Goal: Task Accomplishment & Management: Manage account settings

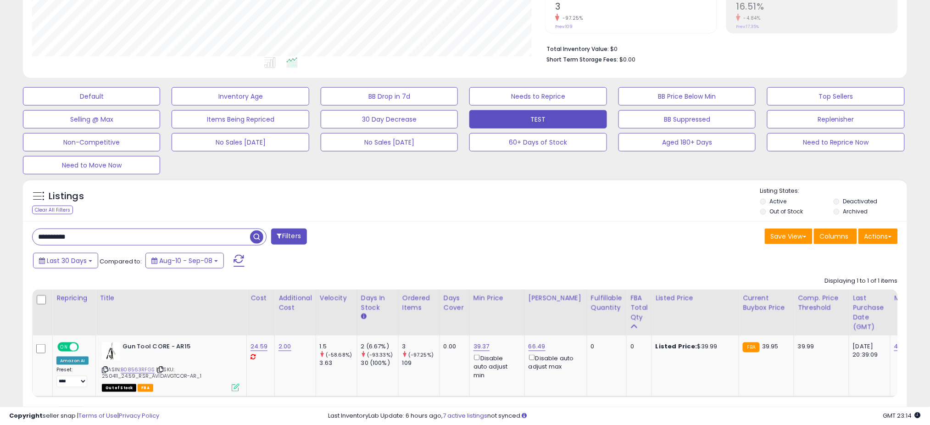
scroll to position [188, 513]
click at [167, 231] on input "**********" at bounding box center [142, 237] width 218 height 16
paste input "text"
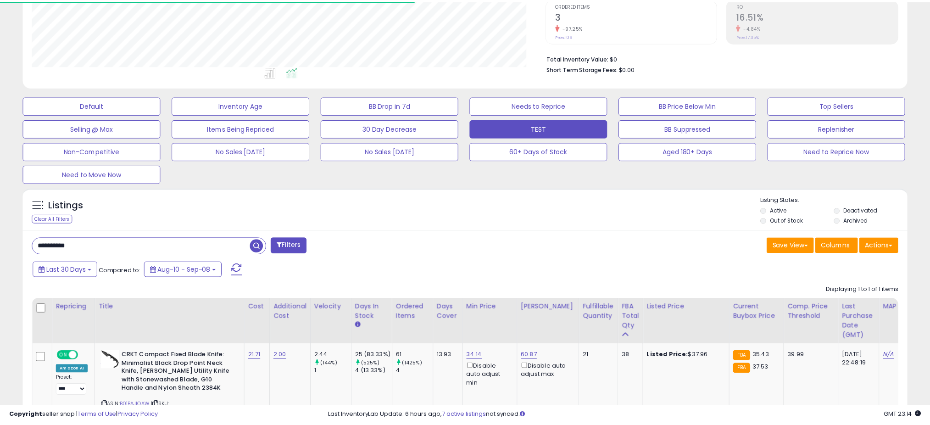
scroll to position [458850, 458525]
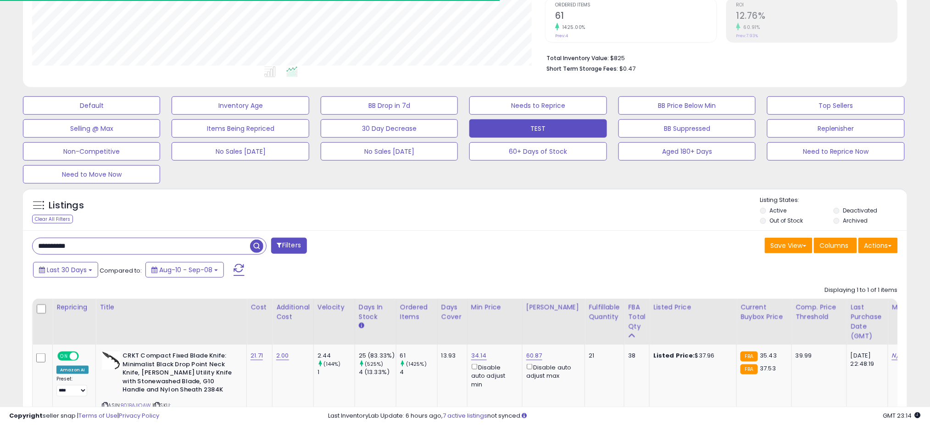
click at [473, 197] on div "Listings Clear All Filters Listing States:" at bounding box center [465, 211] width 885 height 31
click at [465, 191] on div "Listings Clear All Filters" at bounding box center [465, 209] width 885 height 42
click at [436, 219] on div "Listings Clear All Filters Listing States:" at bounding box center [465, 211] width 885 height 31
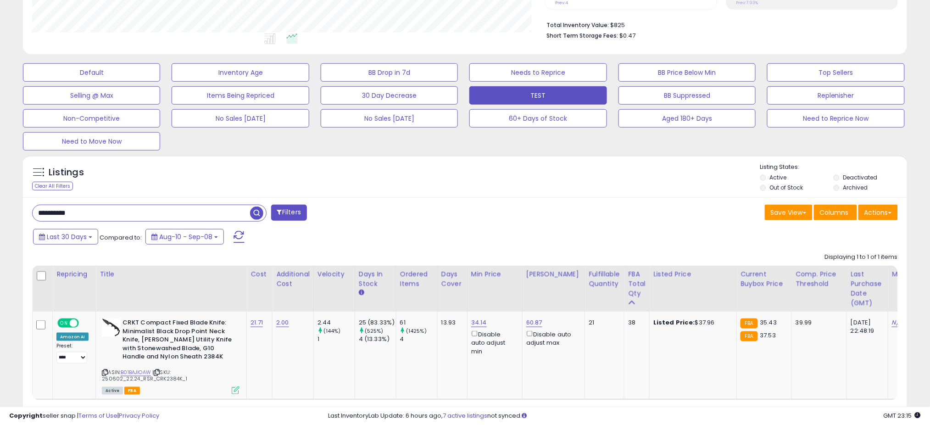
scroll to position [225, 0]
click at [93, 211] on input "**********" at bounding box center [142, 214] width 218 height 16
paste input "text"
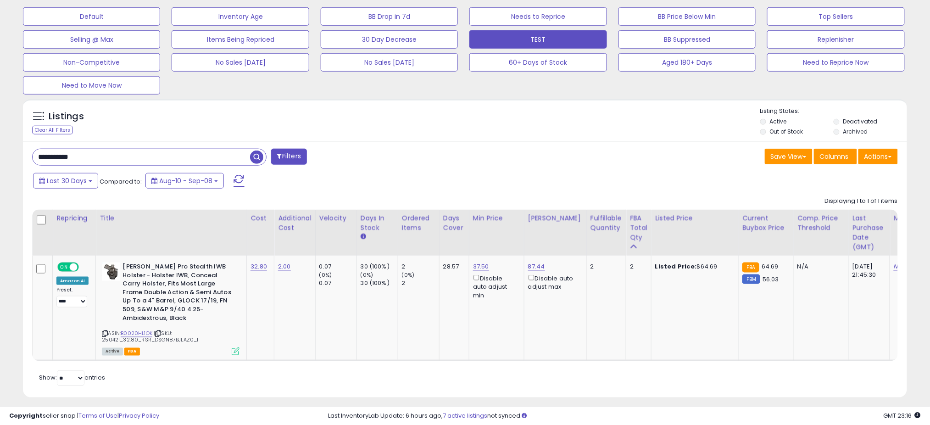
scroll to position [297, 0]
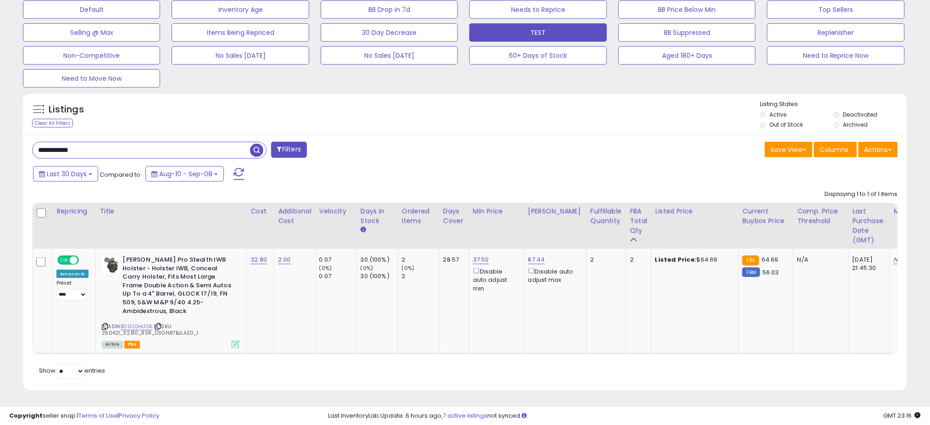
click at [168, 142] on input "**********" at bounding box center [142, 150] width 218 height 16
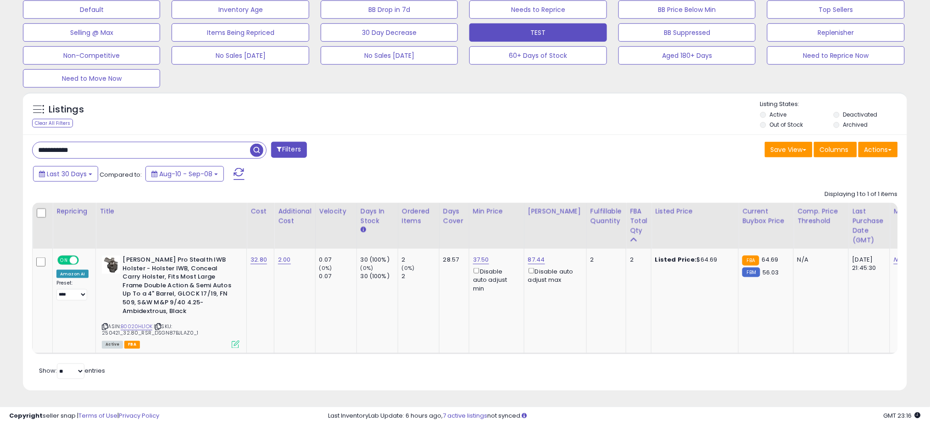
click at [168, 142] on input "**********" at bounding box center [142, 150] width 218 height 16
paste input "text"
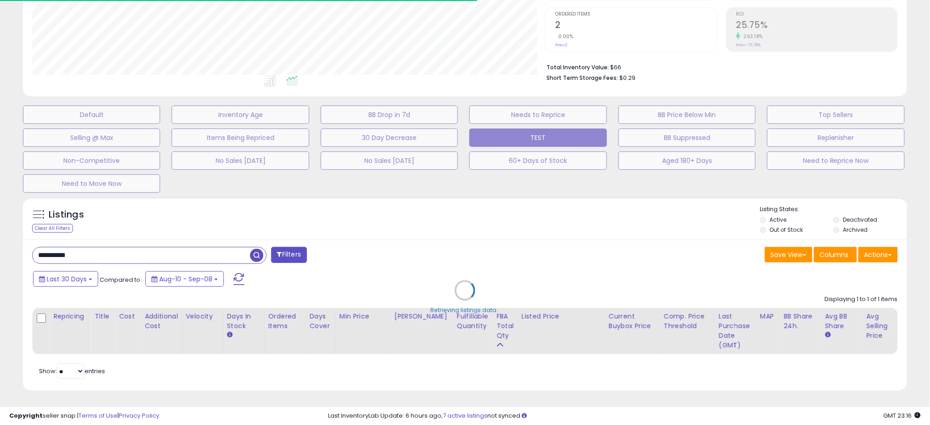
scroll to position [458850, 458525]
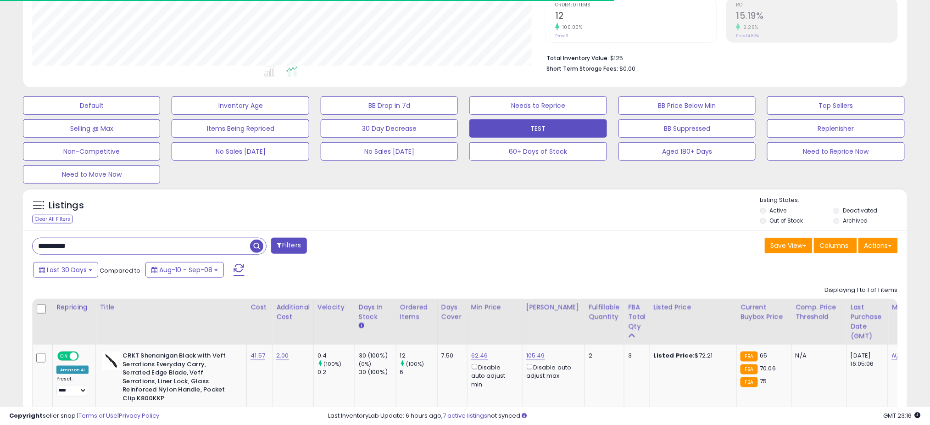
click at [463, 204] on div "Listings Clear All Filters Listing States:" at bounding box center [465, 211] width 885 height 31
click at [463, 206] on div "Listings Clear All Filters Listing States:" at bounding box center [465, 211] width 885 height 31
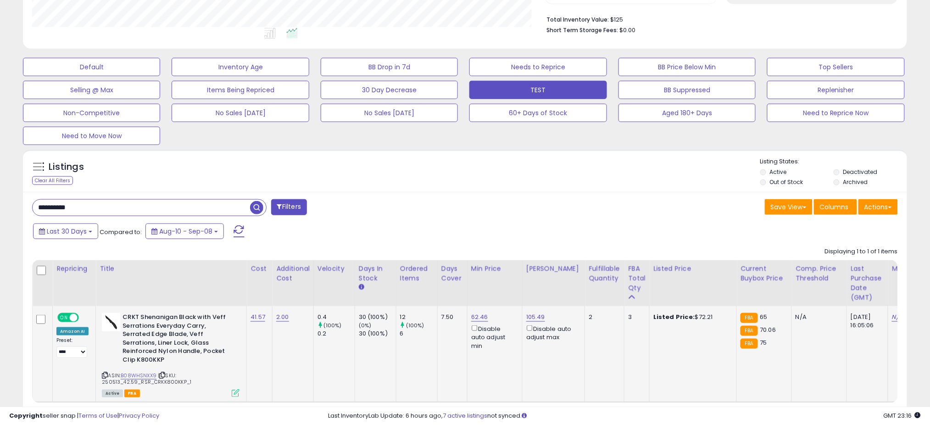
scroll to position [232, 0]
click at [198, 349] on b "CRKT Shenanigan Black with Veff Serrations Everyday Carry, Serrated Edge Blade,…" at bounding box center [179, 339] width 112 height 53
copy b "K800KKP"
click at [136, 371] on link "B08WHSNXX9" at bounding box center [139, 375] width 36 height 8
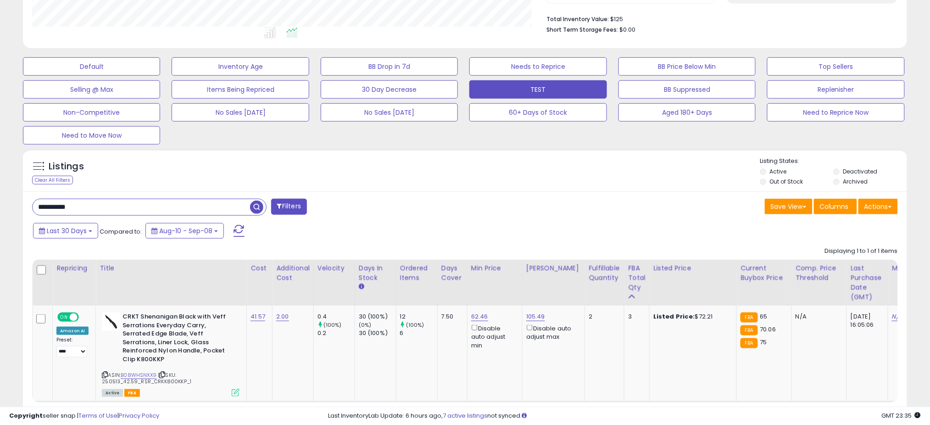
click at [154, 211] on input "**********" at bounding box center [142, 207] width 218 height 16
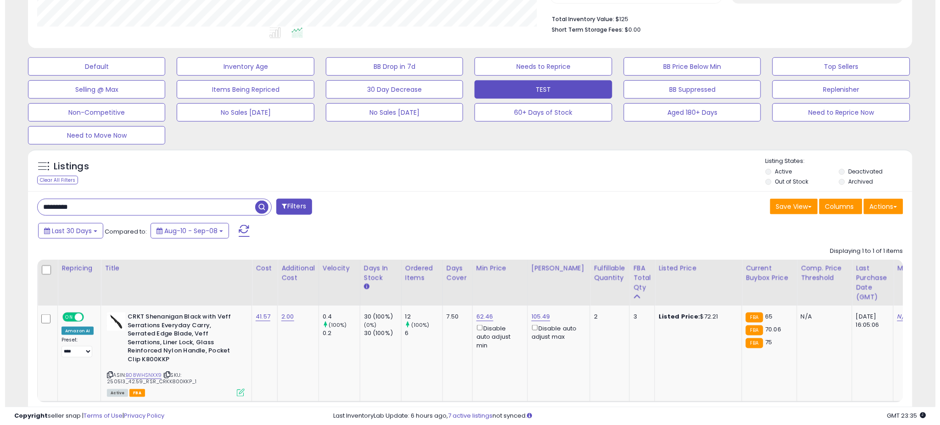
scroll to position [188, 519]
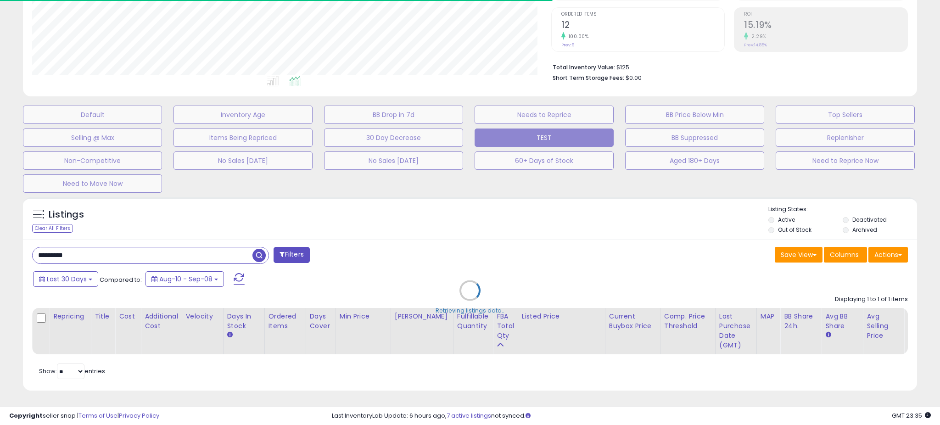
click at [463, 201] on div "Retrieving listings data.." at bounding box center [470, 297] width 908 height 209
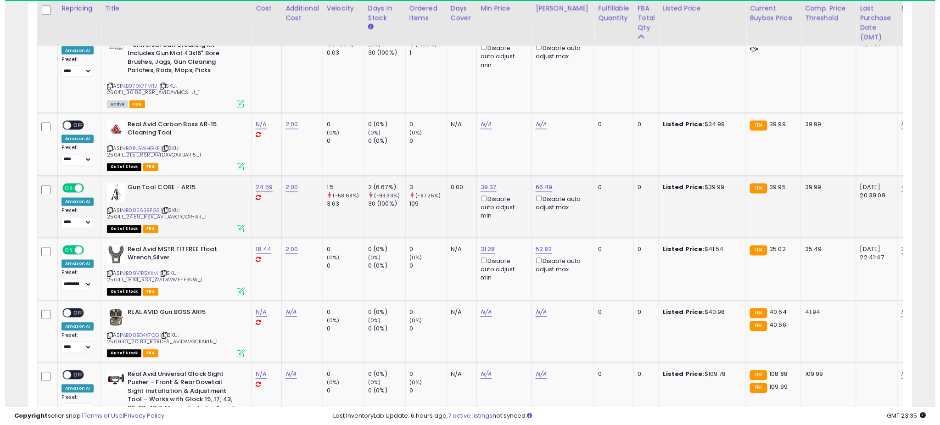
scroll to position [188, 513]
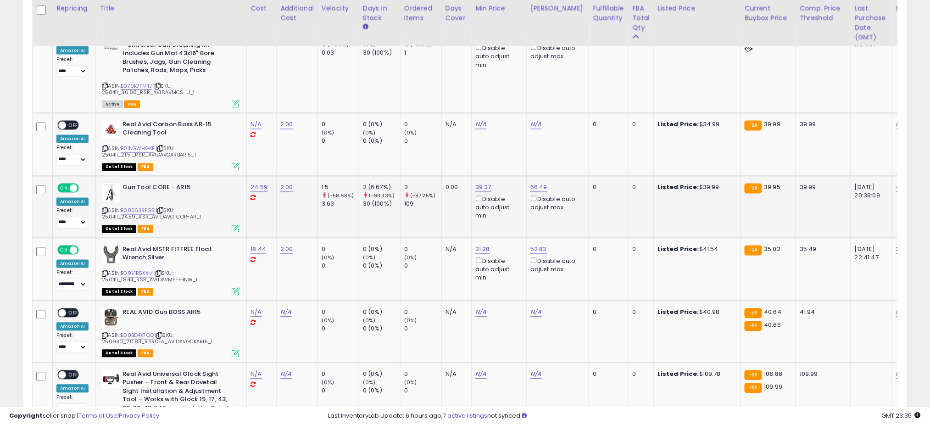
click at [461, 205] on td "0.00" at bounding box center [457, 207] width 30 height 62
click at [142, 211] on link "B08563RFGS" at bounding box center [138, 211] width 34 height 8
click at [233, 230] on icon at bounding box center [236, 229] width 8 height 8
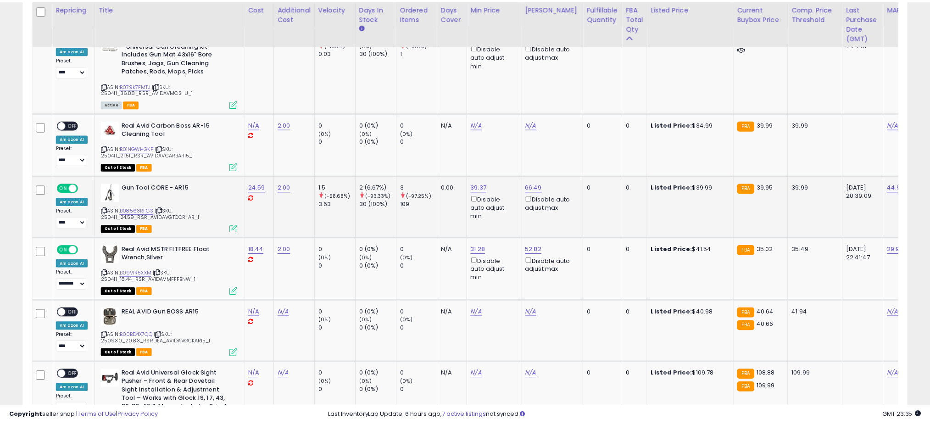
scroll to position [188, 519]
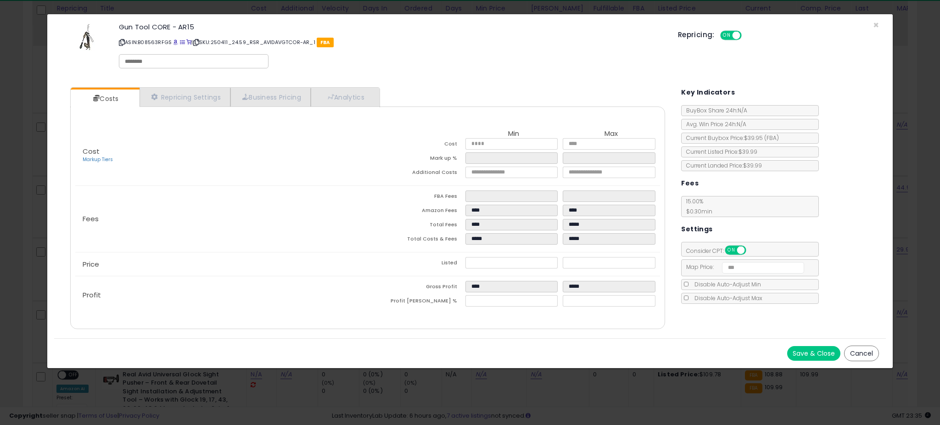
click at [821, 357] on button "Save & Close" at bounding box center [813, 353] width 53 height 15
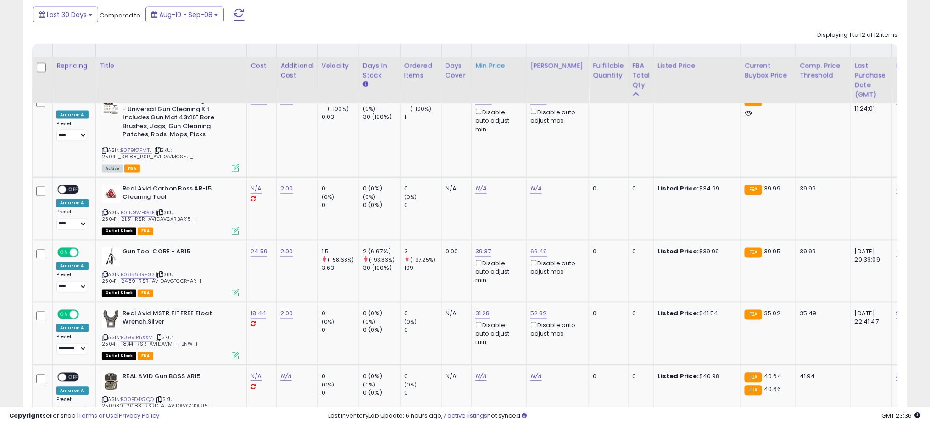
scroll to position [420, 0]
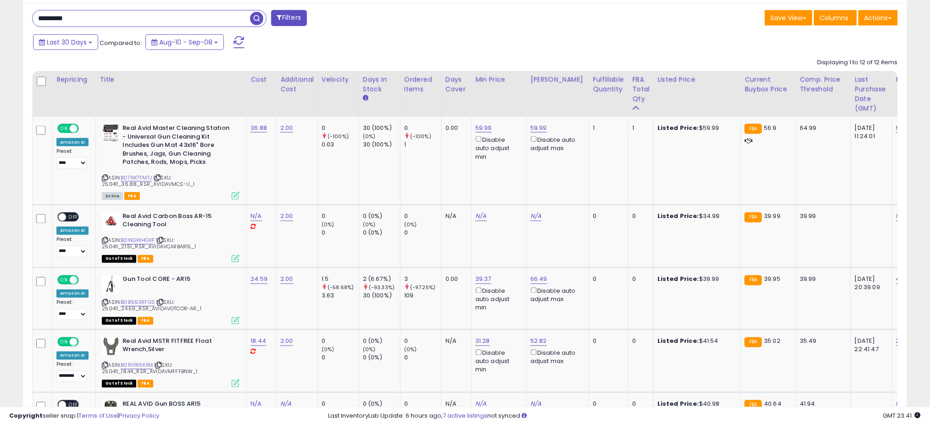
click at [190, 21] on input "*********" at bounding box center [142, 19] width 218 height 16
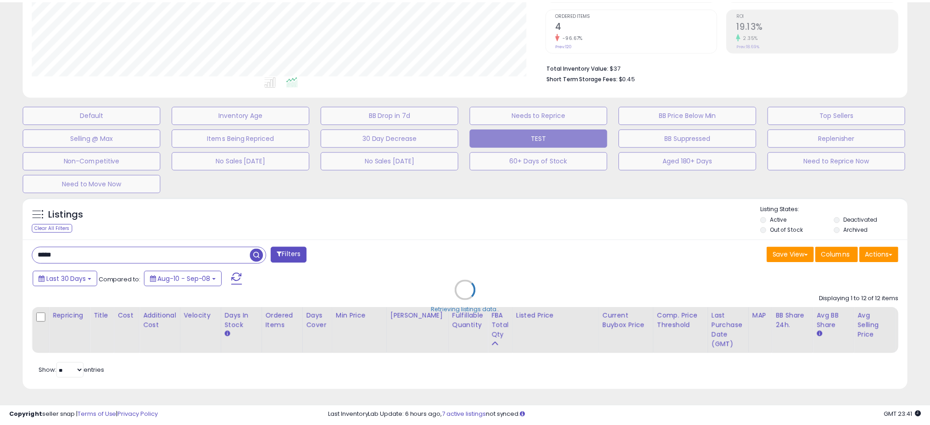
scroll to position [188, 519]
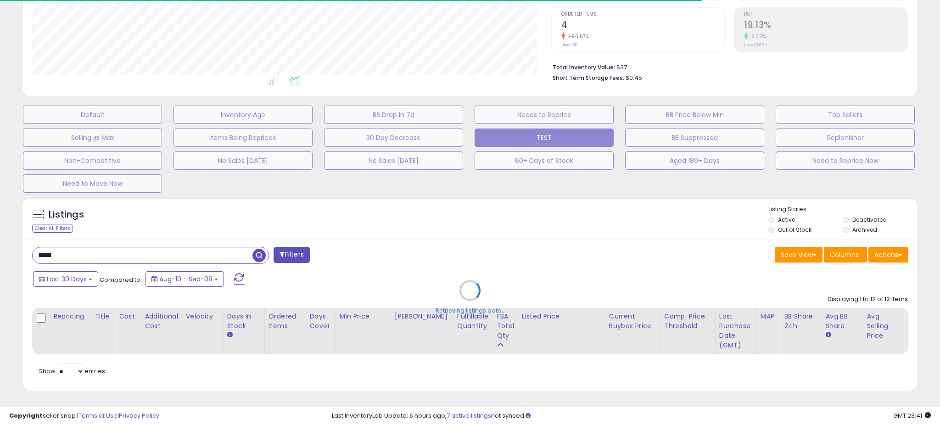
click at [148, 241] on div "Retrieving listings data.." at bounding box center [470, 297] width 908 height 209
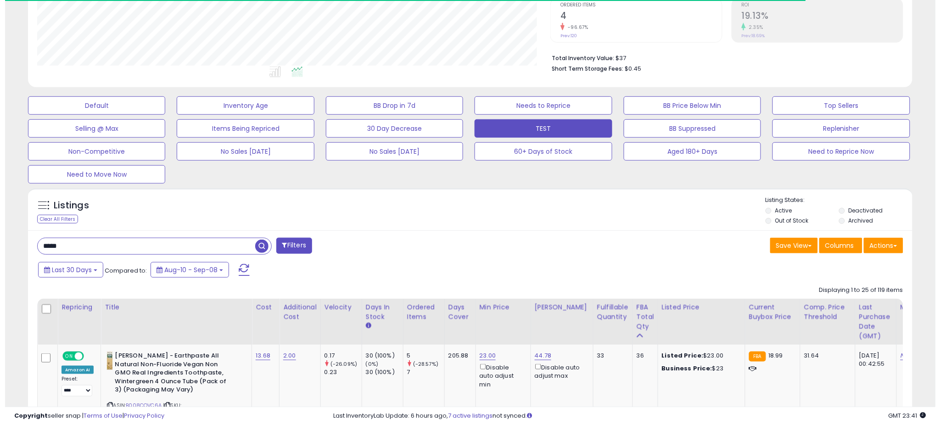
scroll to position [458850, 458525]
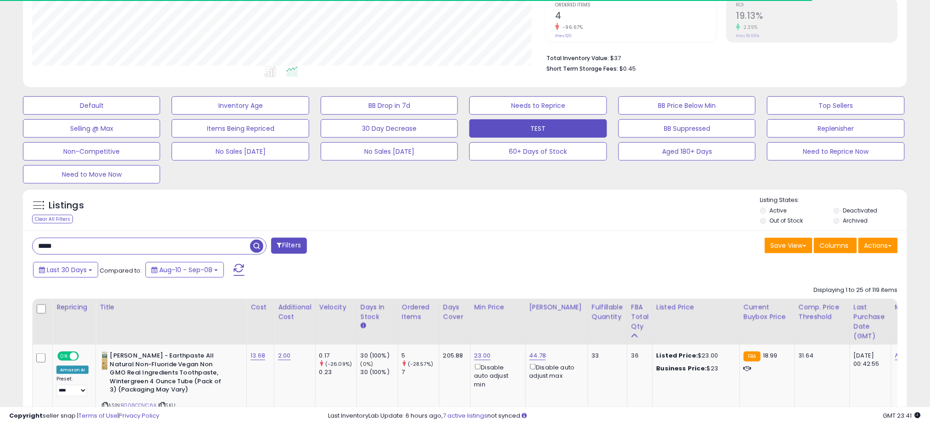
click at [148, 241] on input "****" at bounding box center [142, 246] width 218 height 16
type input "*"
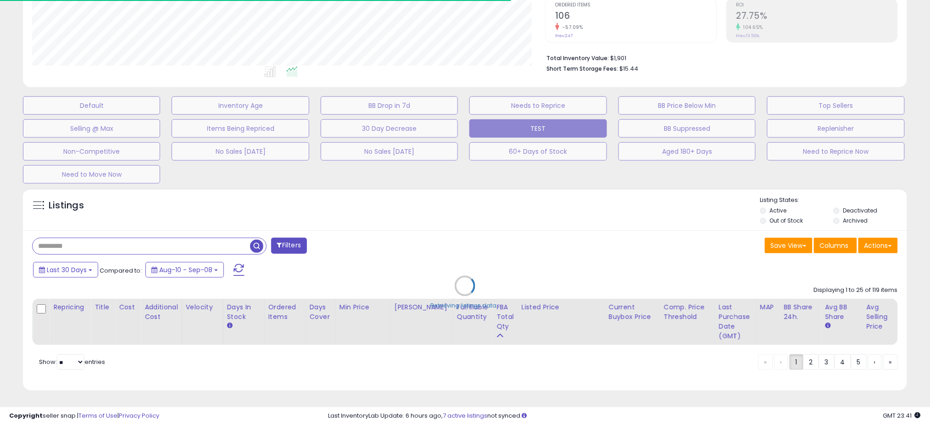
scroll to position [188, 513]
click at [146, 246] on div "Retrieving listings data.." at bounding box center [465, 293] width 898 height 219
click at [144, 244] on div "Retrieving listings data.." at bounding box center [465, 293] width 898 height 219
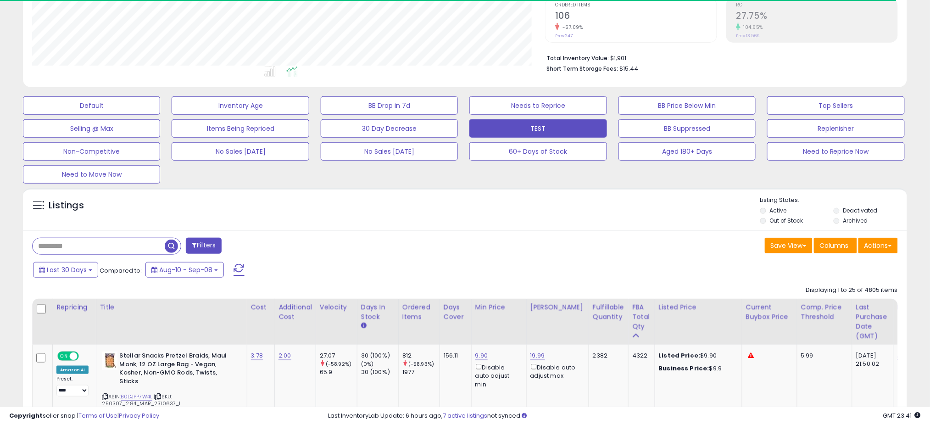
click at [137, 244] on input "text" at bounding box center [99, 246] width 132 height 16
type input "****"
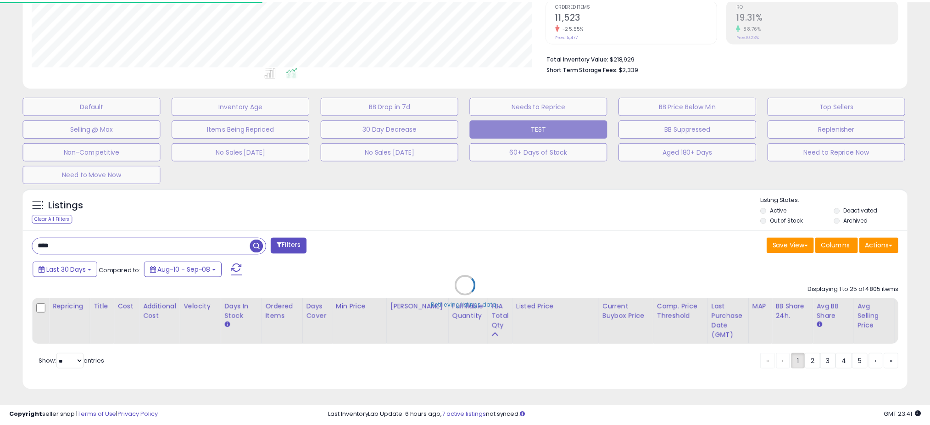
scroll to position [188, 519]
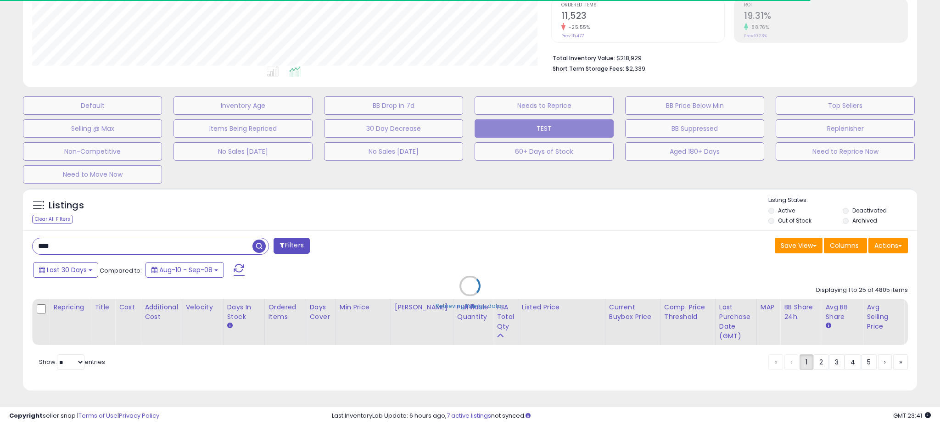
click at [465, 196] on div "Retrieving listings data.." at bounding box center [470, 293] width 908 height 219
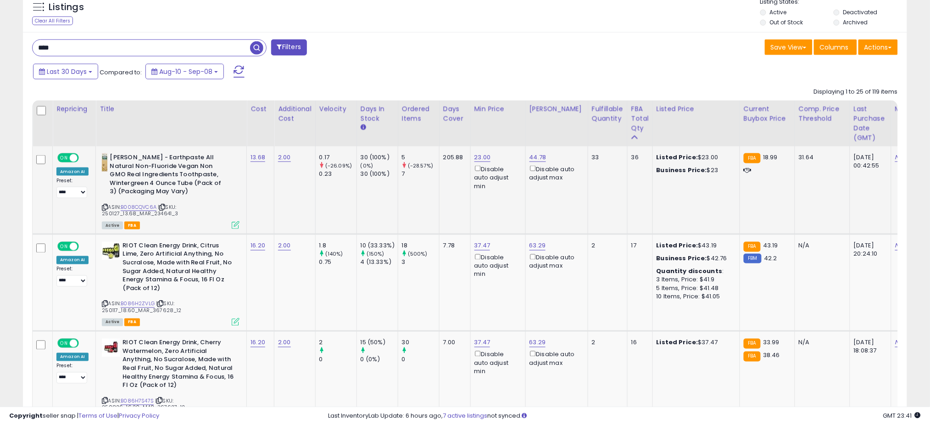
scroll to position [188, 513]
click at [128, 202] on div "ASIN: B008CQVC6A | SKU: 250127_13.68_MAR_234641_3 Active FBA" at bounding box center [171, 190] width 138 height 75
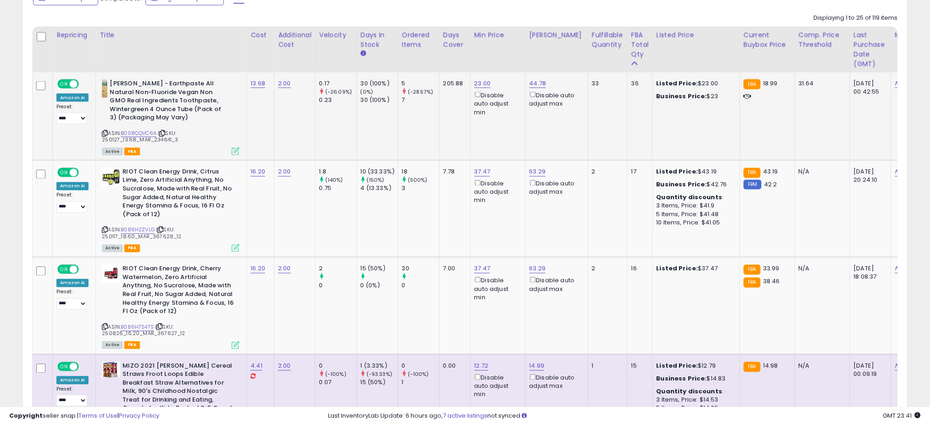
scroll to position [466, 0]
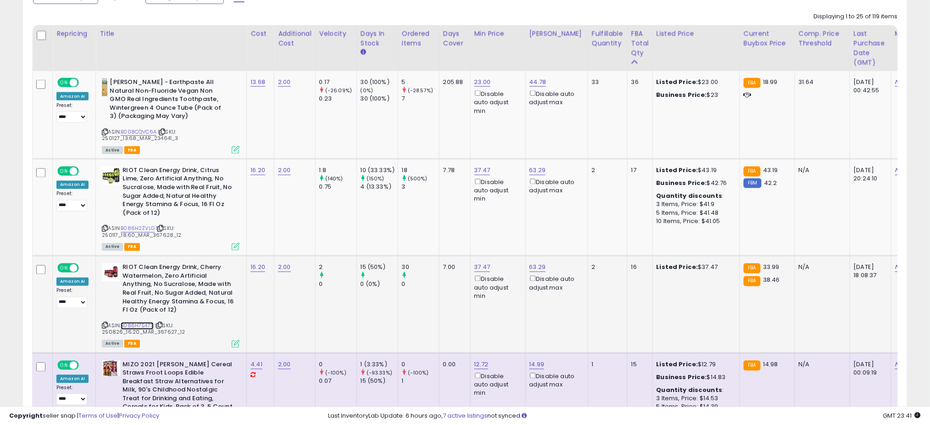
click at [130, 322] on link "B086H7S47S" at bounding box center [137, 326] width 33 height 8
click at [135, 226] on link "B086H2ZVLG" at bounding box center [138, 229] width 34 height 8
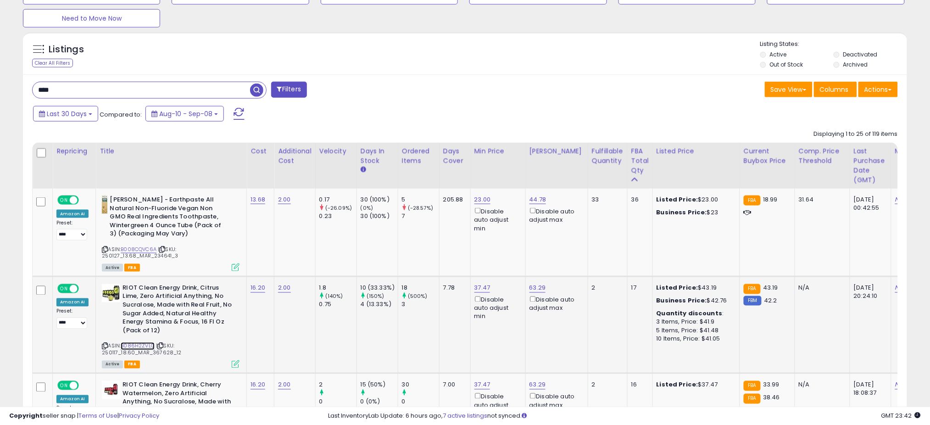
scroll to position [347, 0]
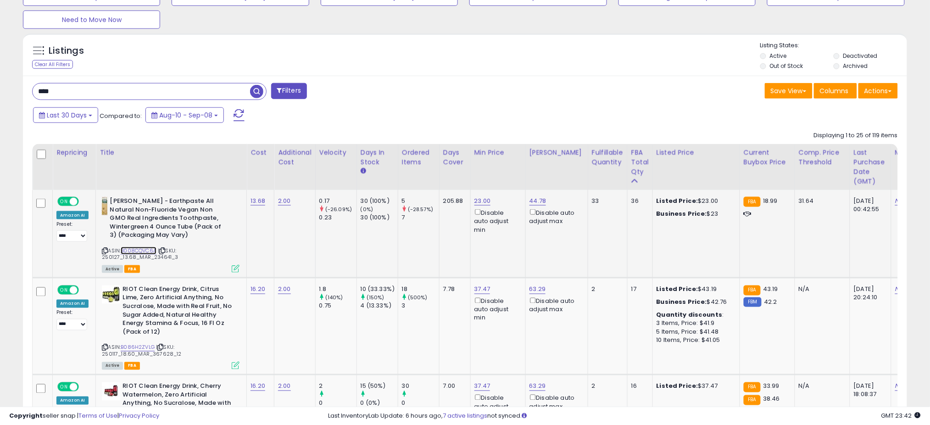
click at [141, 249] on link "B008CQVC6A" at bounding box center [139, 251] width 36 height 8
click at [487, 201] on link "23.00" at bounding box center [483, 200] width 17 height 9
click at [463, 168] on input "*****" at bounding box center [454, 170] width 82 height 16
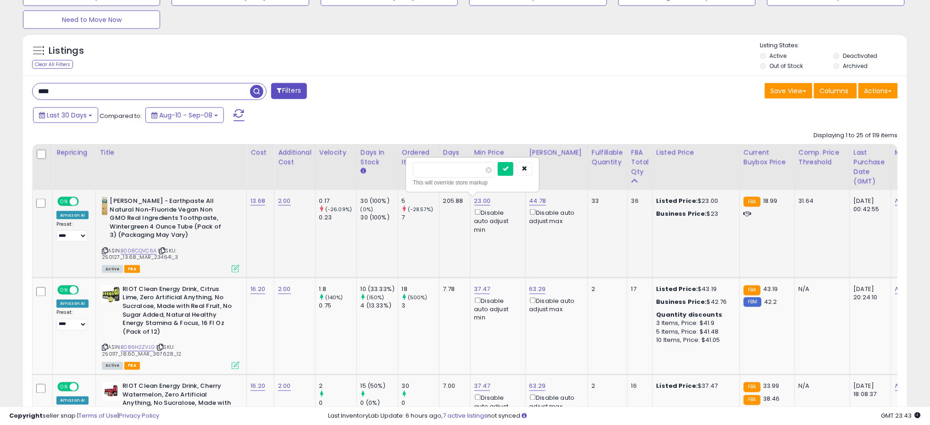
type input "*****"
click button "submit" at bounding box center [506, 169] width 16 height 14
click at [462, 100] on div "**** Filters" at bounding box center [245, 92] width 440 height 18
click at [202, 95] on input "****" at bounding box center [142, 92] width 218 height 16
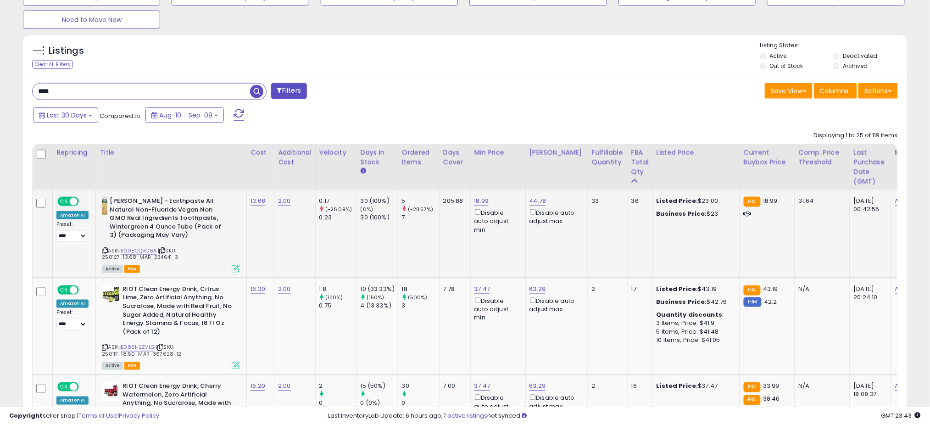
click at [202, 95] on input "****" at bounding box center [142, 92] width 218 height 16
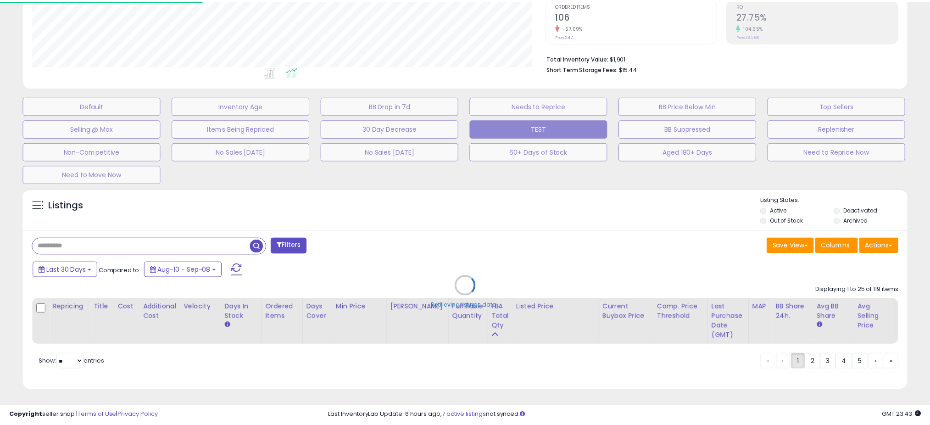
scroll to position [188, 519]
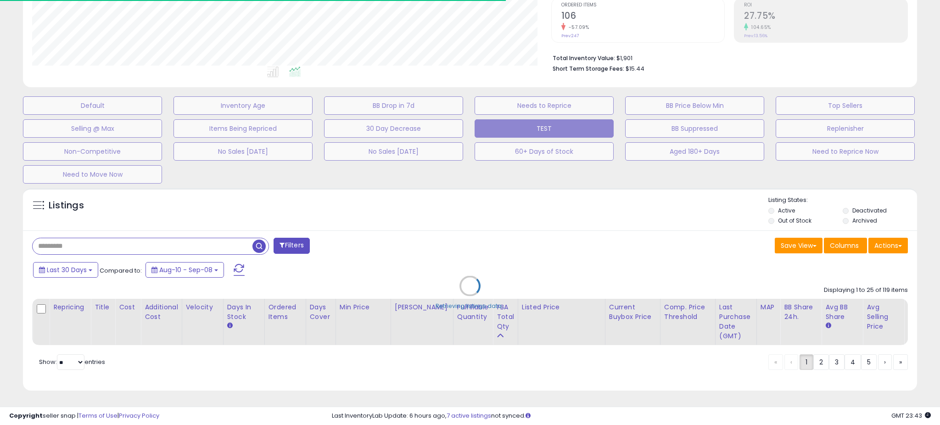
click at [471, 202] on div "Retrieving listings data.." at bounding box center [470, 293] width 908 height 219
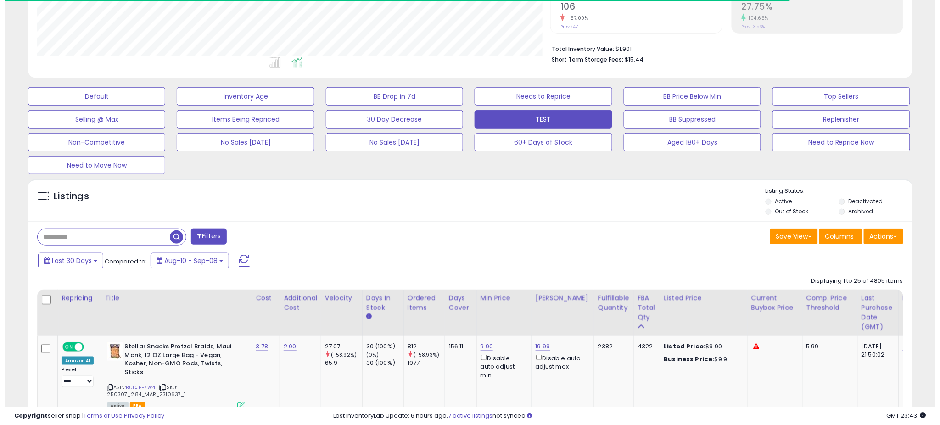
scroll to position [458850, 458525]
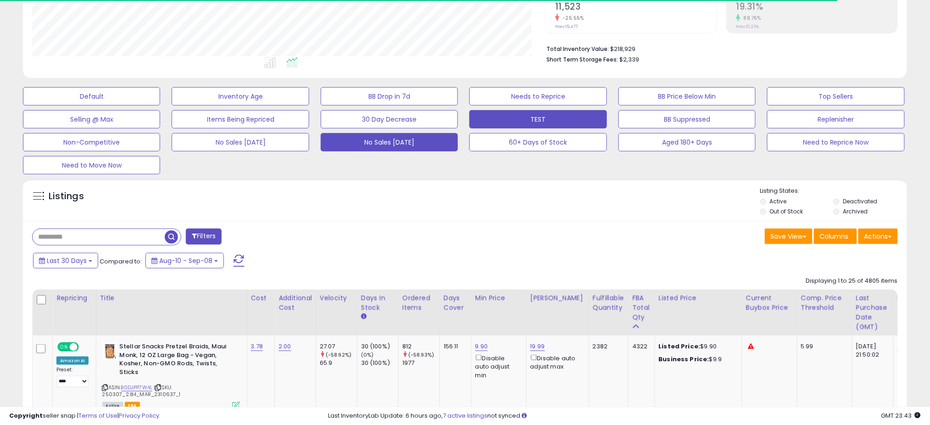
click at [399, 143] on button "No Sales [DATE]" at bounding box center [389, 142] width 137 height 18
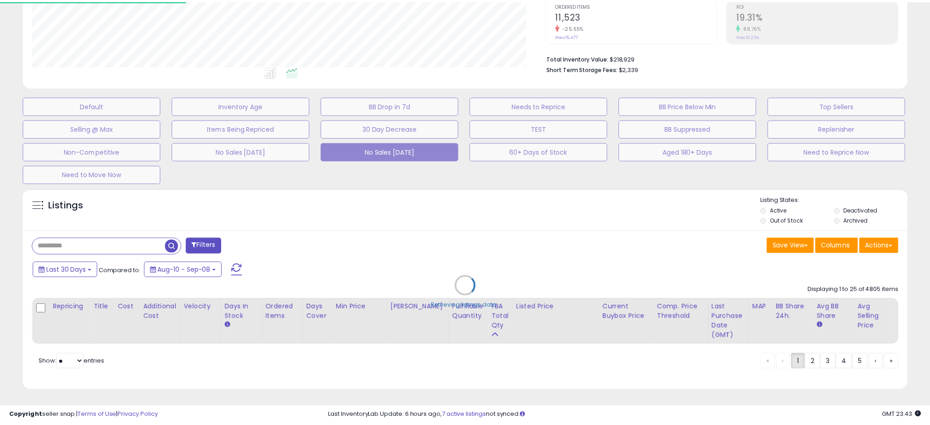
scroll to position [188, 519]
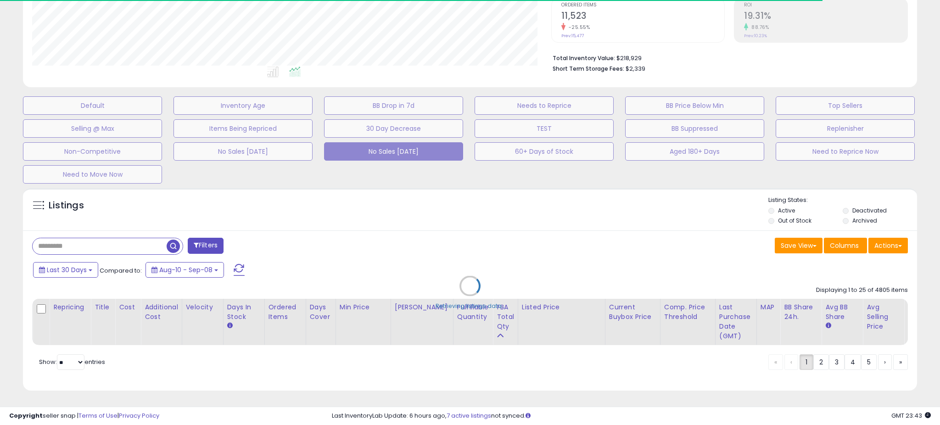
select select "**"
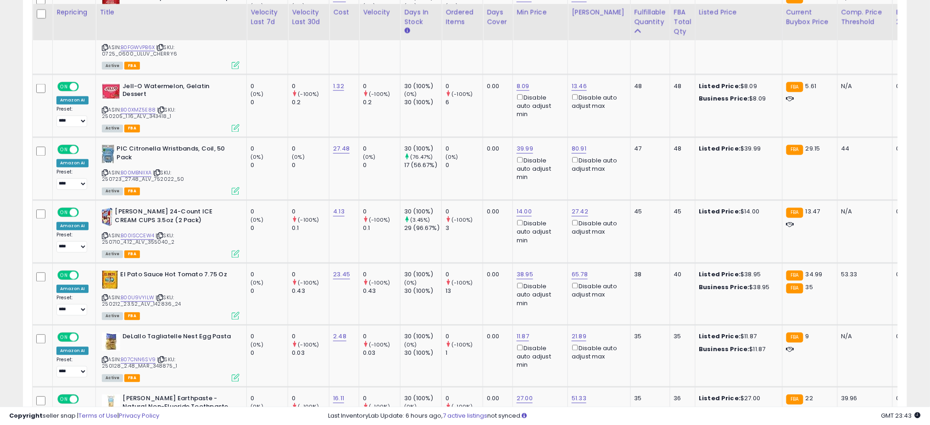
scroll to position [553, 0]
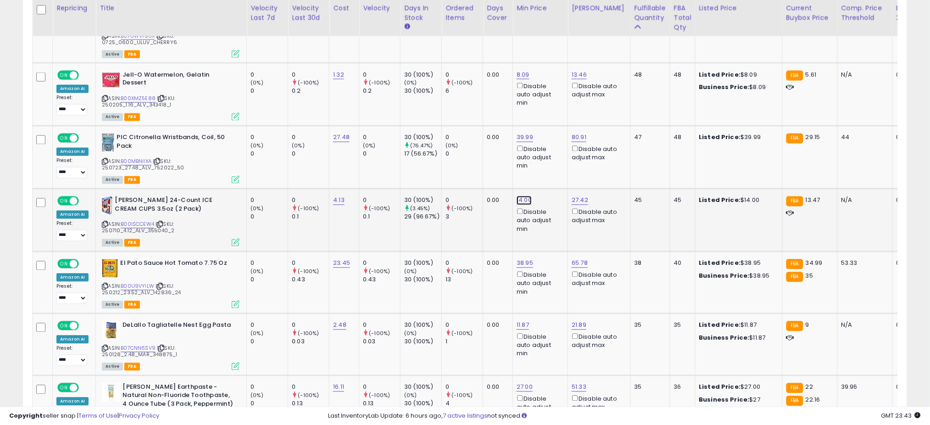
click at [520, 197] on link "14.00" at bounding box center [524, 200] width 15 height 9
click at [487, 169] on input "*****" at bounding box center [495, 167] width 82 height 16
type input "**"
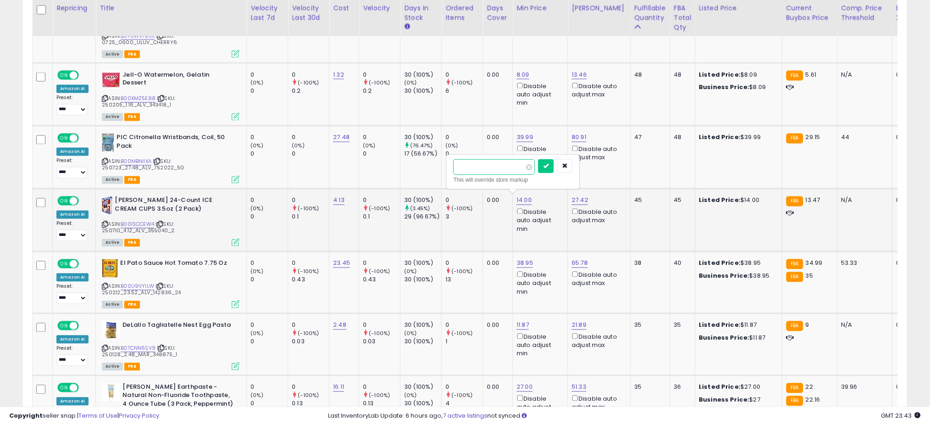
click button "submit" at bounding box center [546, 166] width 16 height 14
click at [483, 172] on td "0.00" at bounding box center [498, 157] width 30 height 63
click at [135, 217] on div "ASIN: B00ISCCEW4 | SKU: 250710_4.12_ALV_355040_2 Active FBA" at bounding box center [171, 220] width 138 height 49
click at [138, 221] on link "B00ISCCEW4" at bounding box center [138, 225] width 34 height 8
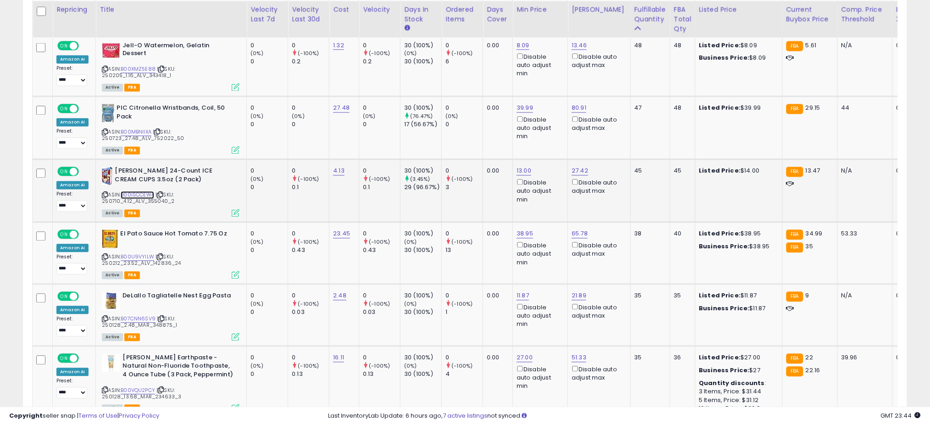
scroll to position [583, 0]
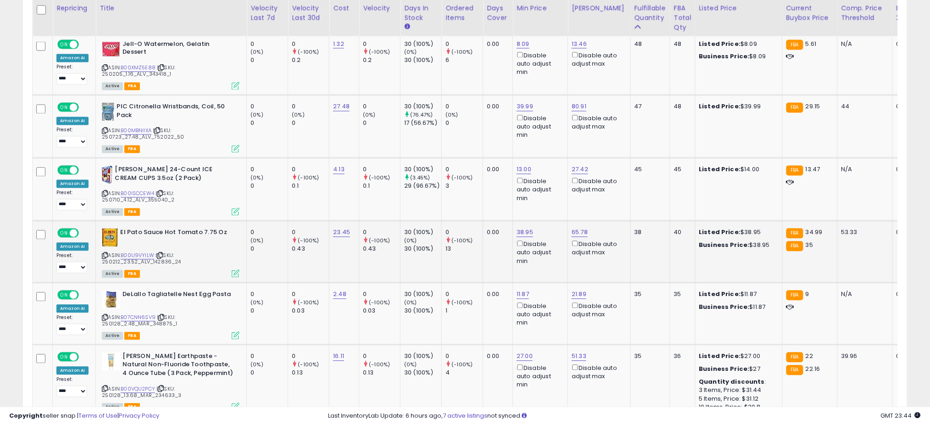
click at [521, 224] on td "38.95 Disable auto adjust min" at bounding box center [540, 252] width 55 height 62
click at [521, 225] on td "38.95 Disable auto adjust min" at bounding box center [540, 252] width 55 height 62
click at [521, 234] on link "38.95" at bounding box center [525, 232] width 17 height 9
type input "*"
type input "**"
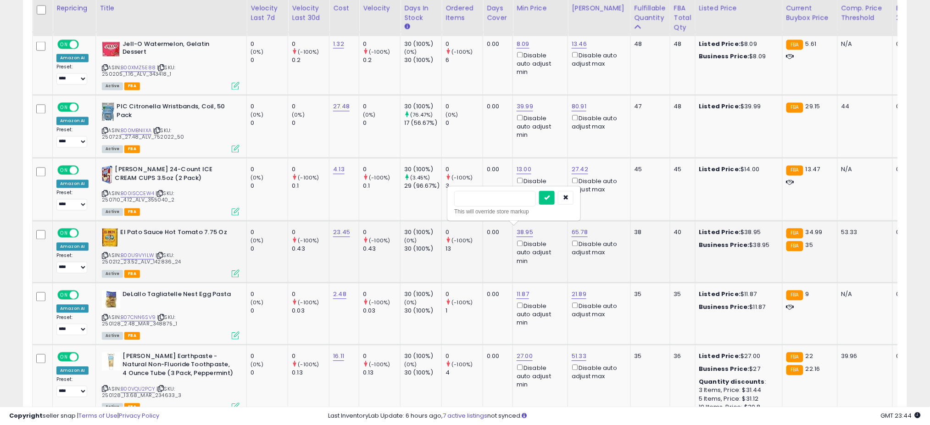
click button "submit" at bounding box center [547, 198] width 16 height 14
click at [451, 193] on td "0 (-100%) 3" at bounding box center [462, 189] width 41 height 63
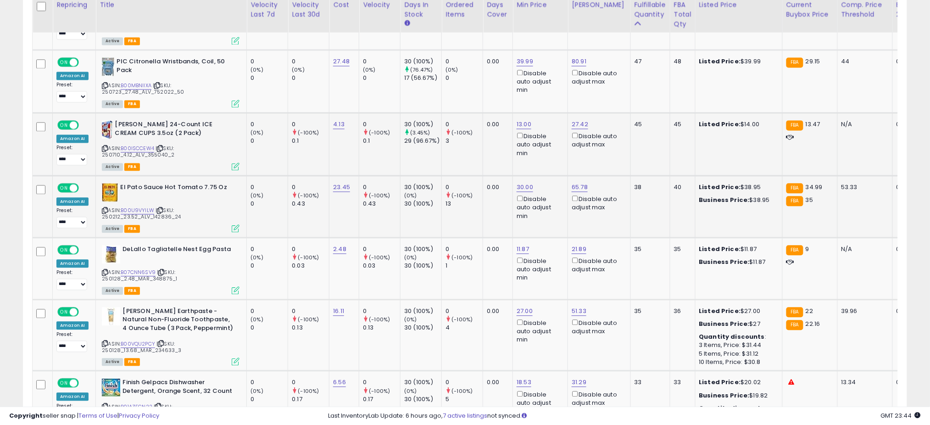
scroll to position [637, 0]
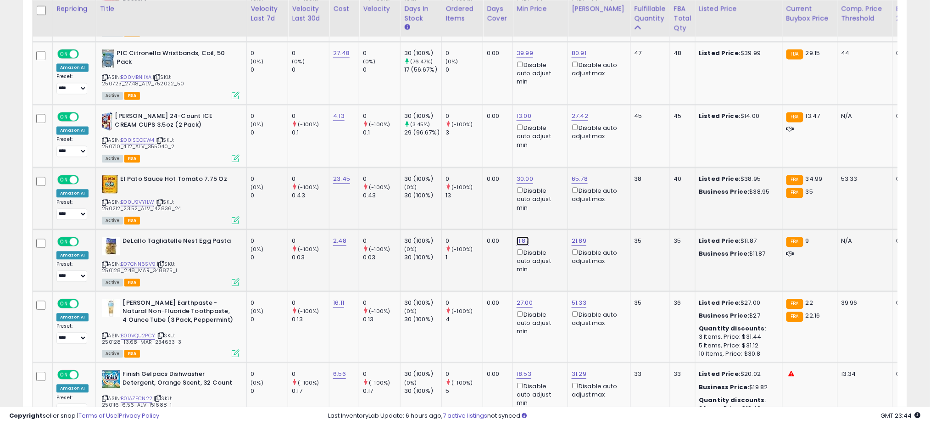
click at [522, 239] on link "11.87" at bounding box center [523, 240] width 12 height 9
type input "*"
click button "submit" at bounding box center [546, 206] width 16 height 14
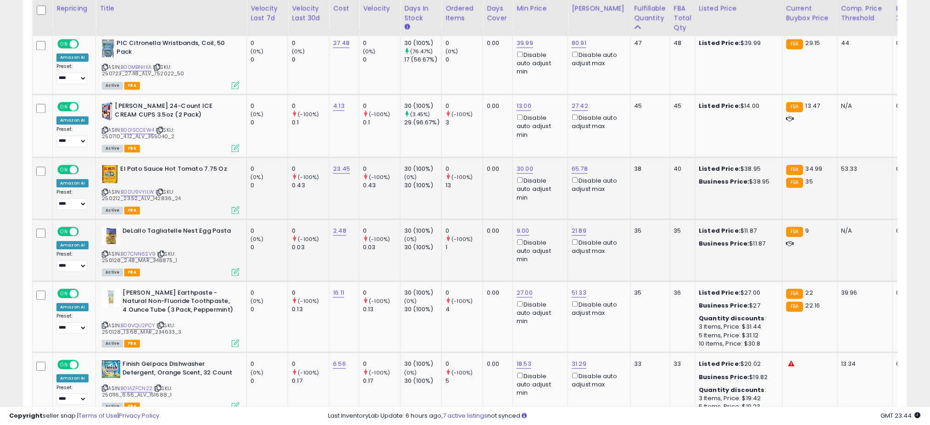
scroll to position [648, 0]
click at [526, 291] on link "27.00" at bounding box center [525, 291] width 16 height 9
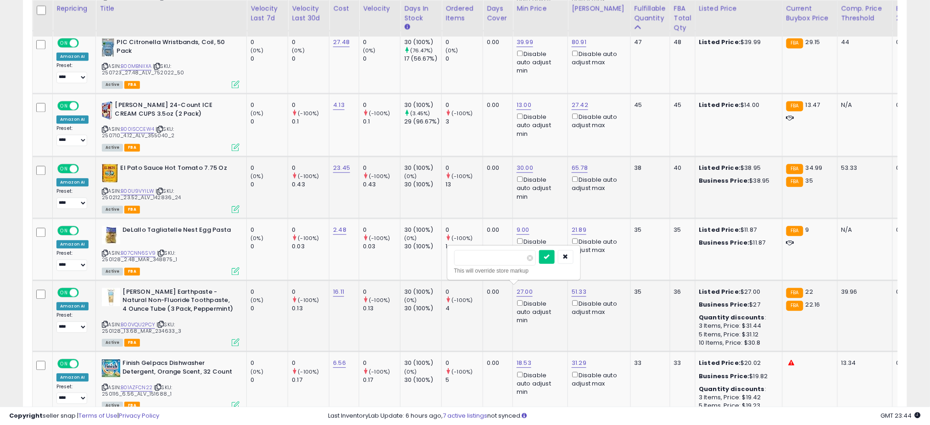
type input "**"
click button "submit" at bounding box center [547, 257] width 16 height 14
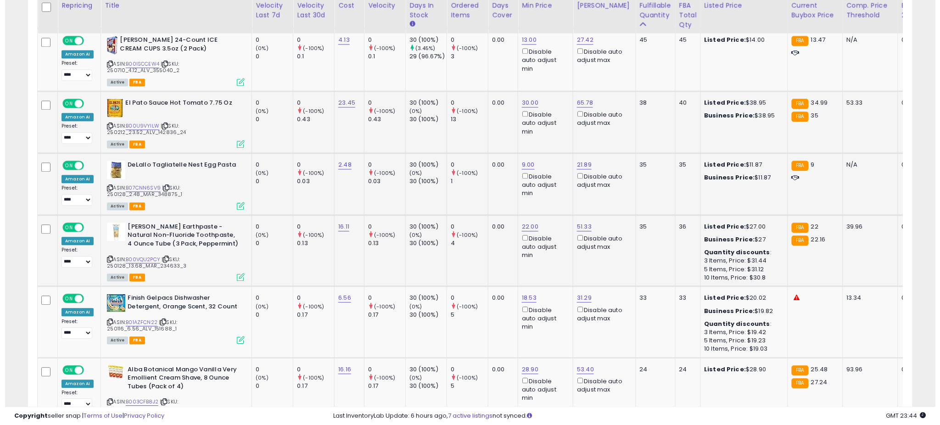
scroll to position [717, 0]
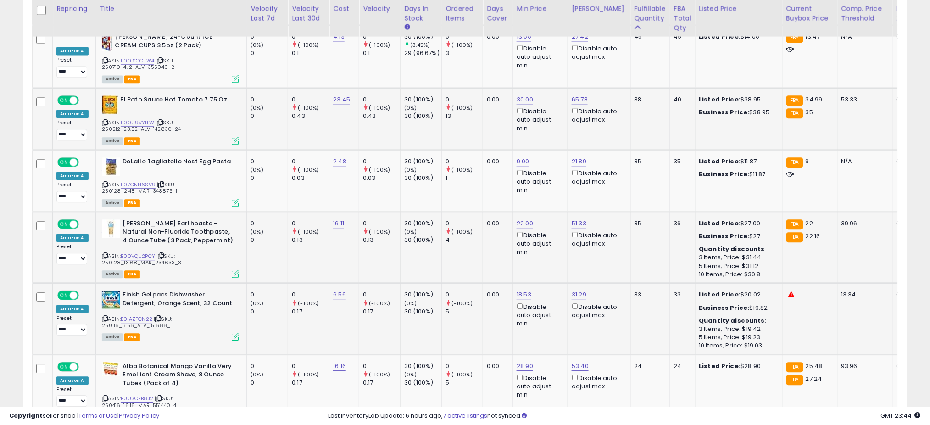
click at [133, 319] on span "| SKU: 250116_6.56_ALV_151688_1" at bounding box center [137, 322] width 70 height 14
click at [140, 318] on link "B01AZFCN22" at bounding box center [137, 319] width 32 height 8
click at [520, 294] on link "18.53" at bounding box center [524, 294] width 15 height 9
click at [495, 263] on input "*****" at bounding box center [495, 260] width 82 height 16
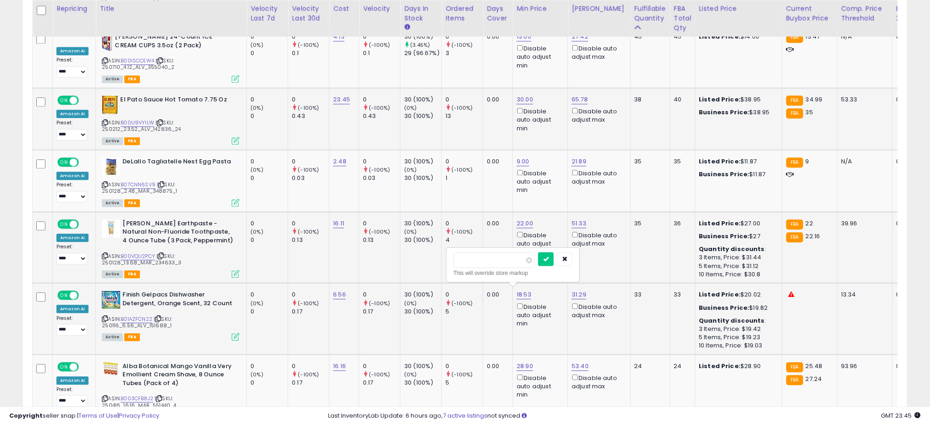
click at [495, 263] on input "*****" at bounding box center [495, 260] width 82 height 16
type input "**"
click button "submit" at bounding box center [546, 259] width 16 height 14
click at [233, 335] on icon at bounding box center [236, 337] width 8 height 8
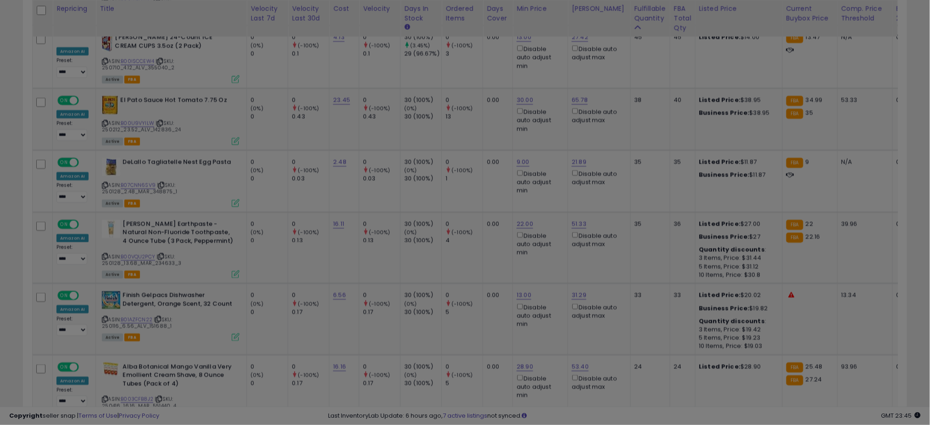
scroll to position [188, 519]
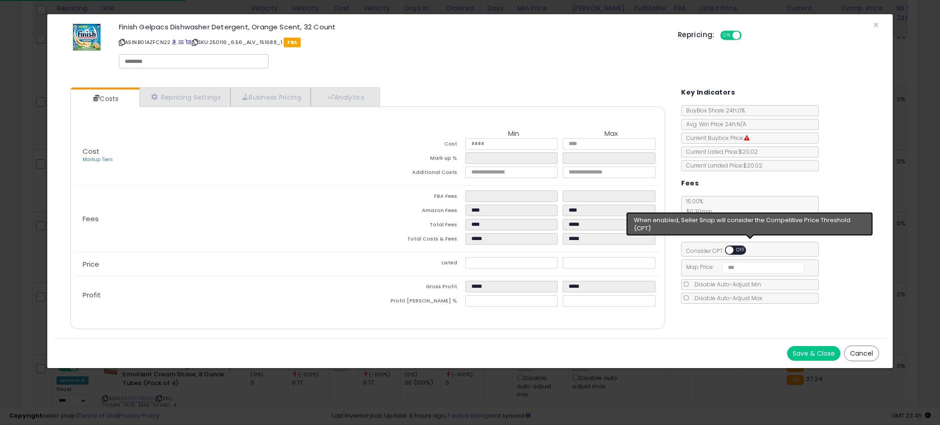
click at [742, 252] on span "OFF" at bounding box center [741, 251] width 15 height 8
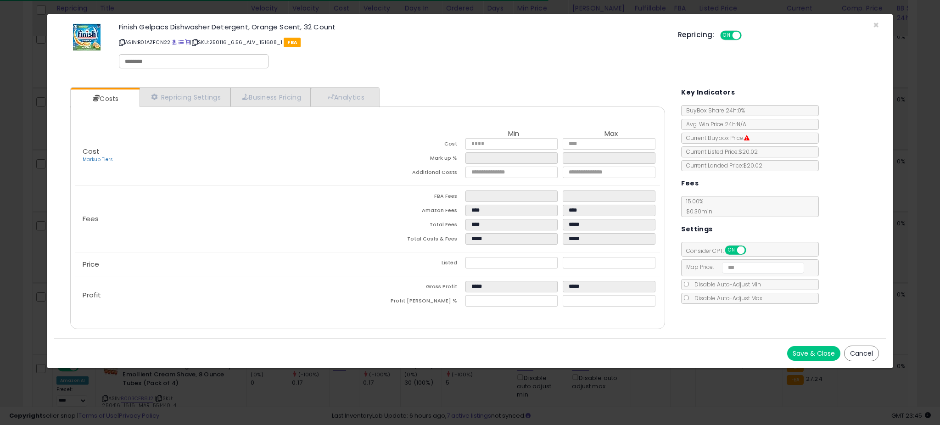
click at [812, 360] on div "Save & Close Cancel" at bounding box center [469, 353] width 831 height 30
click at [807, 355] on button "Save & Close" at bounding box center [813, 353] width 53 height 15
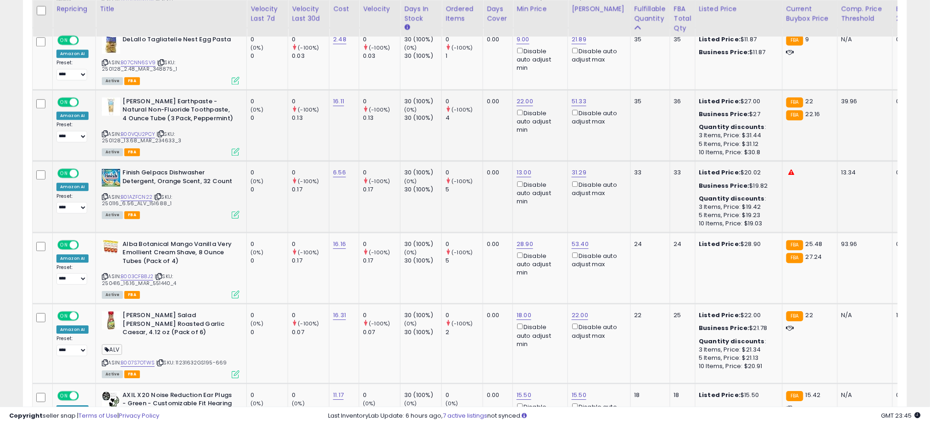
scroll to position [839, 0]
click at [517, 239] on link "28.90" at bounding box center [525, 243] width 17 height 9
type input "**"
click button "submit" at bounding box center [547, 208] width 16 height 14
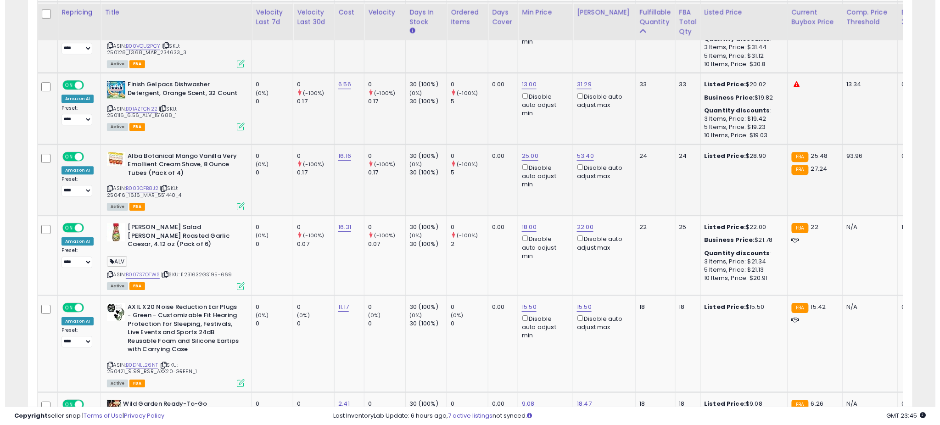
scroll to position [931, 0]
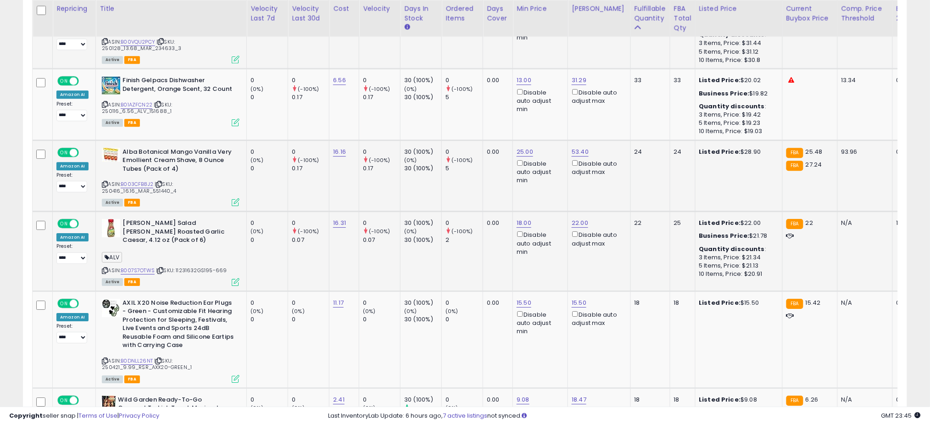
click at [232, 278] on icon at bounding box center [236, 282] width 8 height 8
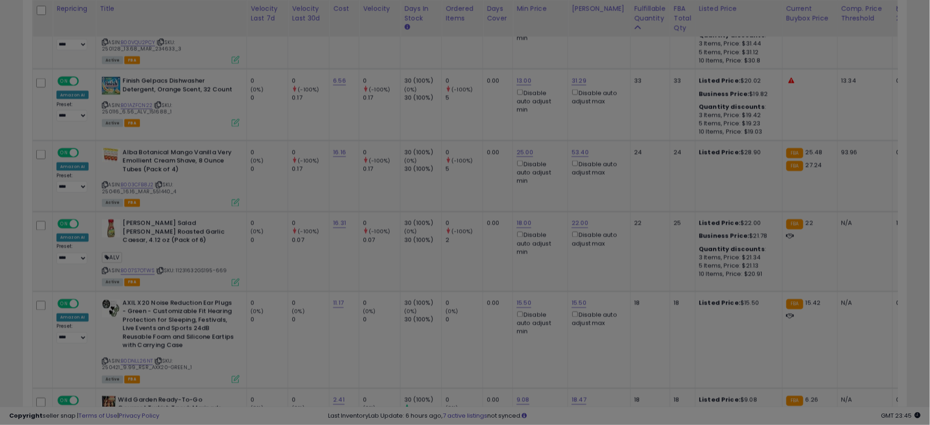
scroll to position [188, 519]
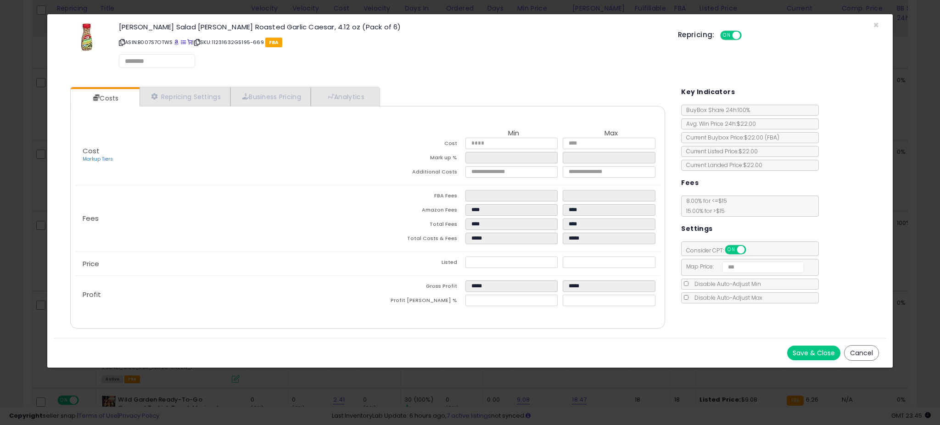
click at [23, 203] on div "× Close [PERSON_NAME] Salad [PERSON_NAME] Roasted Garlic Caesar, 4.12 oz (Pack …" at bounding box center [470, 212] width 940 height 425
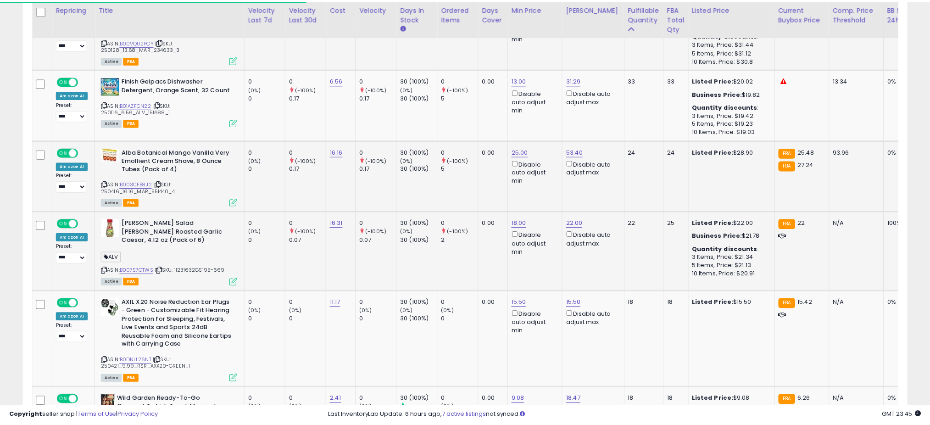
scroll to position [458850, 458525]
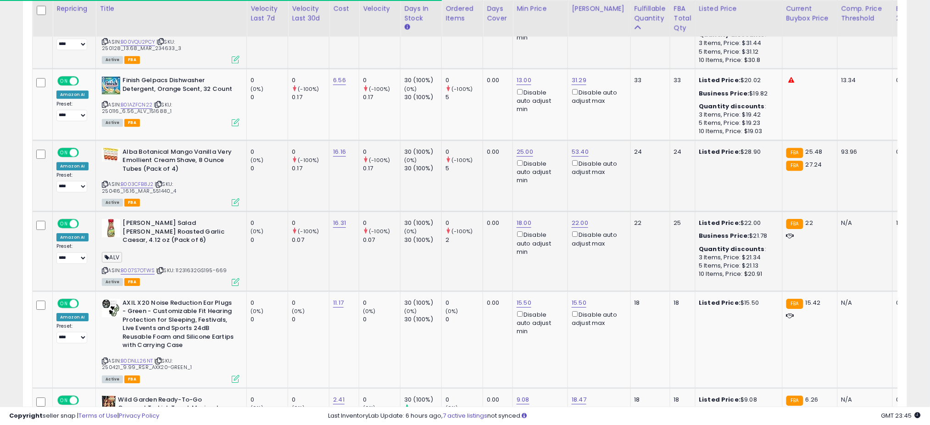
click at [429, 260] on td "30 (100%) (0%) 30 (100%)" at bounding box center [421, 251] width 41 height 79
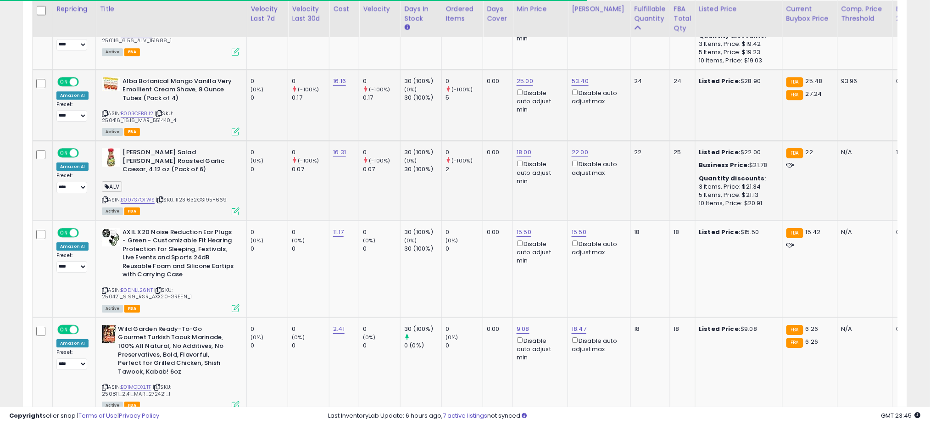
scroll to position [1002, 0]
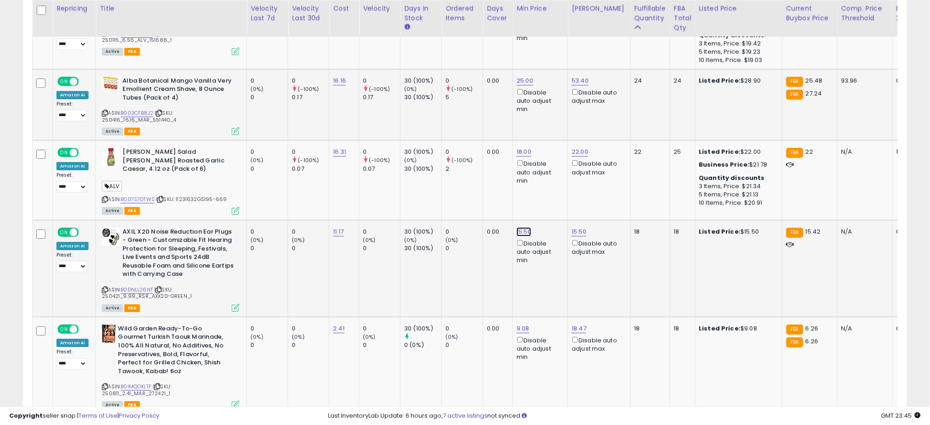
click at [517, 227] on link "15.50" at bounding box center [524, 231] width 15 height 9
type input "**"
click button "submit" at bounding box center [546, 186] width 16 height 14
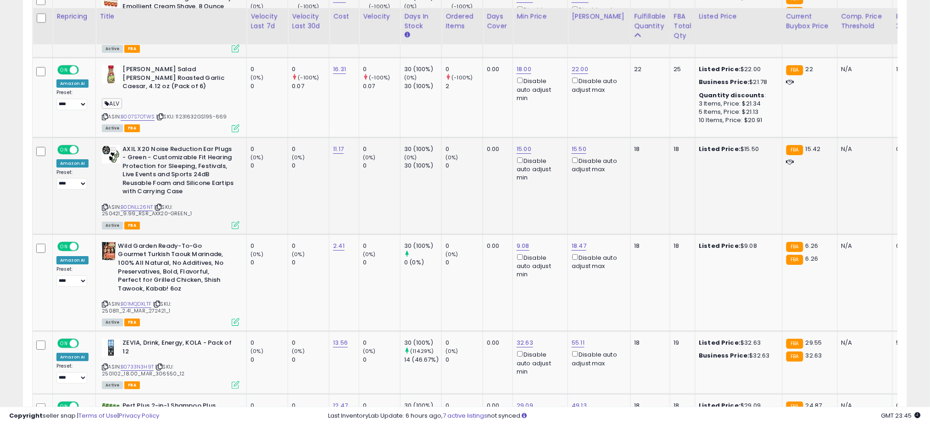
scroll to position [1095, 0]
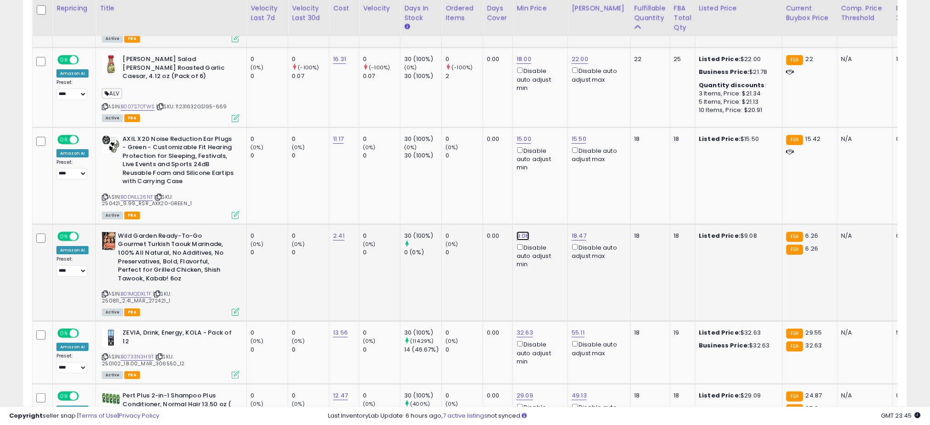
click at [520, 231] on link "9.08" at bounding box center [523, 235] width 13 height 9
type input "*"
click button "submit" at bounding box center [546, 190] width 16 height 14
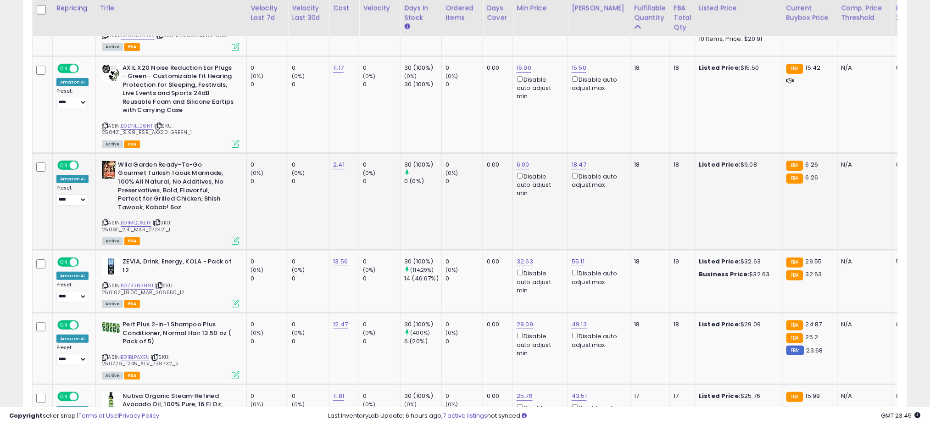
scroll to position [1176, 0]
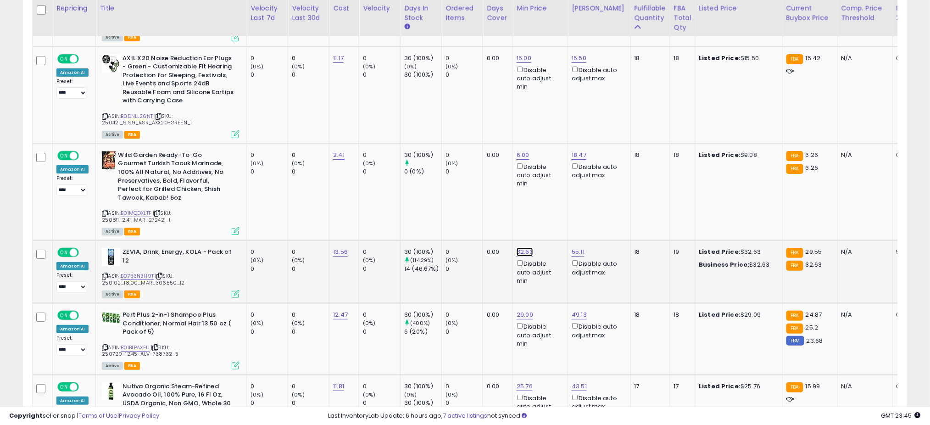
click at [521, 247] on link "32.63" at bounding box center [525, 251] width 17 height 9
type input "*"
type input "**"
click button "submit" at bounding box center [547, 206] width 16 height 14
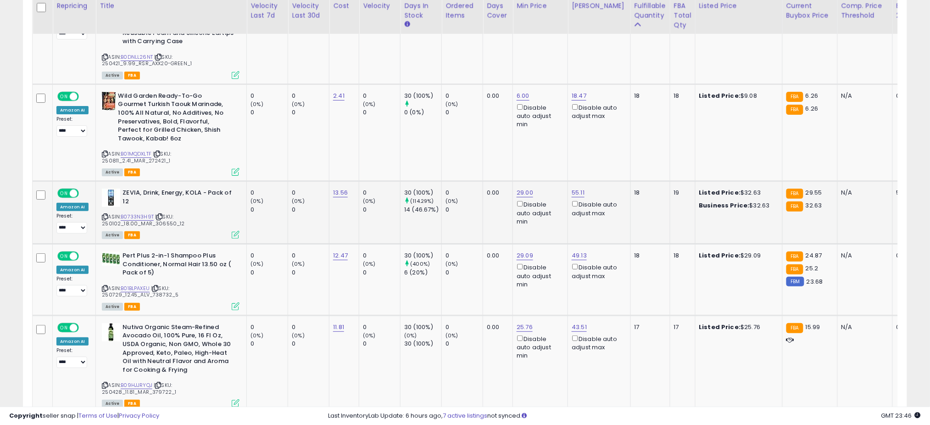
scroll to position [1237, 0]
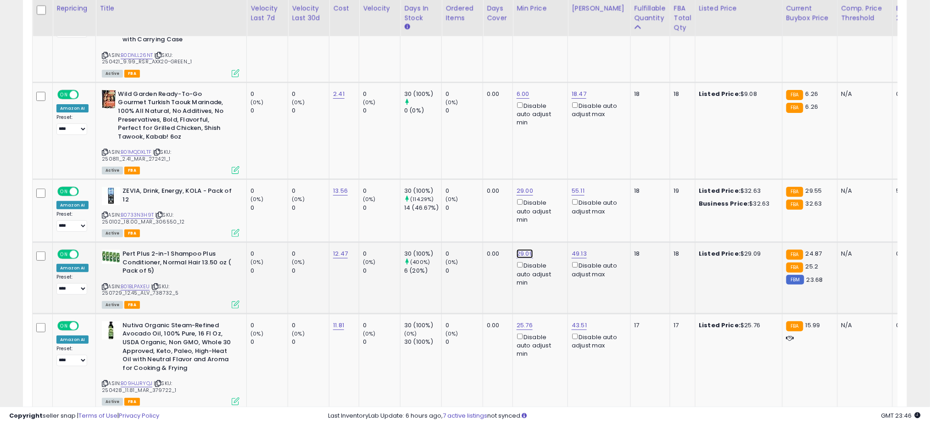
click at [523, 249] on link "29.09" at bounding box center [525, 253] width 17 height 9
click at [497, 212] on input "*****" at bounding box center [495, 209] width 82 height 16
type input "**"
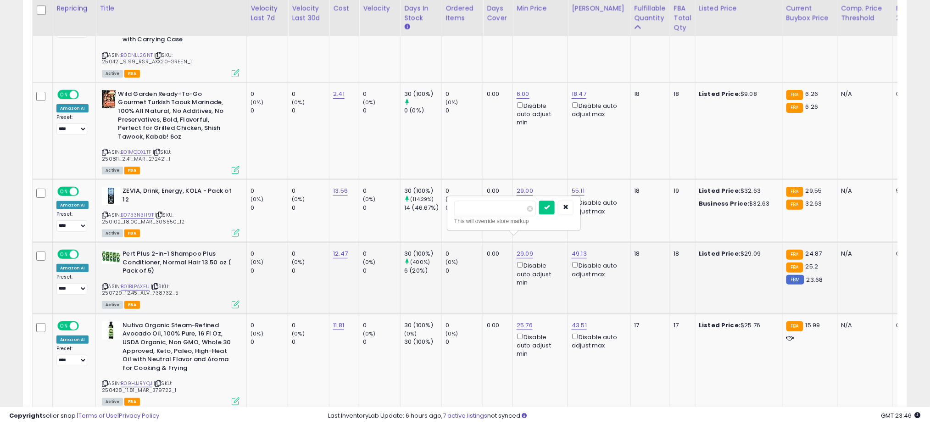
click button "submit" at bounding box center [547, 208] width 16 height 14
click at [492, 274] on td "0.00" at bounding box center [498, 278] width 30 height 72
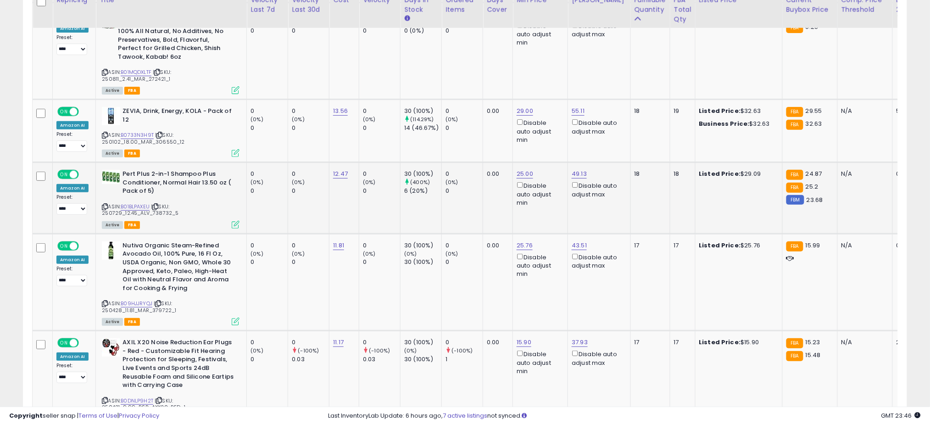
scroll to position [1320, 0]
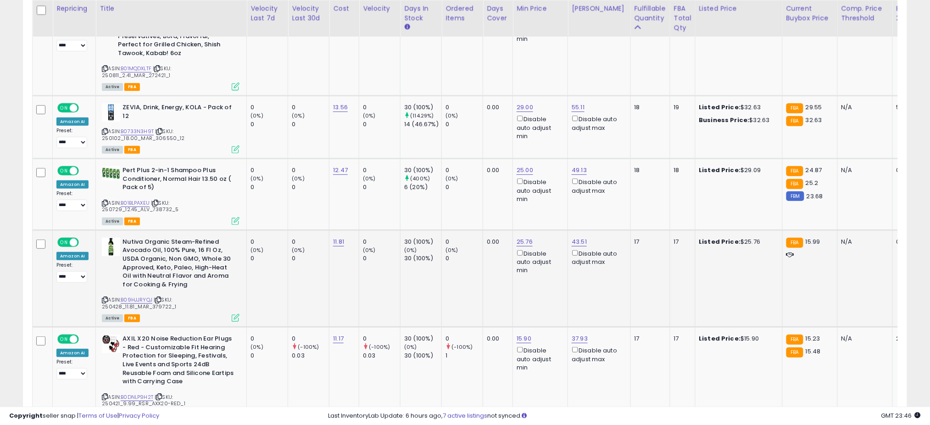
click at [487, 274] on td "0.00" at bounding box center [498, 278] width 30 height 97
click at [133, 296] on link "B09HJJRYQJ" at bounding box center [137, 300] width 32 height 8
click at [525, 237] on link "25.76" at bounding box center [525, 241] width 16 height 9
type input "*"
type input "*****"
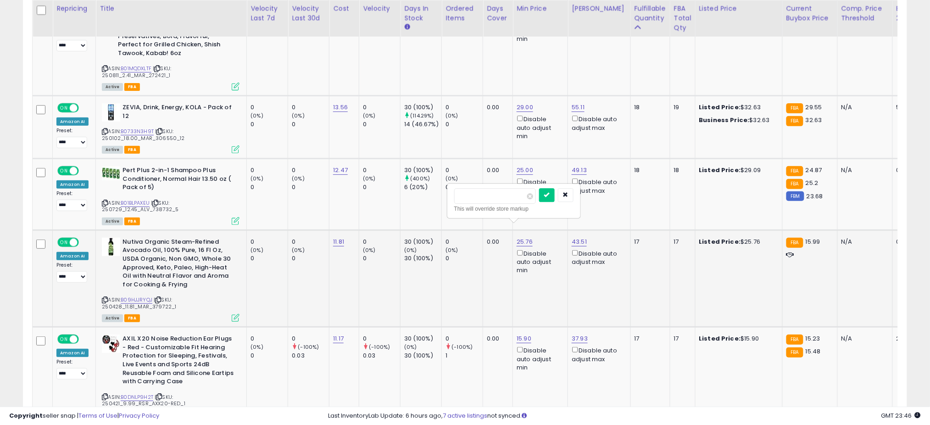
click button "submit" at bounding box center [547, 195] width 16 height 14
click at [474, 197] on td "0 (0%) 0" at bounding box center [462, 195] width 41 height 72
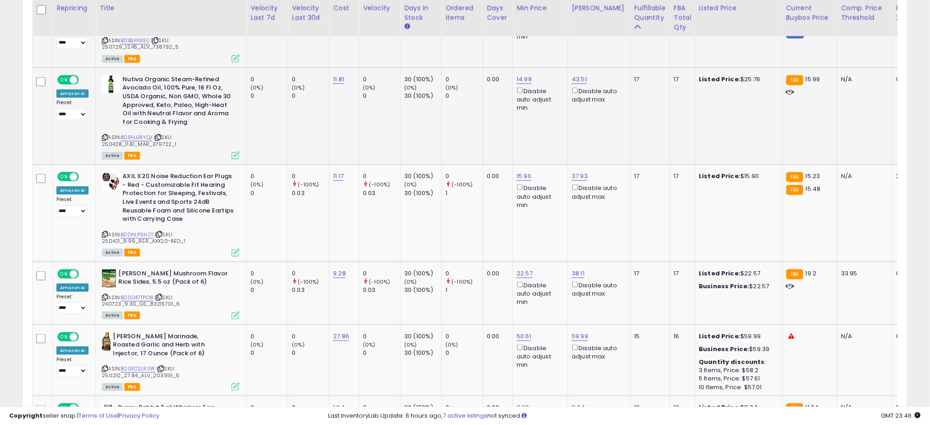
scroll to position [1487, 0]
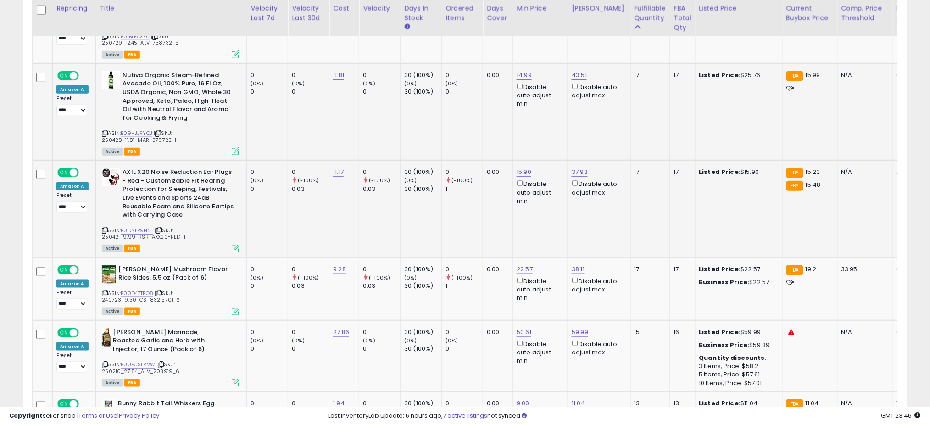
click at [526, 168] on div "15.90 Disable auto adjust min" at bounding box center [539, 186] width 44 height 37
click at [526, 168] on link "15.90" at bounding box center [524, 172] width 15 height 9
type input "**"
click button "submit" at bounding box center [546, 125] width 16 height 14
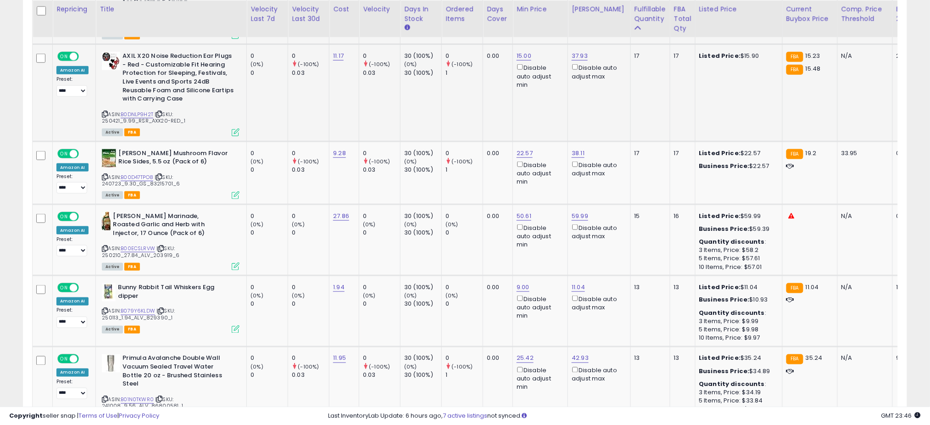
scroll to position [1604, 0]
click at [518, 148] on link "22.57" at bounding box center [525, 152] width 16 height 9
type input "*"
type input "**"
click button "submit" at bounding box center [547, 105] width 16 height 14
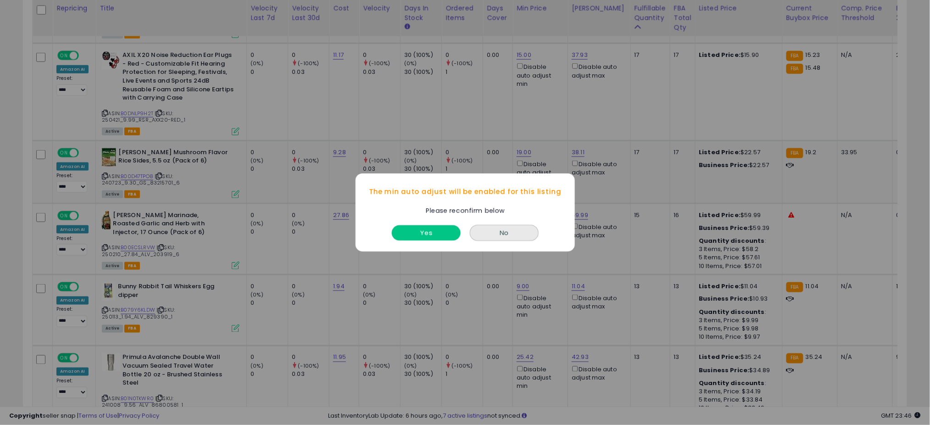
click at [433, 239] on button "Yes" at bounding box center [426, 232] width 69 height 15
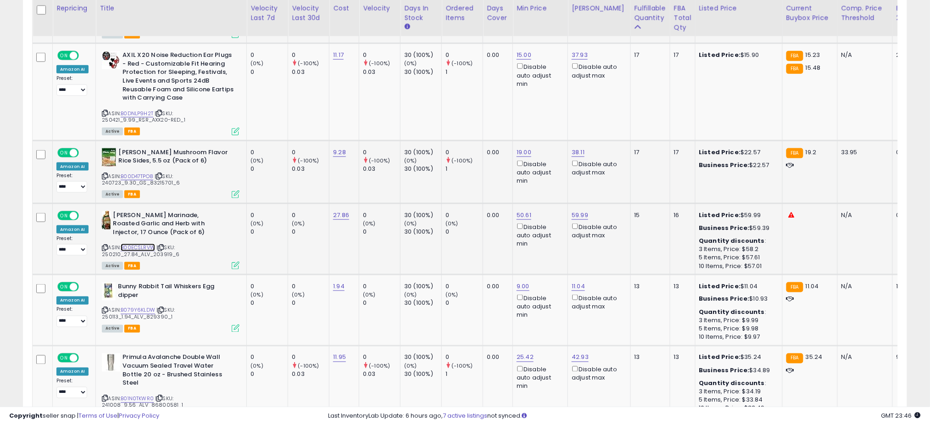
click at [131, 244] on link "B00ECSLRVW" at bounding box center [138, 248] width 34 height 8
click at [456, 83] on td "0 (-100%) 1" at bounding box center [462, 92] width 41 height 97
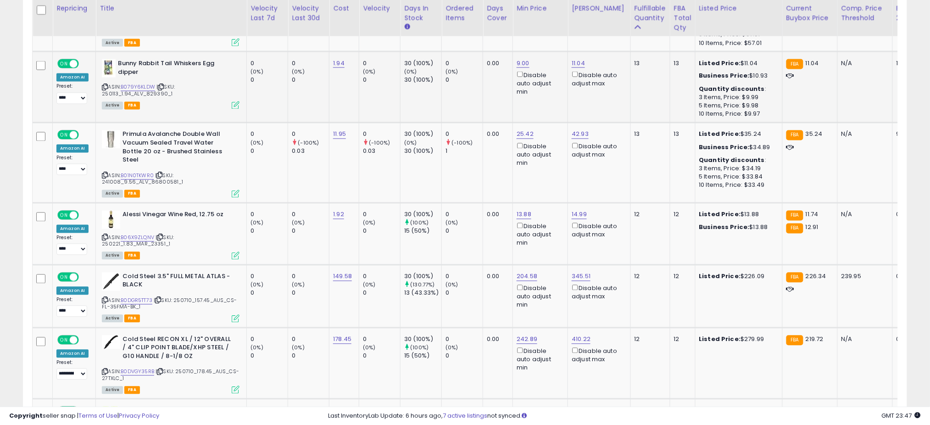
scroll to position [1827, 0]
click at [455, 141] on td "0 (-100%) 1" at bounding box center [462, 163] width 41 height 80
click at [583, 129] on link "42.93" at bounding box center [580, 133] width 17 height 9
click at [537, 87] on input "*****" at bounding box center [551, 86] width 82 height 16
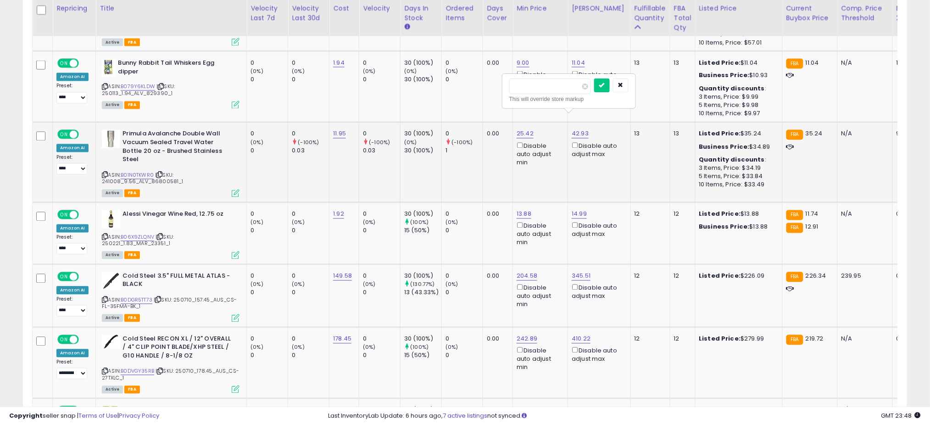
click at [537, 87] on input "*****" at bounding box center [551, 86] width 82 height 16
type input "****"
click button "submit" at bounding box center [602, 85] width 16 height 14
click at [452, 143] on td "0 (-100%) 1" at bounding box center [462, 163] width 41 height 80
click at [453, 155] on td "0 (-100%) 1" at bounding box center [462, 163] width 41 height 80
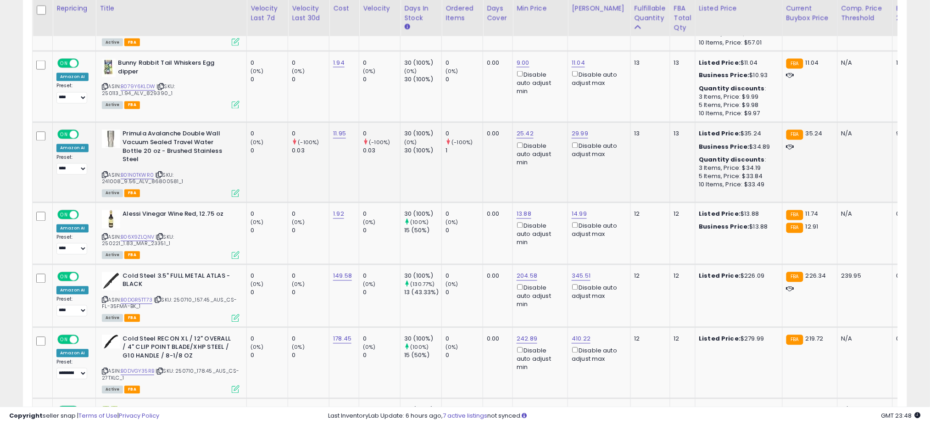
click at [453, 155] on td "0 (-100%) 1" at bounding box center [462, 163] width 41 height 80
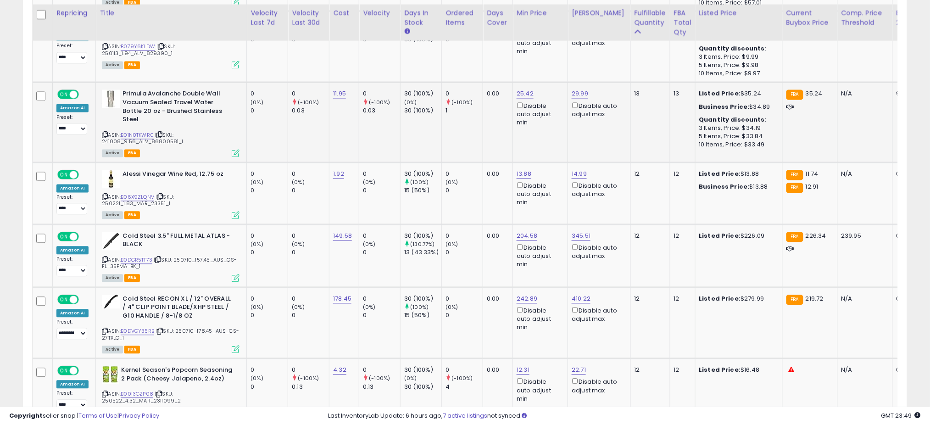
scroll to position [1872, 0]
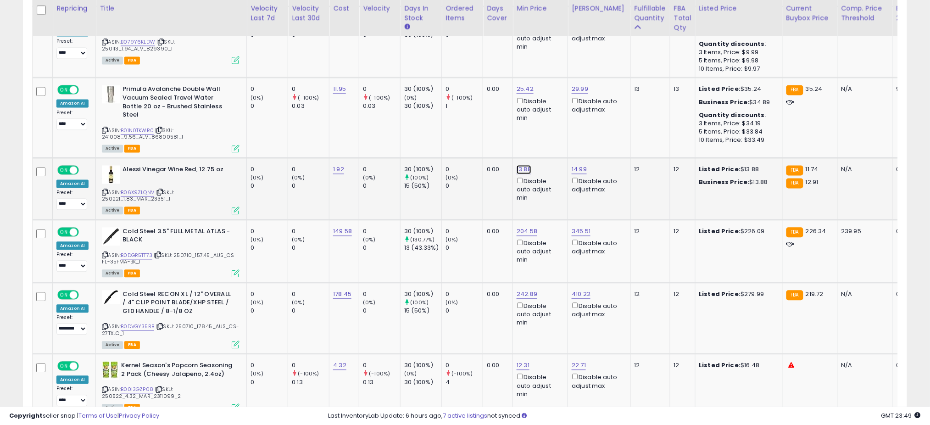
click at [520, 165] on link "13.88" at bounding box center [524, 169] width 15 height 9
type input "**"
click button "submit" at bounding box center [546, 112] width 16 height 14
click at [463, 182] on div "0" at bounding box center [464, 186] width 37 height 8
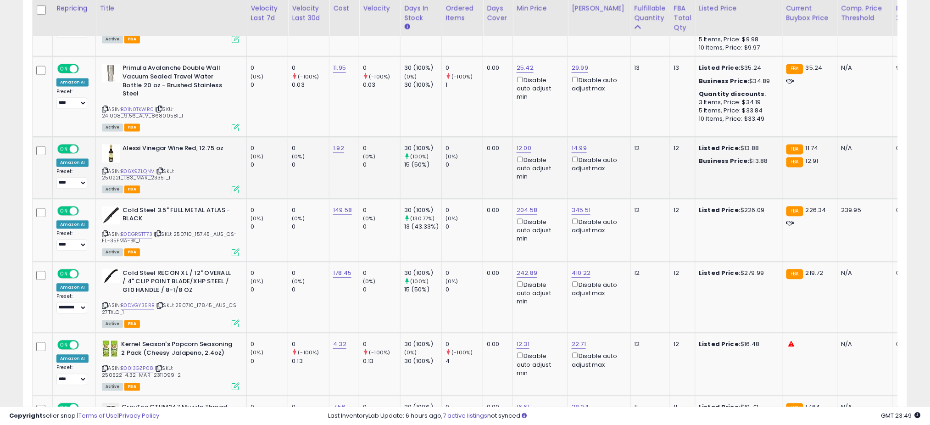
scroll to position [1894, 0]
click at [146, 230] on link "B0DGR5TT73" at bounding box center [137, 234] width 32 height 8
click at [461, 220] on td "0 (0%) 0" at bounding box center [462, 229] width 41 height 63
click at [467, 209] on td "0 (0%) 0" at bounding box center [462, 229] width 41 height 63
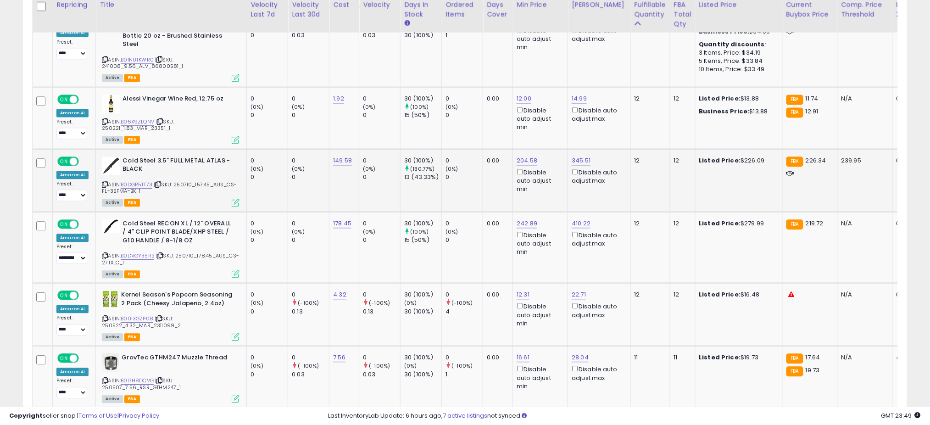
scroll to position [1945, 0]
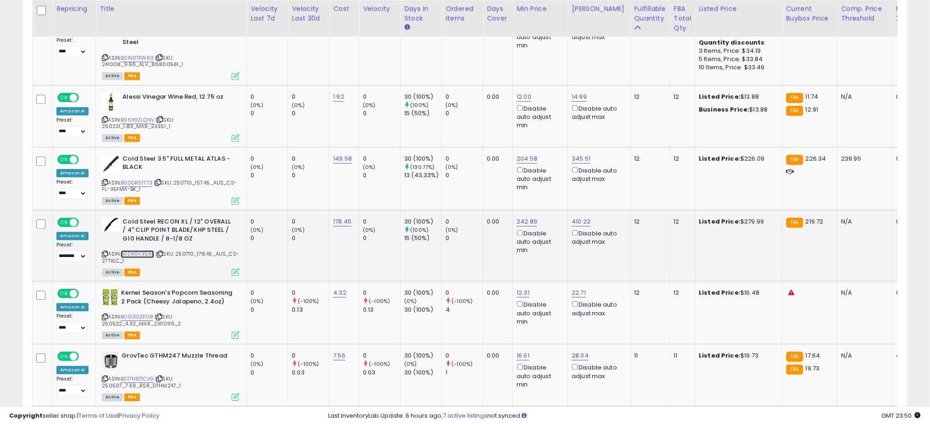
click at [130, 250] on link "B0DVGY35RB" at bounding box center [138, 254] width 34 height 8
click at [523, 217] on link "242.89" at bounding box center [527, 221] width 21 height 9
type input "***"
click button "submit" at bounding box center [549, 163] width 16 height 14
click at [465, 217] on td "0 (0%) 0" at bounding box center [462, 246] width 41 height 72
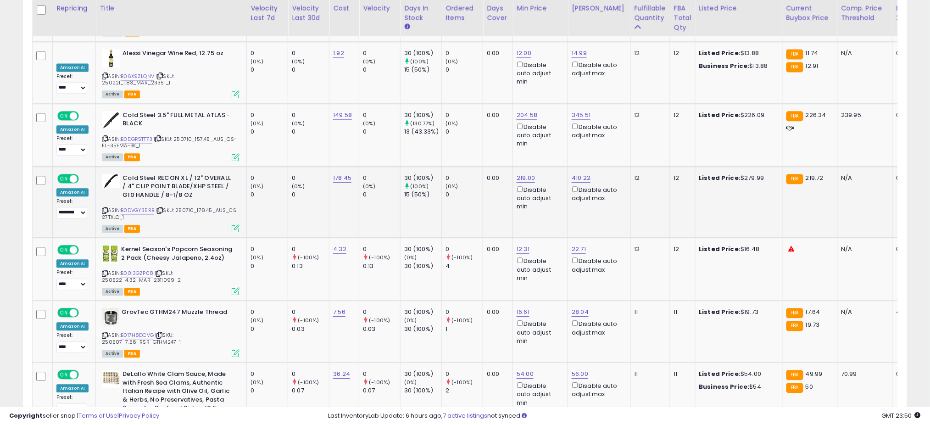
scroll to position [1988, 0]
click at [132, 270] on link "B00I3GZP08" at bounding box center [137, 274] width 33 height 8
click at [521, 245] on link "12.31" at bounding box center [523, 249] width 13 height 9
type input "*"
click at [538, 184] on button "submit" at bounding box center [546, 191] width 16 height 14
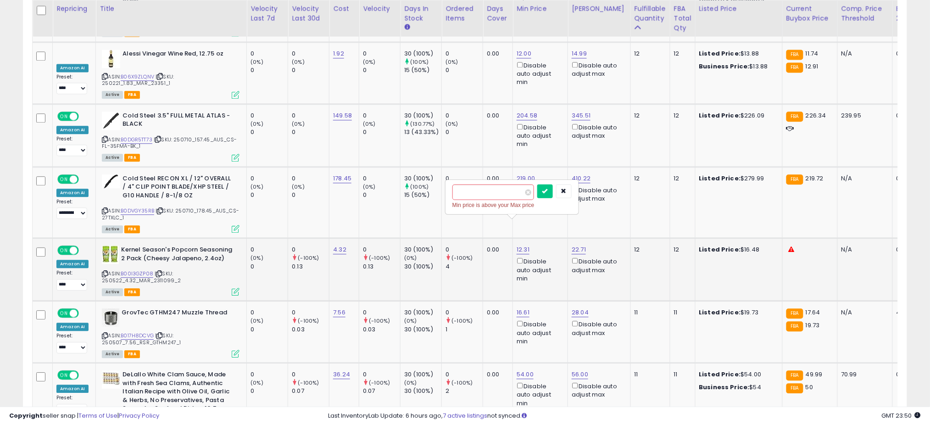
click at [492, 197] on input "****" at bounding box center [494, 192] width 82 height 16
type input "****"
click button "submit" at bounding box center [546, 191] width 16 height 14
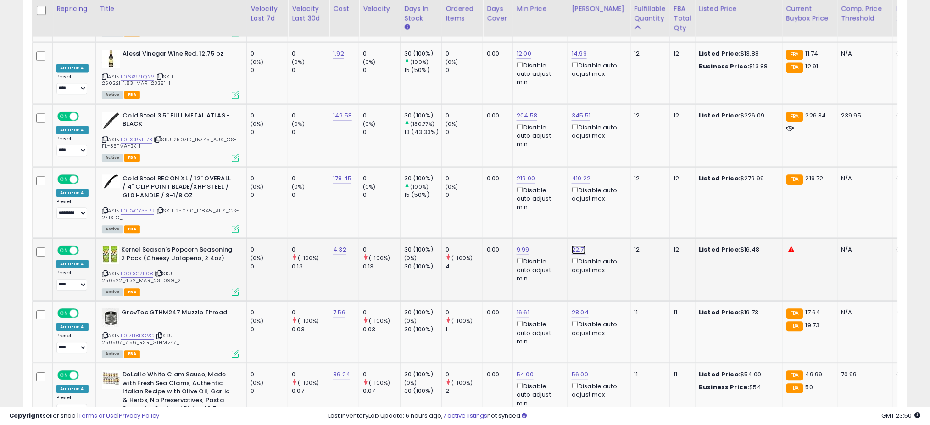
click at [578, 245] on link "22.71" at bounding box center [579, 249] width 14 height 9
click at [528, 196] on input "*****" at bounding box center [549, 192] width 82 height 16
type input "****"
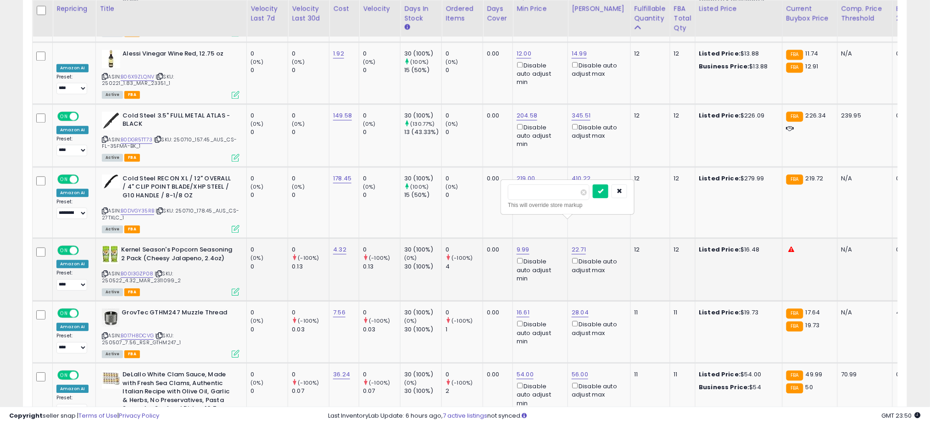
click button "submit" at bounding box center [601, 191] width 16 height 14
click at [477, 211] on td "0 (0%) 0" at bounding box center [462, 203] width 41 height 72
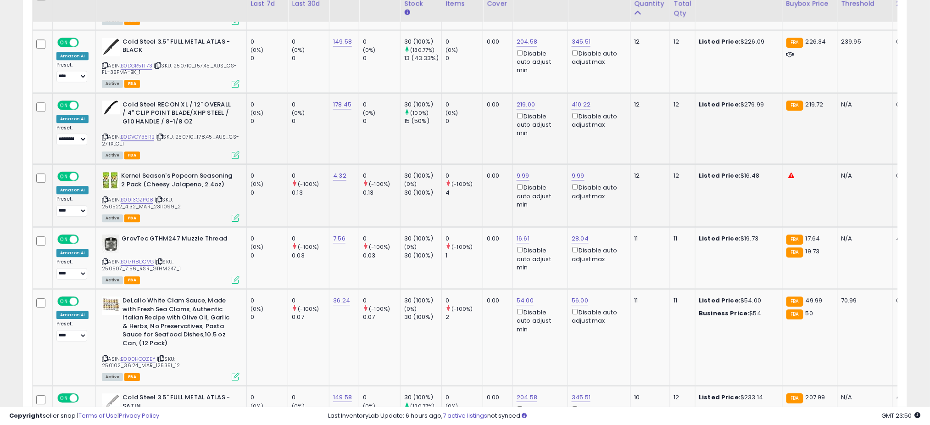
scroll to position [2064, 0]
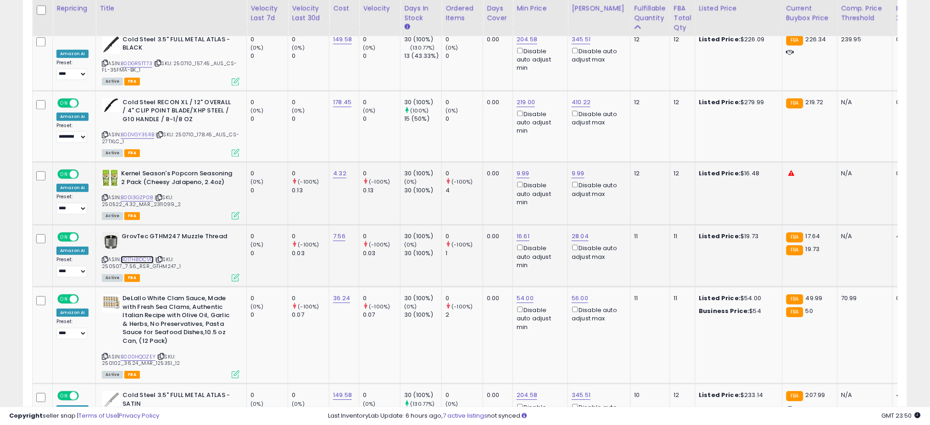
click at [144, 256] on link "B017H8DCVG" at bounding box center [137, 260] width 33 height 8
click at [420, 177] on td "30 (100%) (0%) 30 (100%)" at bounding box center [421, 193] width 41 height 63
click at [584, 232] on link "28.04" at bounding box center [580, 236] width 17 height 9
click at [537, 171] on input "*****" at bounding box center [551, 178] width 82 height 16
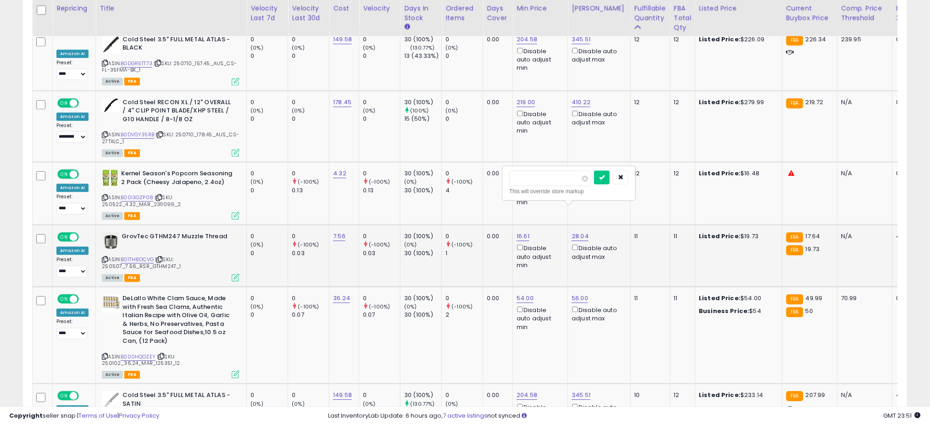
click at [537, 171] on input "*****" at bounding box center [551, 178] width 82 height 16
type input "****"
click button "submit" at bounding box center [602, 177] width 16 height 14
click at [468, 184] on td "0 (-100%) 4" at bounding box center [462, 193] width 41 height 63
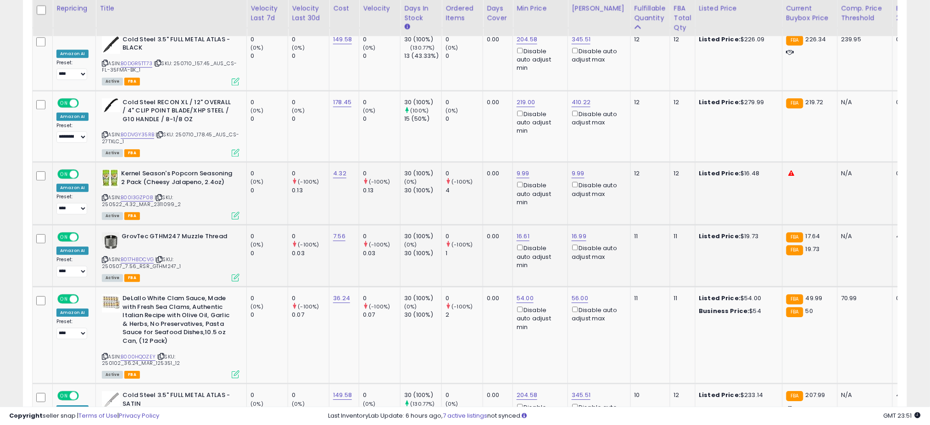
click at [468, 184] on td "0 (-100%) 4" at bounding box center [462, 193] width 41 height 63
click at [468, 182] on td "0 (-100%) 4" at bounding box center [462, 193] width 41 height 63
click at [523, 294] on link "54.00" at bounding box center [525, 298] width 17 height 9
type input "*"
type input "**"
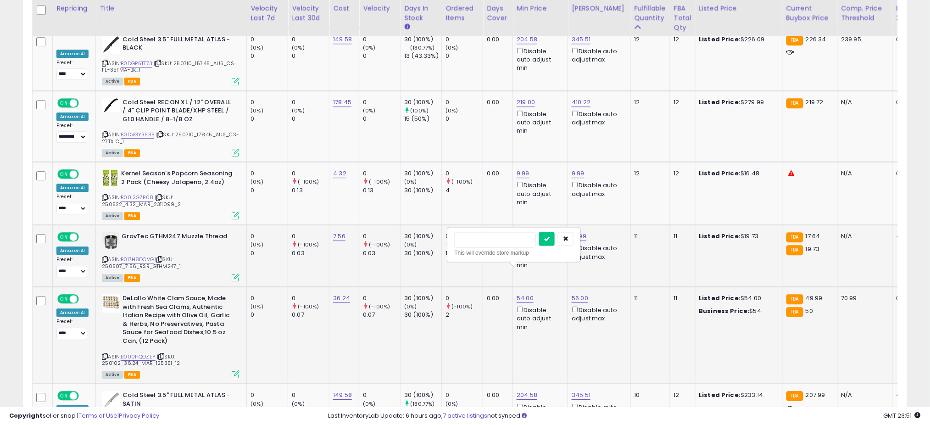
click button "submit" at bounding box center [547, 239] width 16 height 14
click at [491, 232] on td "0.00" at bounding box center [498, 256] width 30 height 62
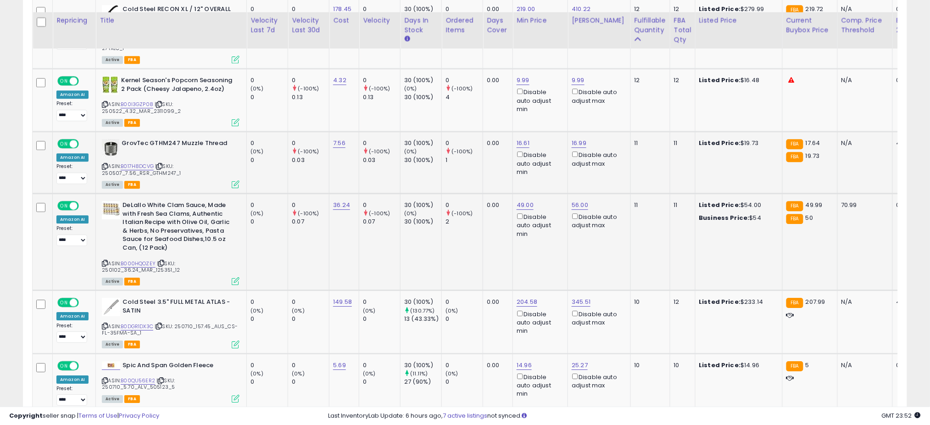
scroll to position [2170, 0]
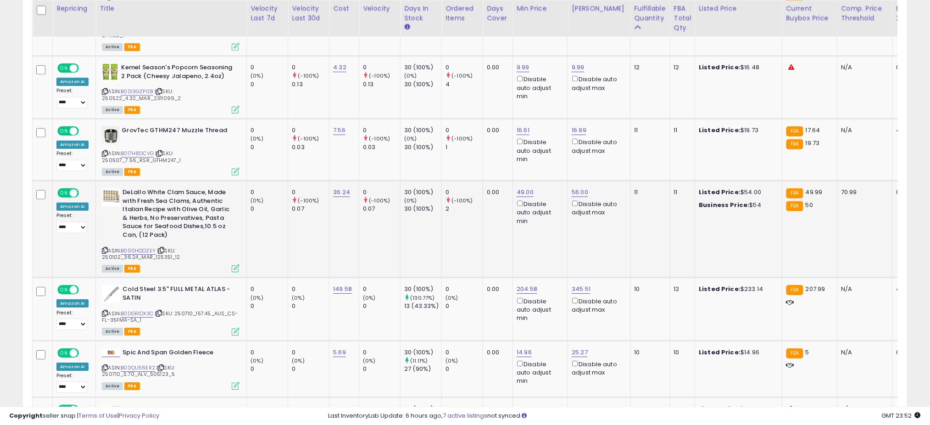
click at [453, 232] on td "0 (-100%) 2" at bounding box center [462, 229] width 41 height 97
click at [138, 310] on link "B0DGR1DX3C" at bounding box center [137, 314] width 33 height 8
click at [527, 285] on link "204.58" at bounding box center [527, 289] width 21 height 9
click at [493, 232] on input "******" at bounding box center [497, 231] width 82 height 16
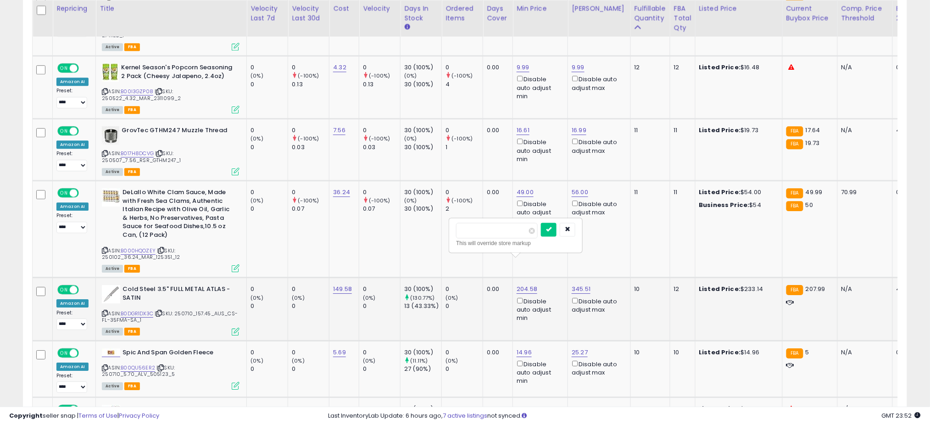
click at [493, 232] on input "******" at bounding box center [497, 231] width 82 height 16
type input "***"
click button "submit" at bounding box center [549, 230] width 16 height 14
click at [449, 215] on td "0 (-100%) 2" at bounding box center [462, 229] width 41 height 97
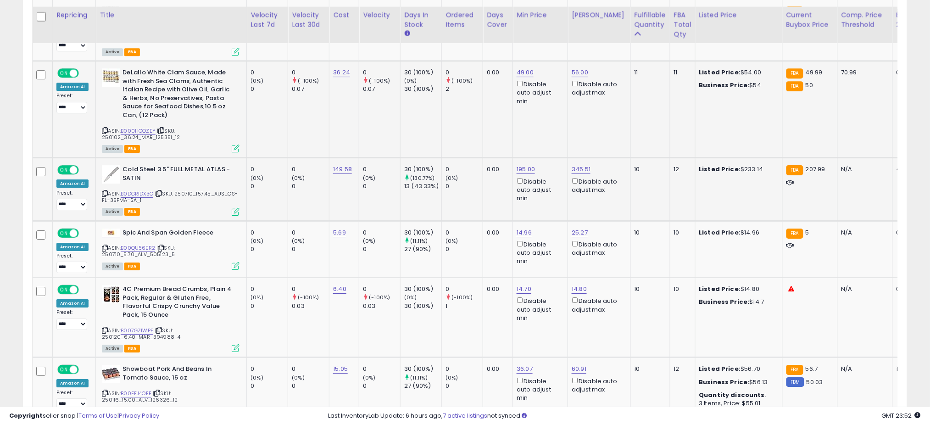
scroll to position [2297, 0]
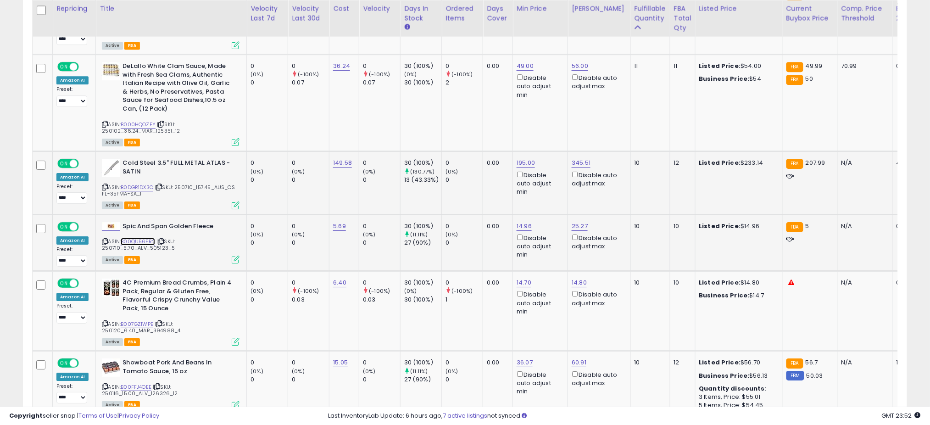
click at [137, 238] on link "B00QU56ER2" at bounding box center [138, 242] width 34 height 8
click at [522, 222] on link "14.96" at bounding box center [524, 226] width 15 height 9
type input "*"
click button "submit" at bounding box center [547, 166] width 16 height 14
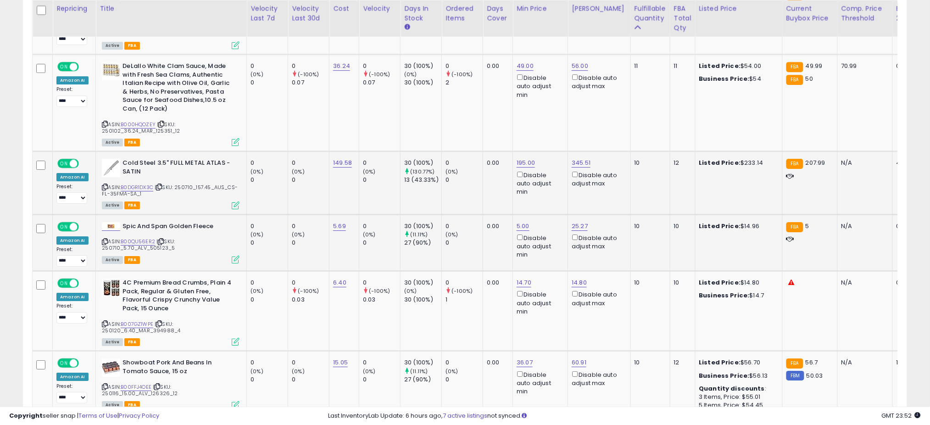
click at [490, 166] on td "0.00" at bounding box center [498, 182] width 30 height 63
click at [138, 320] on link "B007GZ1WPE" at bounding box center [137, 324] width 33 height 8
click at [520, 278] on link "14.70" at bounding box center [524, 282] width 15 height 9
click at [503, 212] on div "***** This will override store markup" at bounding box center [513, 228] width 132 height 34
click at [502, 224] on input "*****" at bounding box center [495, 223] width 82 height 16
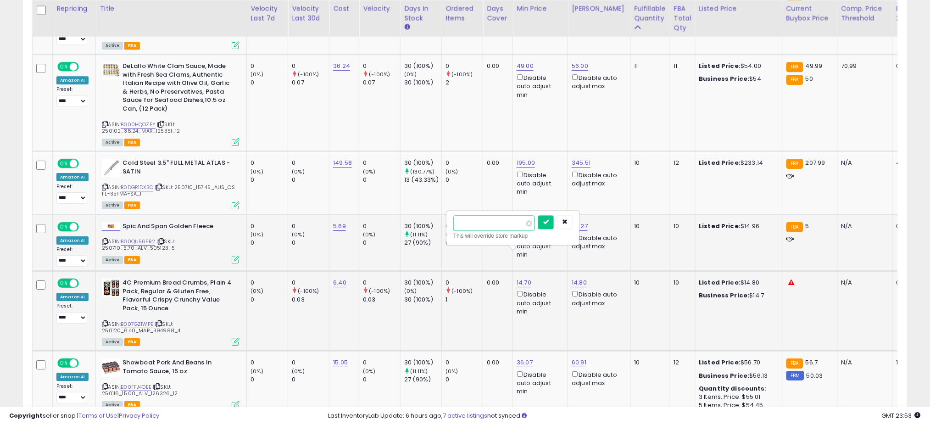
click at [502, 224] on input "*****" at bounding box center [495, 223] width 82 height 16
type input "****"
click button "submit" at bounding box center [546, 222] width 16 height 14
click at [576, 278] on link "14.80" at bounding box center [579, 282] width 15 height 9
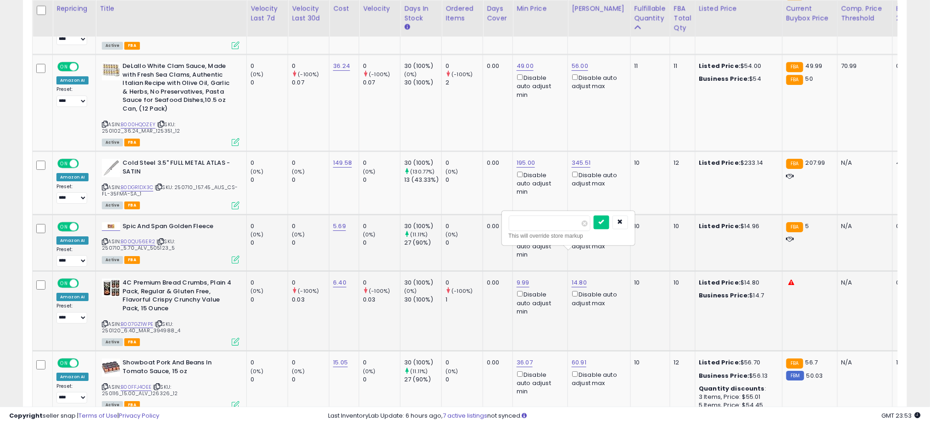
click at [534, 230] on input "*****" at bounding box center [550, 223] width 82 height 16
type input "****"
click button "submit" at bounding box center [602, 222] width 16 height 14
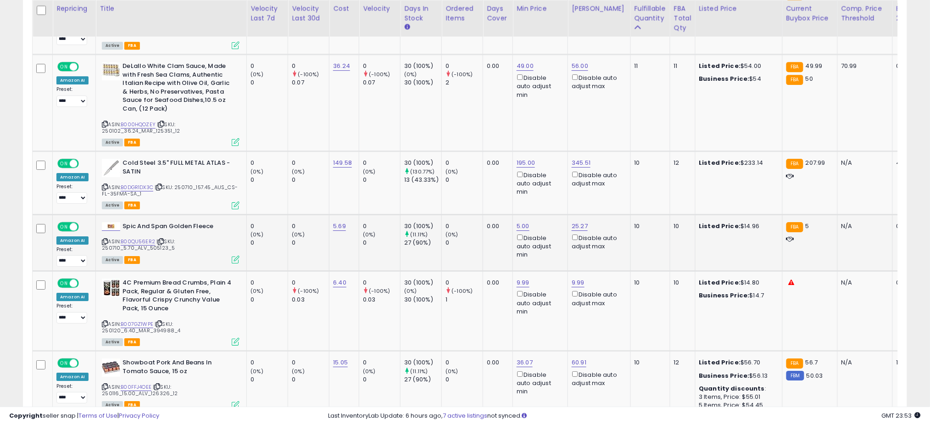
click at [478, 226] on td "0 (0%) 0" at bounding box center [462, 242] width 41 height 57
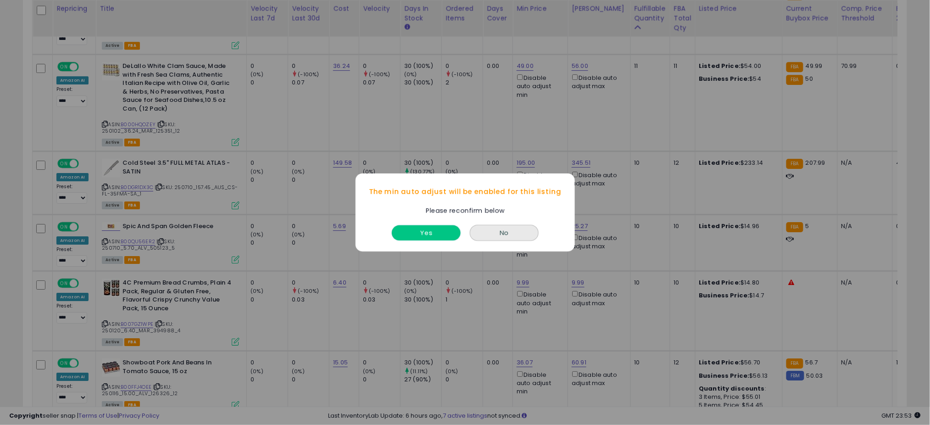
click at [429, 226] on button "Yes" at bounding box center [426, 232] width 69 height 15
click at [428, 230] on button "Yes" at bounding box center [426, 232] width 69 height 15
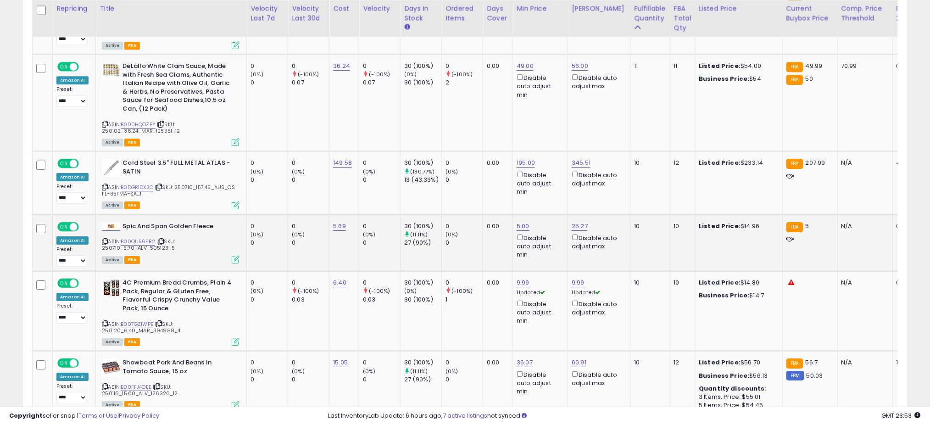
click at [454, 224] on td "0 (0%) 0" at bounding box center [462, 242] width 41 height 57
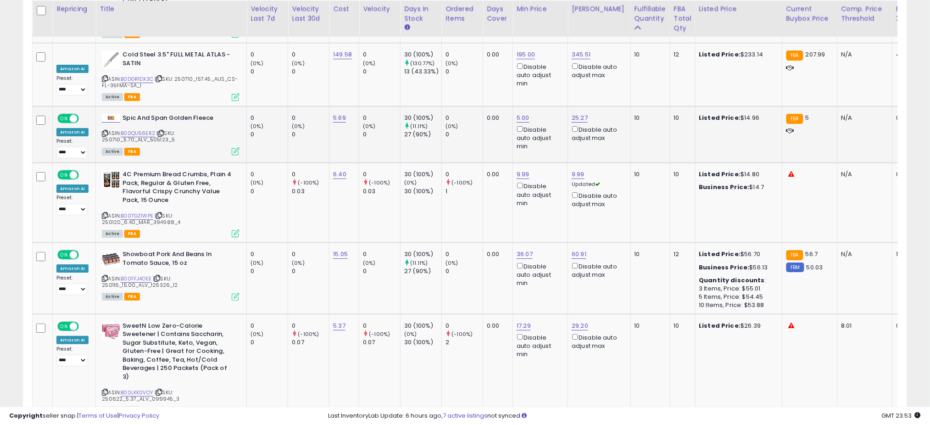
scroll to position [2405, 0]
click at [578, 249] on link "60.91" at bounding box center [579, 253] width 15 height 9
click at [533, 194] on input "*****" at bounding box center [550, 194] width 82 height 16
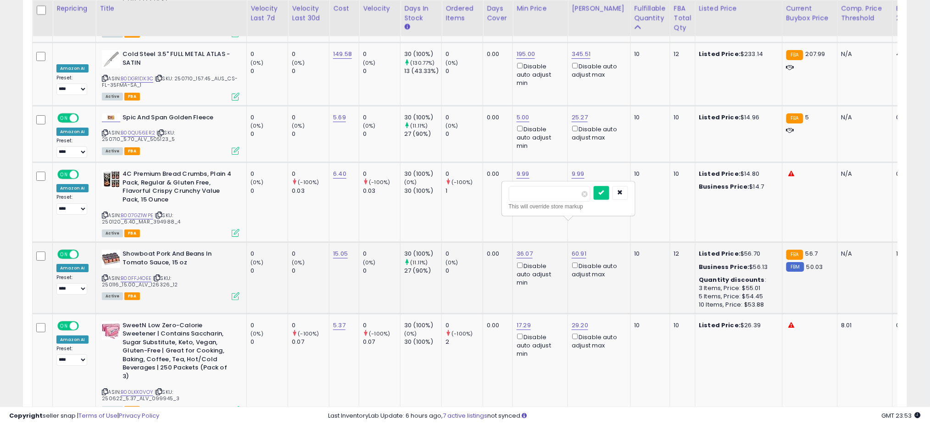
type input "*"
type input "*****"
click button "submit" at bounding box center [602, 193] width 16 height 14
click at [465, 187] on td "0 (-100%) 1" at bounding box center [462, 202] width 41 height 80
click at [130, 275] on span "| SKU: 250116_15.00_ALV_126326_12" at bounding box center [140, 282] width 76 height 14
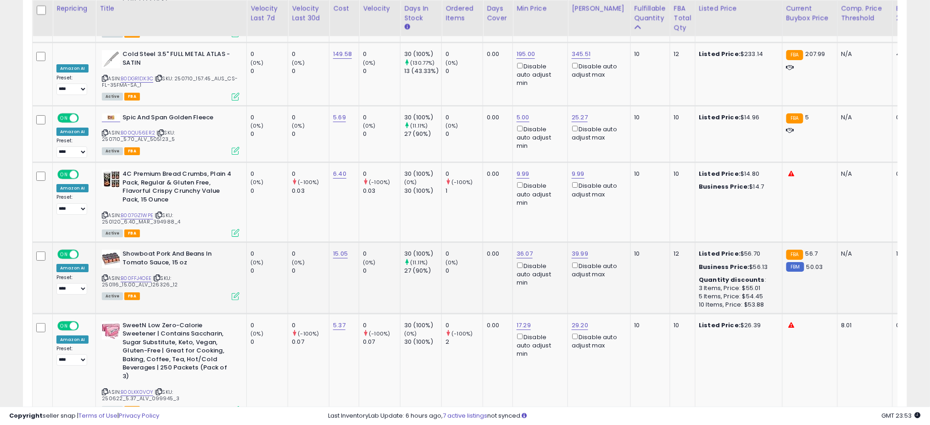
click at [129, 250] on div "ASIN: B00FFJ4OEE | SKU: 250116_15.00_ALV_126326_12 Active FBA" at bounding box center [171, 274] width 138 height 49
click at [135, 275] on span "| SKU: 250116_15.00_ALV_126326_12" at bounding box center [140, 282] width 76 height 14
click at [136, 275] on span "| SKU: 250116_15.00_ALV_126326_12" at bounding box center [140, 282] width 76 height 14
click at [136, 275] on link "B00FFJ4OEE" at bounding box center [136, 279] width 31 height 8
click at [469, 62] on td "0 (0%) 0" at bounding box center [462, 74] width 41 height 63
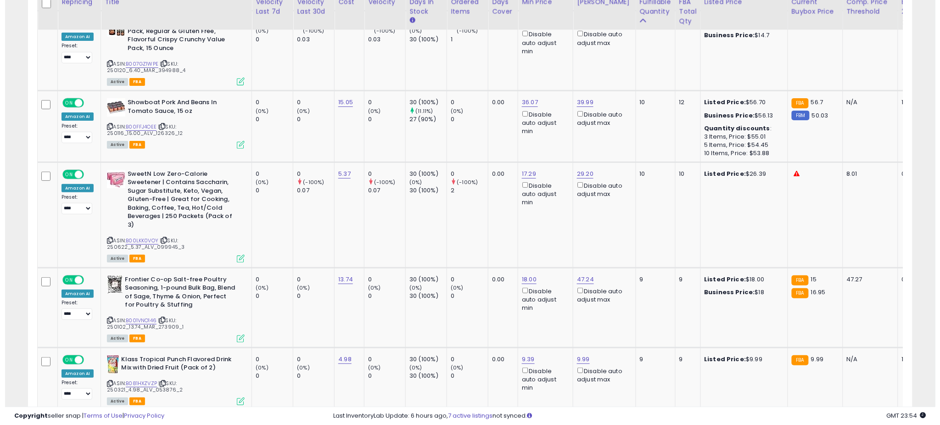
scroll to position [2558, 0]
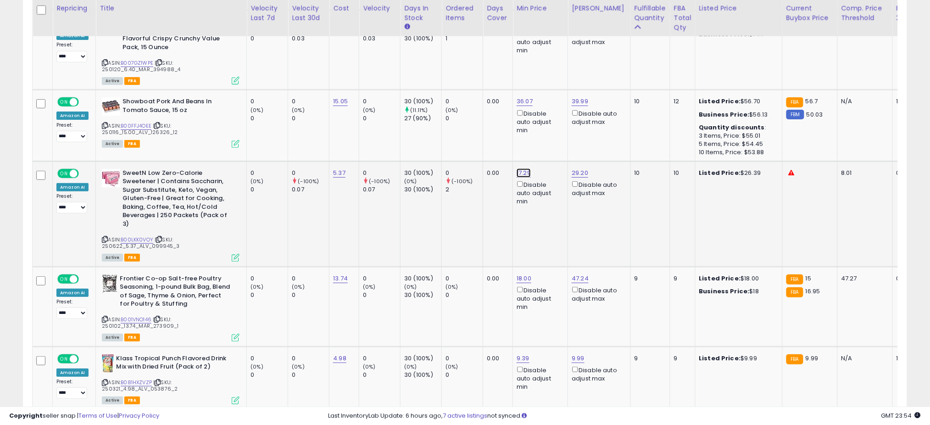
click at [523, 168] on link "17.29" at bounding box center [524, 172] width 14 height 9
click at [493, 116] on input "*****" at bounding box center [495, 113] width 82 height 16
type input "*"
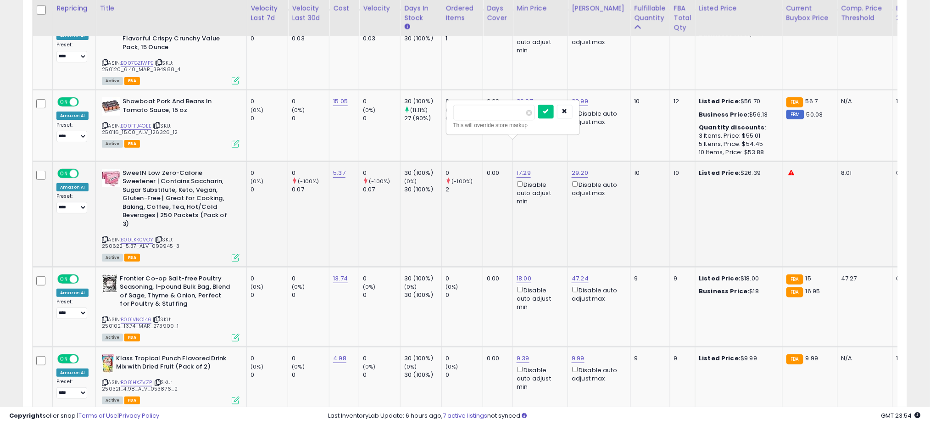
click button "submit" at bounding box center [546, 112] width 16 height 14
click at [238, 220] on td "SweetN Low Zero-Calorie Sweetener | Contains Saccharin, Sugar Substitute, Keto,…" at bounding box center [171, 214] width 151 height 106
click at [235, 254] on icon at bounding box center [236, 258] width 8 height 8
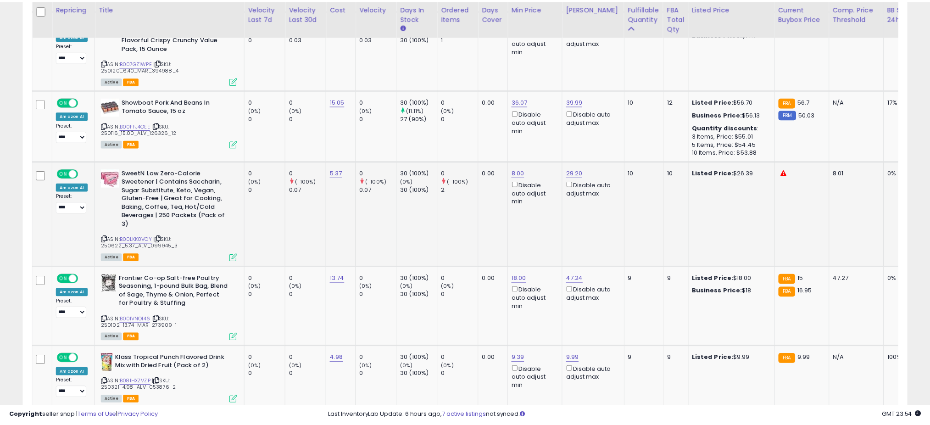
scroll to position [188, 519]
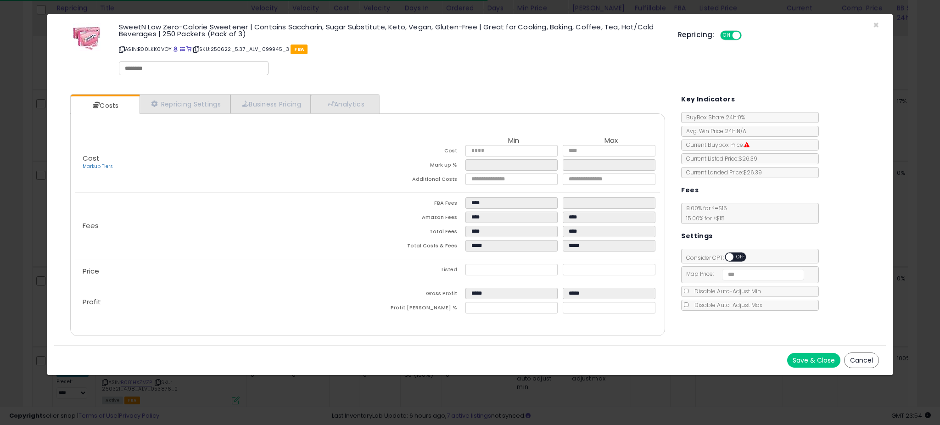
click at [735, 260] on div "ON OFF" at bounding box center [726, 257] width 22 height 8
click at [735, 254] on div "ON OFF" at bounding box center [726, 257] width 22 height 8
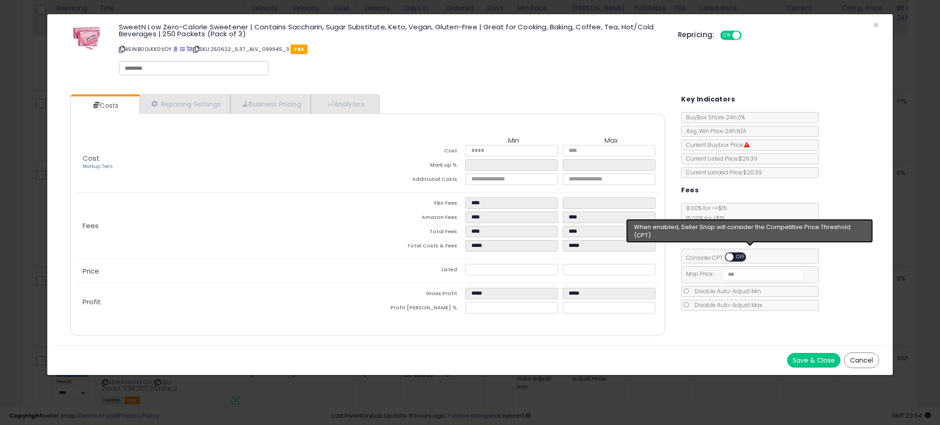
click at [732, 258] on span at bounding box center [730, 257] width 8 height 8
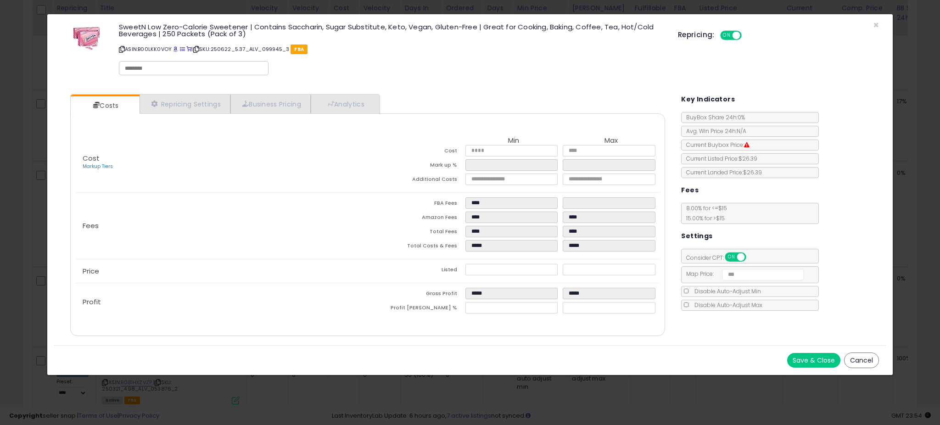
click at [803, 362] on button "Save & Close" at bounding box center [813, 360] width 53 height 15
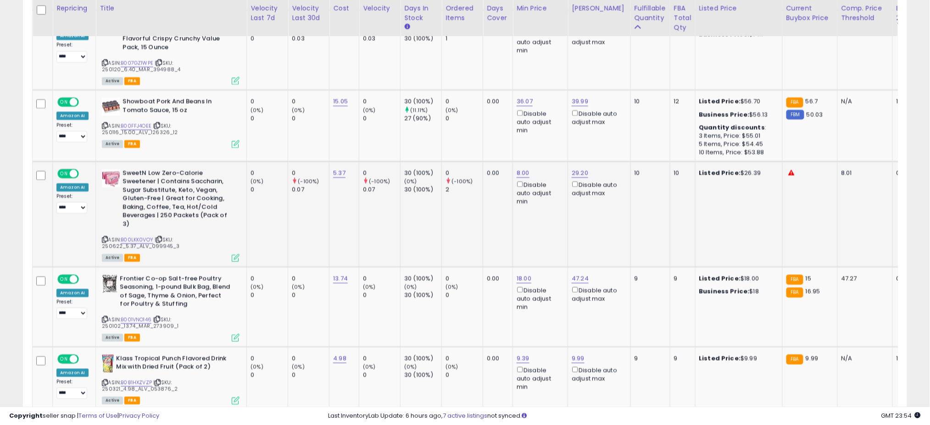
click at [459, 186] on td "0 (-100%) 2" at bounding box center [462, 214] width 41 height 106
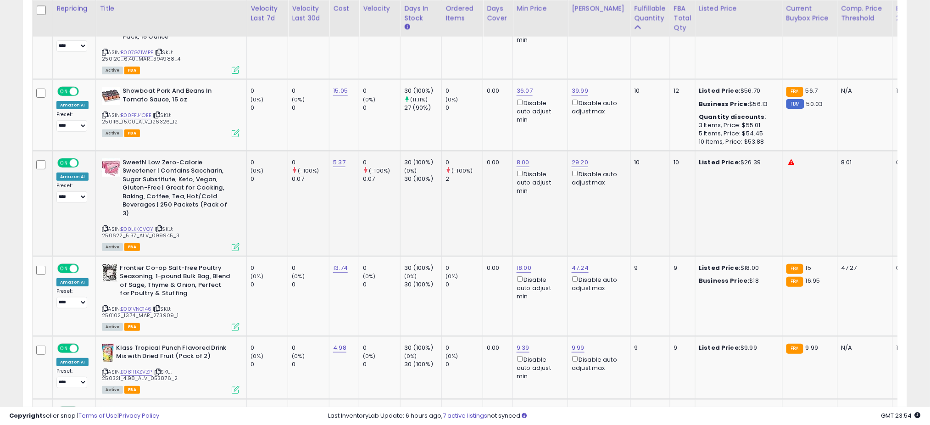
scroll to position [2569, 0]
click at [522, 263] on link "18.00" at bounding box center [524, 267] width 15 height 9
click at [482, 200] on input "*****" at bounding box center [495, 198] width 82 height 16
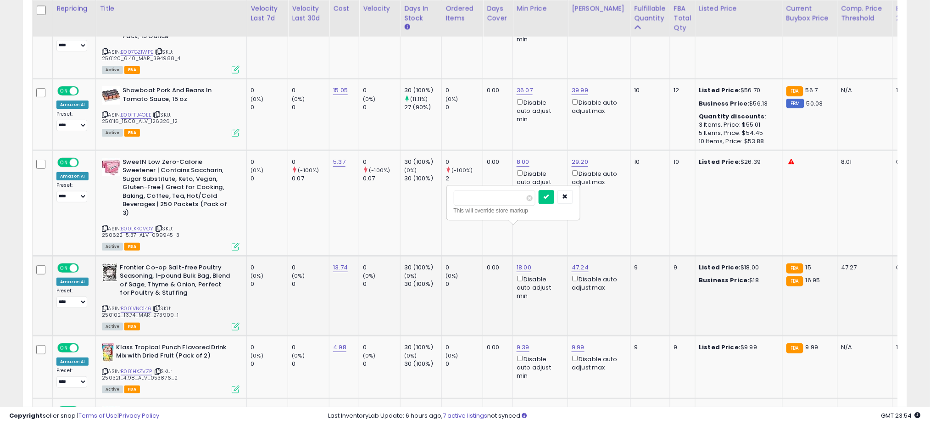
click at [482, 200] on input "*****" at bounding box center [495, 198] width 82 height 16
type input "*****"
click button "submit" at bounding box center [547, 197] width 16 height 14
click at [457, 187] on td "0 (-100%) 2" at bounding box center [462, 203] width 41 height 106
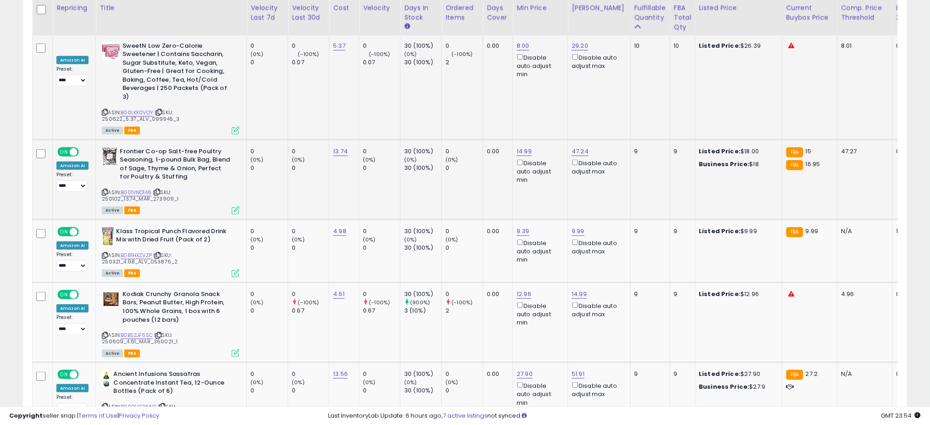
scroll to position [2684, 0]
click at [143, 252] on link "B081HXZVZP" at bounding box center [136, 256] width 31 height 8
click at [518, 227] on link "9.39" at bounding box center [523, 231] width 13 height 9
click at [482, 152] on div "**** This will override store markup" at bounding box center [512, 167] width 132 height 34
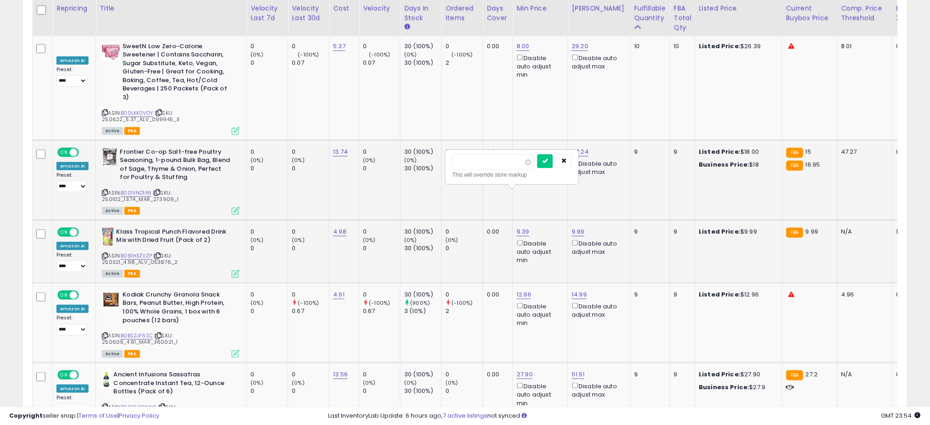
click at [482, 152] on div "**** This will override store markup" at bounding box center [512, 167] width 132 height 34
click at [482, 163] on input "****" at bounding box center [494, 162] width 82 height 16
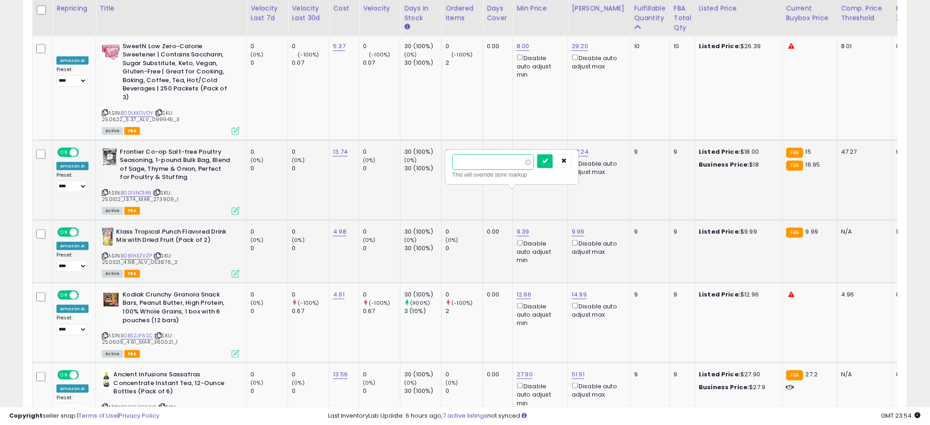
type input "****"
click button "submit" at bounding box center [546, 161] width 16 height 14
click at [583, 227] on link "9.99" at bounding box center [578, 231] width 13 height 9
type input "*"
type input "****"
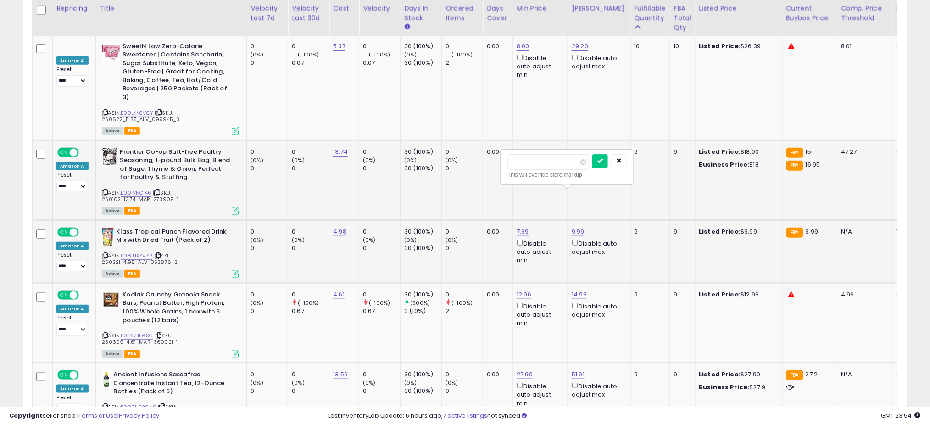
click button "submit" at bounding box center [601, 161] width 16 height 14
click at [569, 220] on td "8.99 Disable auto adjust max" at bounding box center [599, 251] width 62 height 63
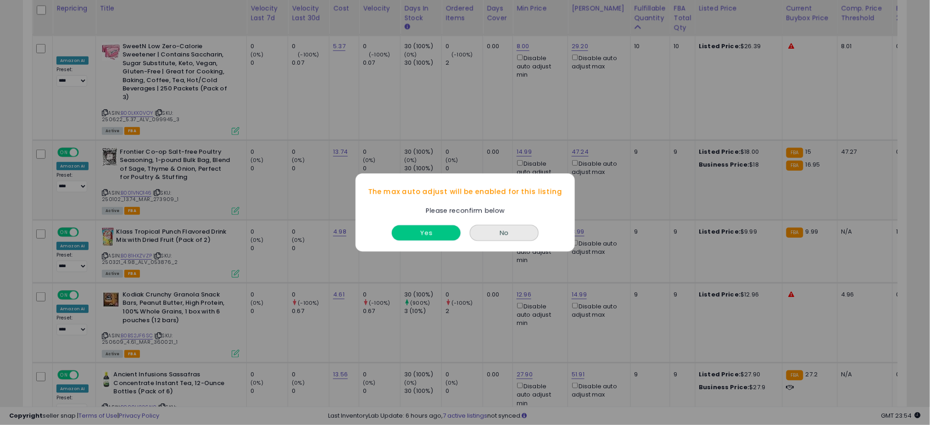
click at [436, 228] on button "Yes" at bounding box center [426, 232] width 69 height 15
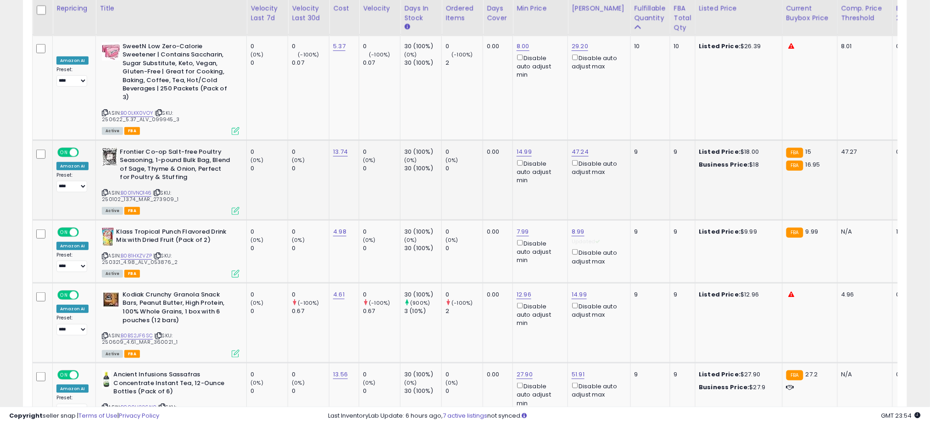
click at [465, 162] on td "0 (0%) 0" at bounding box center [462, 180] width 41 height 80
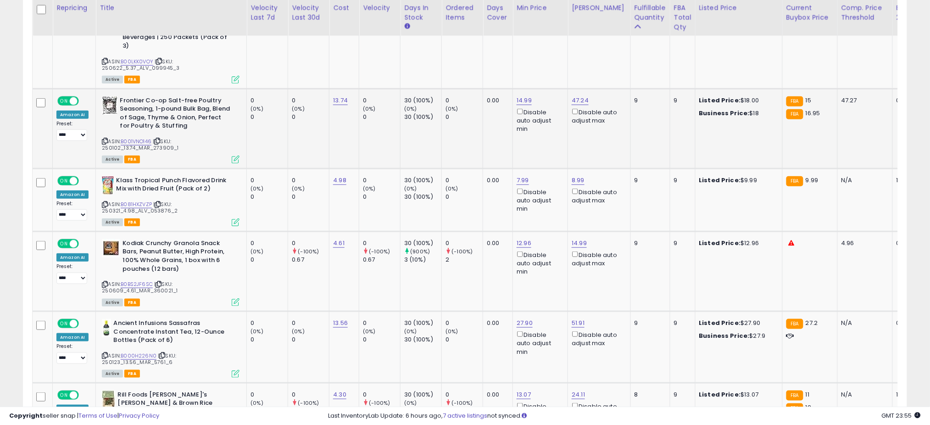
scroll to position [2735, 0]
click at [445, 108] on td "0 (0%) 0" at bounding box center [462, 130] width 41 height 80
click at [471, 178] on td "0 (0%) 0" at bounding box center [462, 200] width 41 height 63
click at [468, 169] on td "0 (0%) 0" at bounding box center [462, 200] width 41 height 63
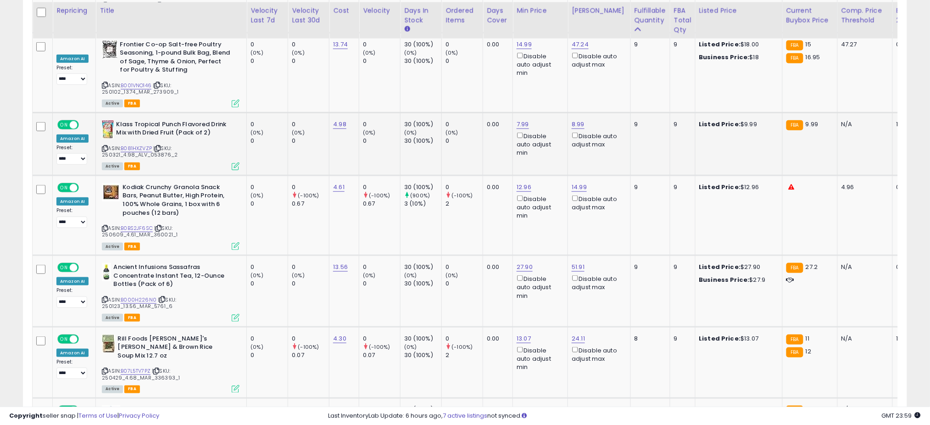
scroll to position [2797, 0]
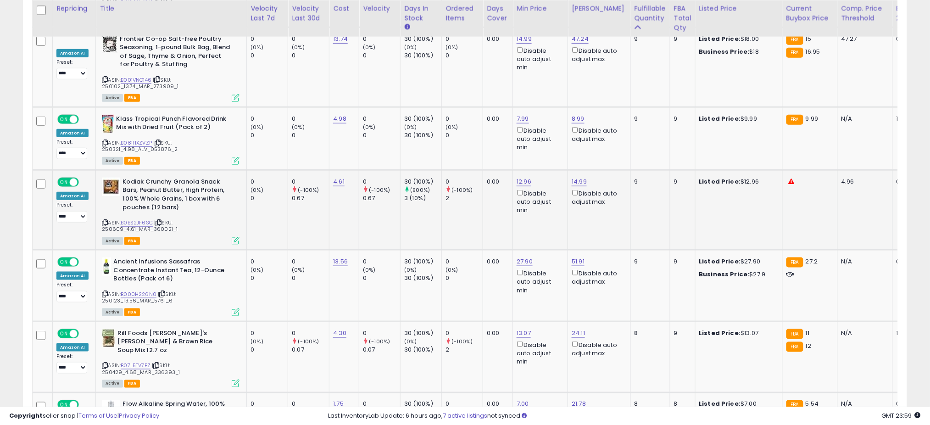
click at [135, 219] on span "| SKU: 250609_4.61_MAR_360021_1" at bounding box center [140, 226] width 76 height 14
click at [133, 219] on link "B0BS2JF6SC" at bounding box center [137, 223] width 32 height 8
click at [520, 177] on link "12.96" at bounding box center [524, 181] width 15 height 9
type input "*"
type input "***"
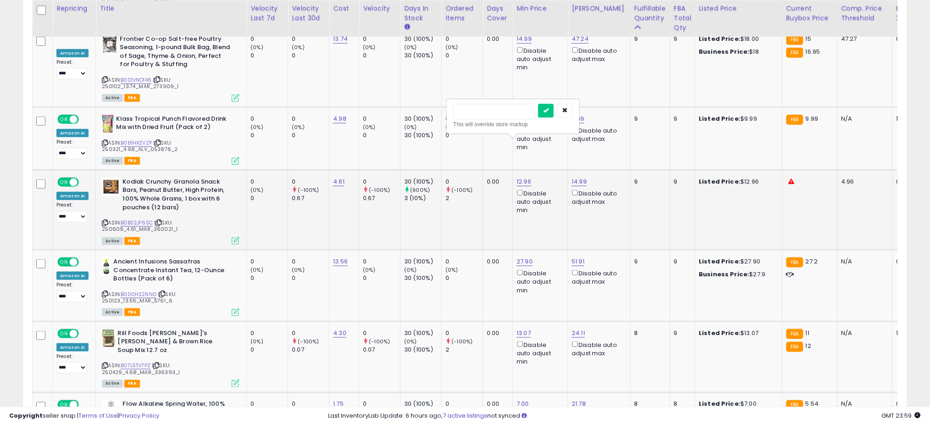
click button "submit" at bounding box center [546, 111] width 16 height 14
click at [525, 177] on link "9.99" at bounding box center [523, 181] width 13 height 9
type input "*"
click button "submit" at bounding box center [546, 111] width 16 height 14
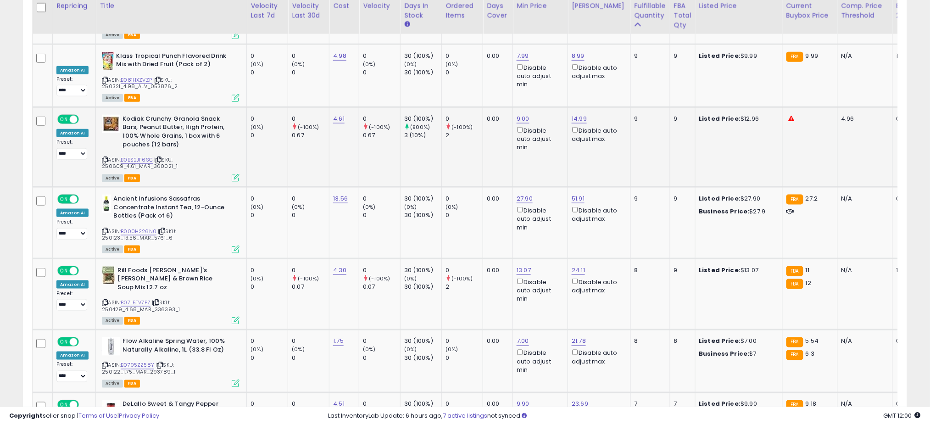
scroll to position [2861, 0]
click at [520, 194] on link "27.90" at bounding box center [525, 198] width 16 height 9
type input "**"
click button "submit" at bounding box center [547, 127] width 16 height 14
click at [470, 211] on div "0" at bounding box center [464, 215] width 37 height 8
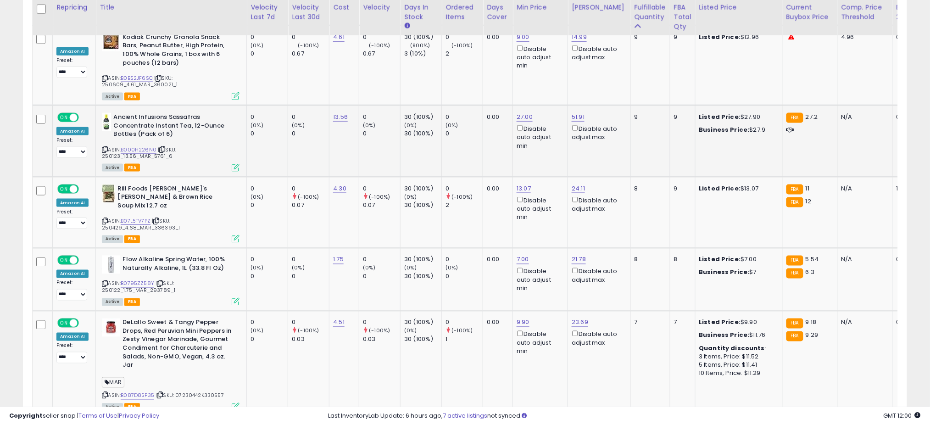
scroll to position [2944, 0]
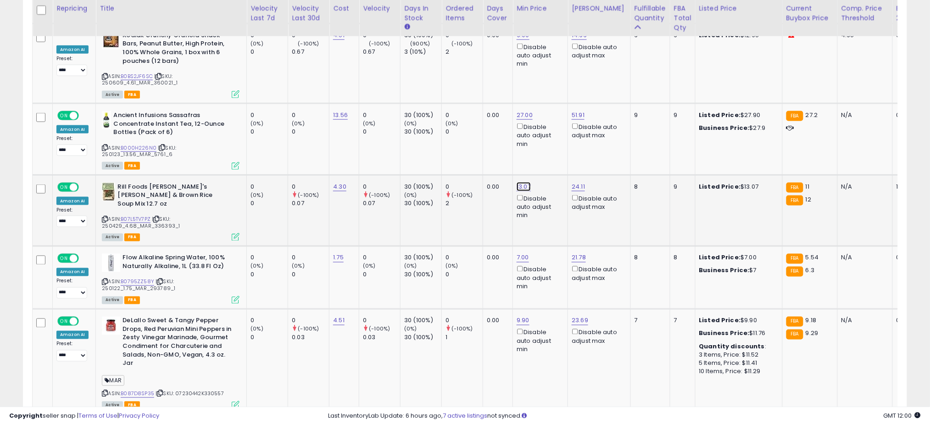
click at [519, 182] on link "13.07" at bounding box center [524, 186] width 14 height 9
type input "*"
type input "**"
click button "submit" at bounding box center [546, 115] width 16 height 14
click at [788, 126] on td "FBA 27.2" at bounding box center [810, 139] width 55 height 72
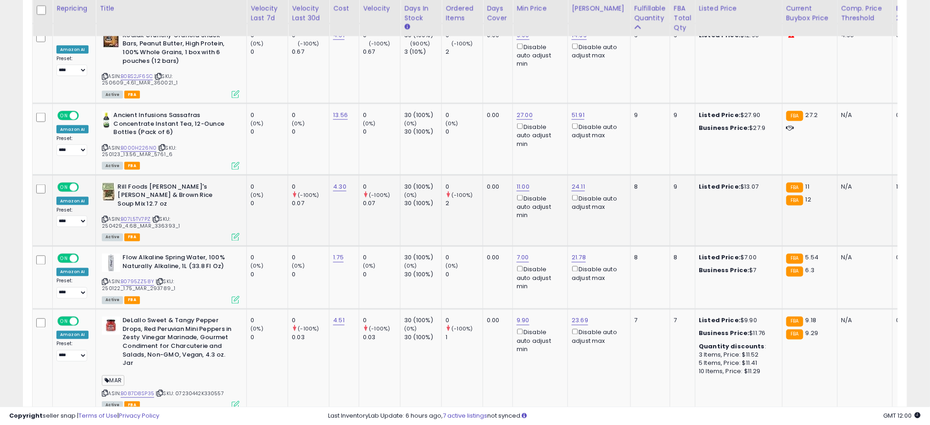
click at [463, 175] on td "0 (-100%) 2" at bounding box center [462, 211] width 41 height 72
click at [464, 175] on td "0 (-100%) 2" at bounding box center [462, 211] width 41 height 72
click at [471, 199] on div "2" at bounding box center [464, 203] width 37 height 8
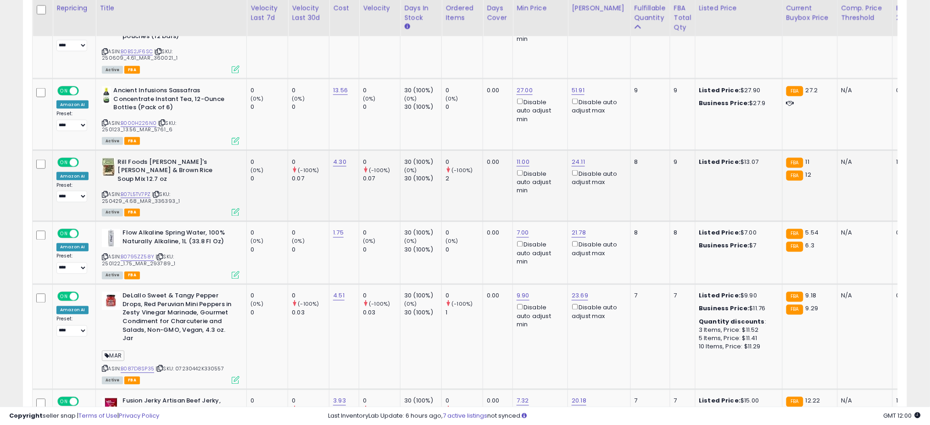
scroll to position [2970, 0]
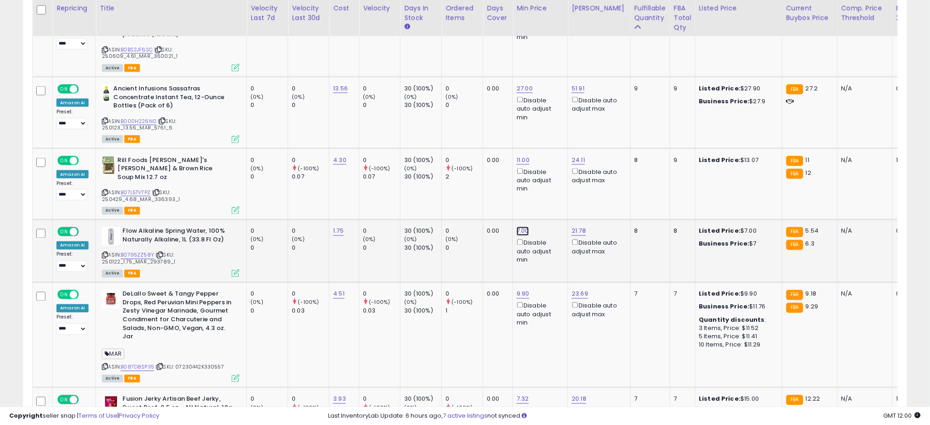
click at [522, 227] on link "7.00" at bounding box center [523, 231] width 12 height 9
type input "*"
click button "submit" at bounding box center [546, 151] width 16 height 14
click at [480, 171] on td "0 (-100%) 2" at bounding box center [462, 184] width 41 height 72
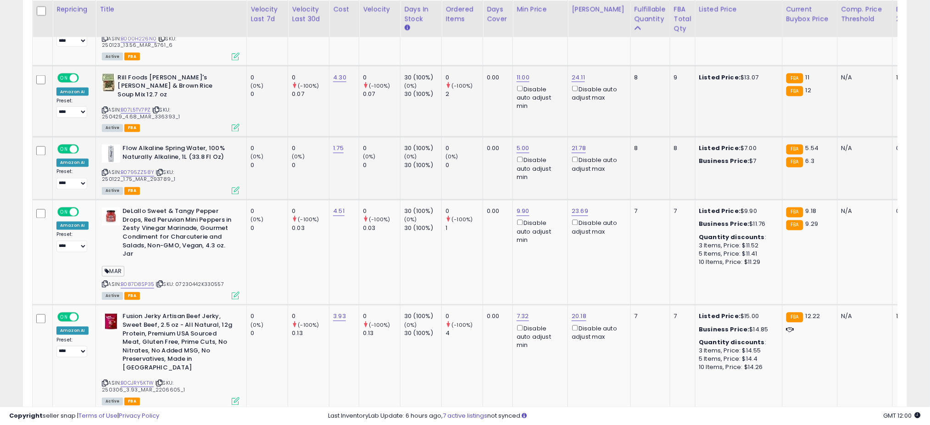
scroll to position [3056, 0]
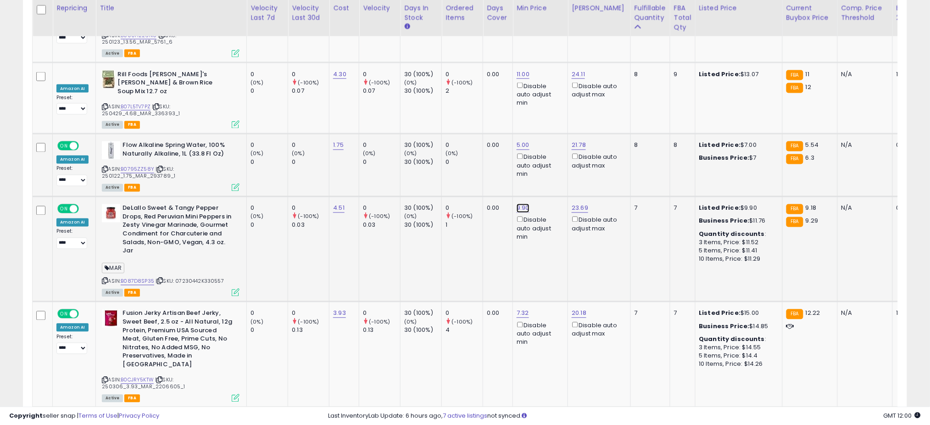
click at [517, 204] on link "9.90" at bounding box center [523, 208] width 13 height 9
type input "*"
click button "submit" at bounding box center [546, 127] width 16 height 14
click at [458, 213] on div "(-100%)" at bounding box center [464, 217] width 37 height 8
click at [475, 204] on div "0" at bounding box center [464, 208] width 37 height 8
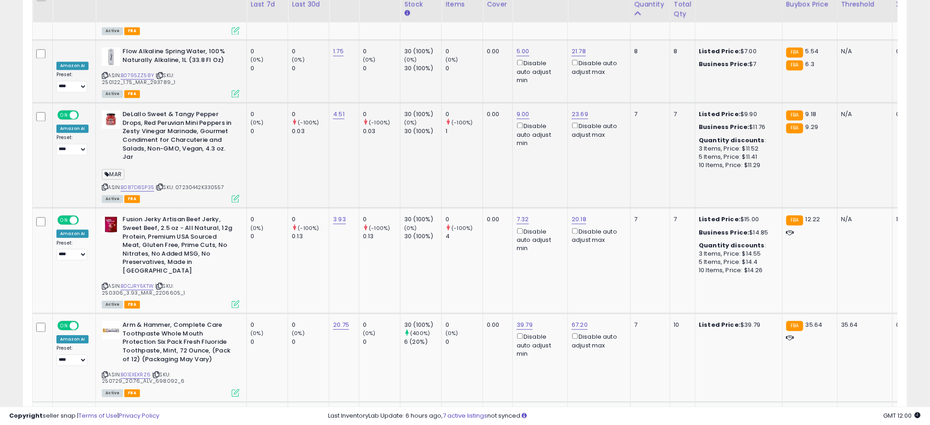
scroll to position [3154, 0]
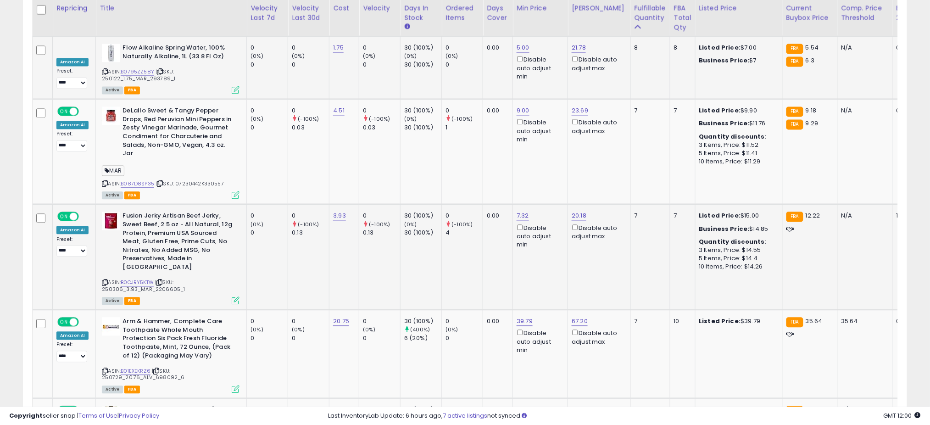
click at [138, 279] on span "| SKU: 250306_3.93_MAR_2206605_1" at bounding box center [143, 286] width 83 height 14
click at [133, 279] on link "B0CJRY5KTW" at bounding box center [137, 283] width 33 height 8
click at [454, 140] on td "0 (-100%) 1" at bounding box center [462, 152] width 41 height 105
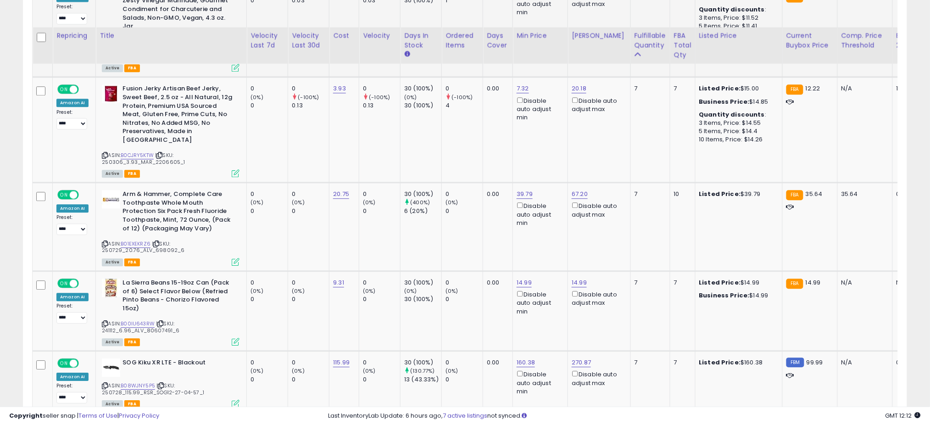
scroll to position [3325, 0]
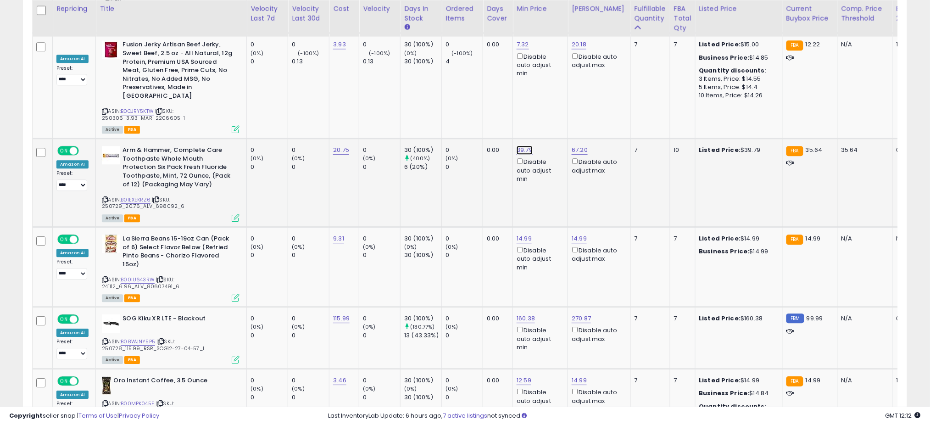
click at [520, 146] on link "39.79" at bounding box center [525, 150] width 16 height 9
type input "*"
click button "submit" at bounding box center [547, 60] width 16 height 14
click at [476, 139] on td "0 (0%) 0" at bounding box center [462, 183] width 41 height 89
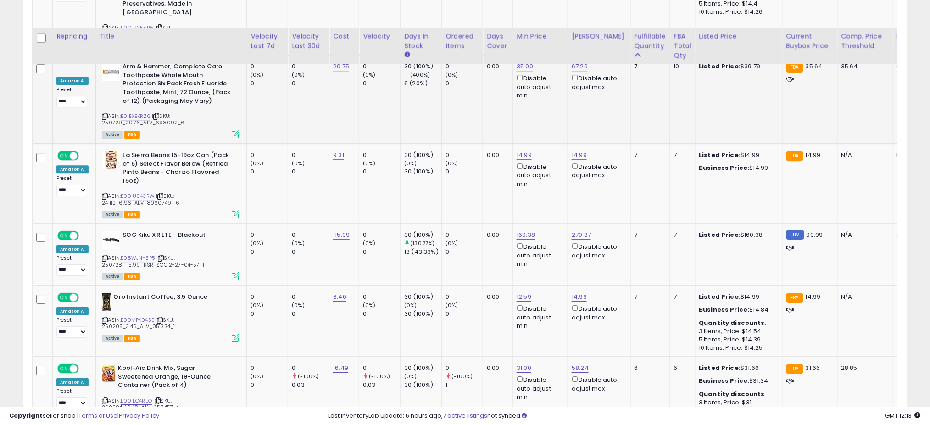
scroll to position [3436, 0]
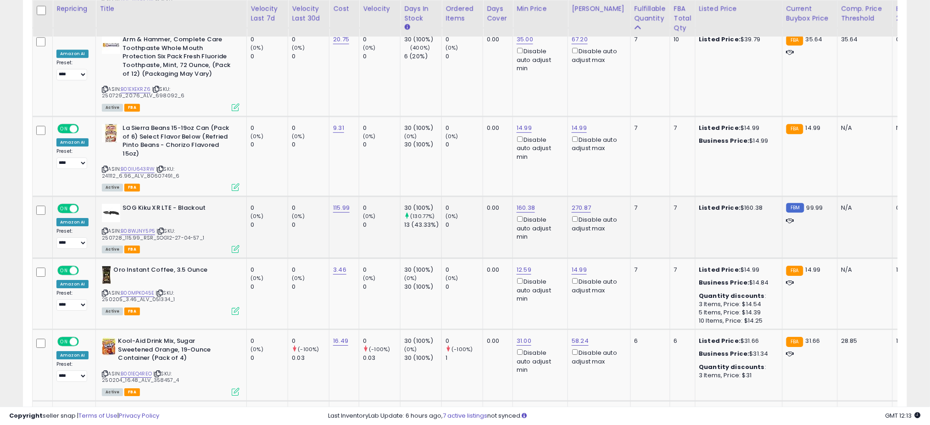
click at [130, 204] on div "ASIN: B08WJNY5P5 | SKU: 250728_115.99_RSR_SOG12-27-04-57_1 Active FBA" at bounding box center [171, 228] width 138 height 48
click at [135, 227] on link "B08WJNY5P5" at bounding box center [138, 231] width 34 height 8
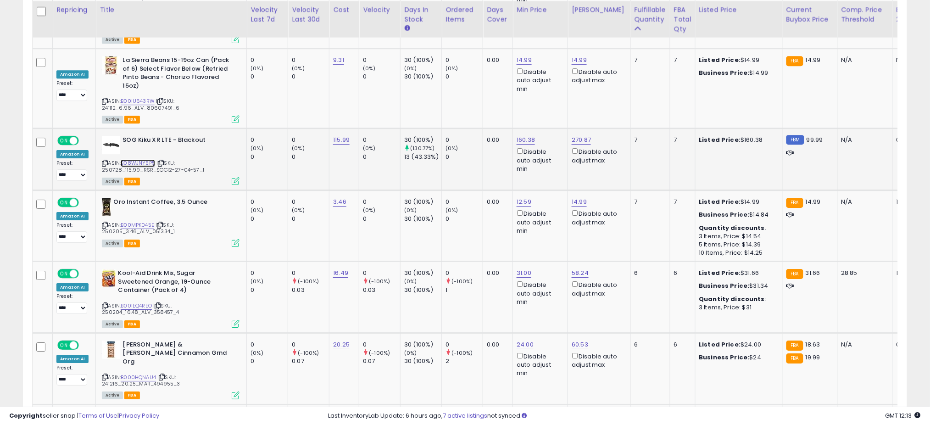
scroll to position [3505, 0]
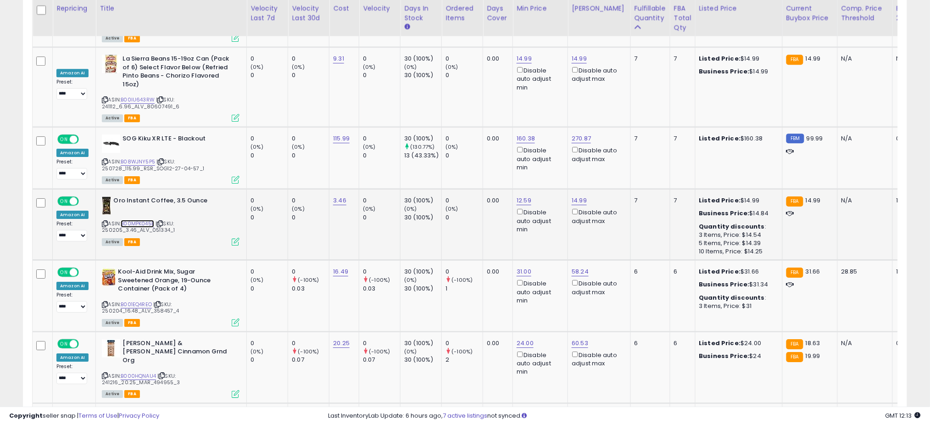
click at [126, 220] on link "B00MPK045E" at bounding box center [138, 224] width 34 height 8
click at [522, 196] on link "12.59" at bounding box center [524, 200] width 15 height 9
type input "*"
click button "submit" at bounding box center [546, 109] width 16 height 14
click at [576, 196] on link "14.99" at bounding box center [579, 200] width 15 height 9
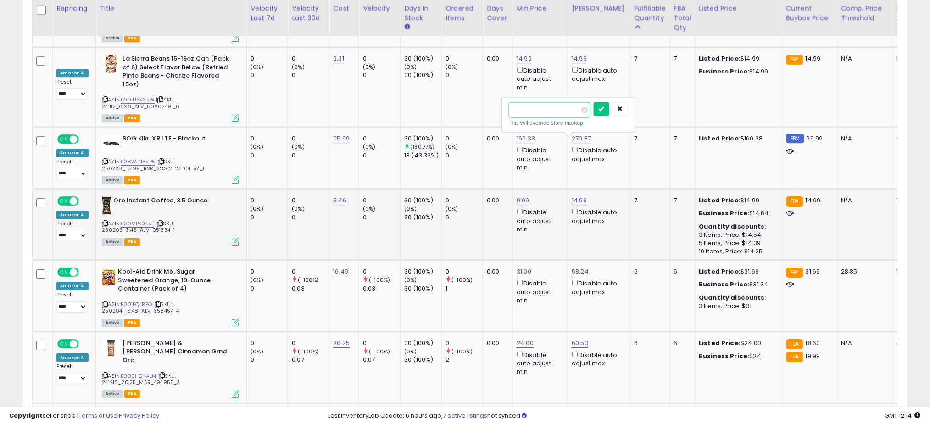
type input "*"
click button "submit" at bounding box center [602, 109] width 16 height 14
click at [475, 213] on div "0" at bounding box center [464, 217] width 37 height 8
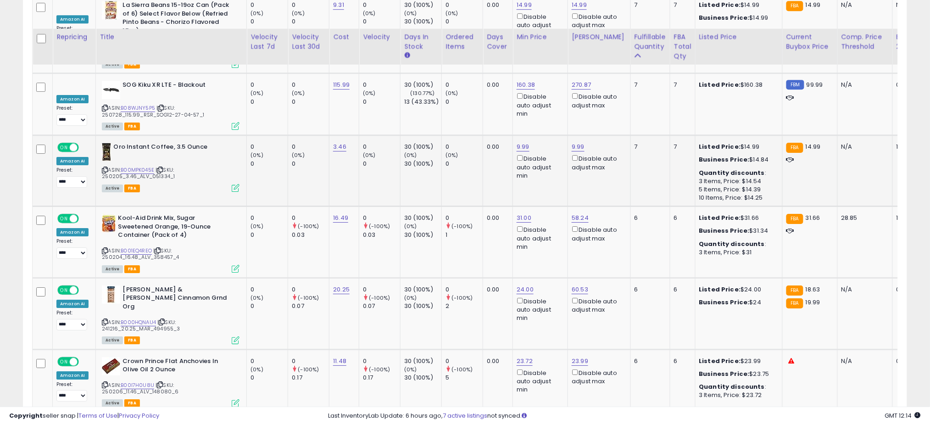
scroll to position [3588, 0]
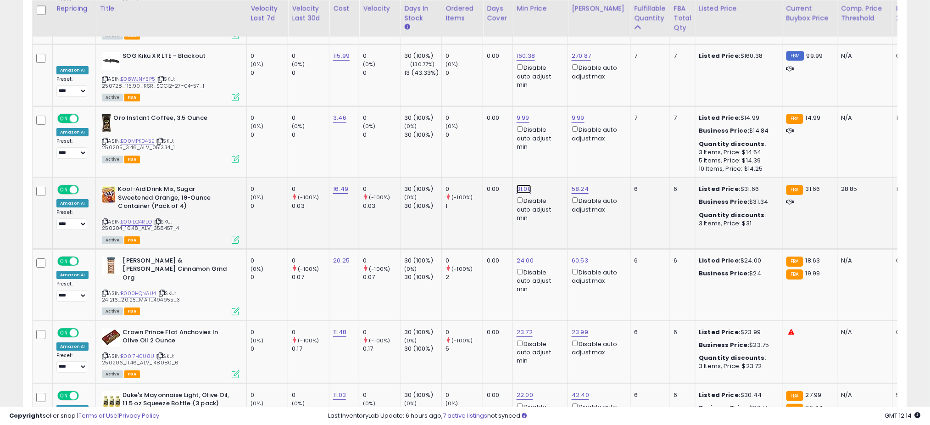
click at [520, 185] on link "31.00" at bounding box center [524, 189] width 15 height 9
type input "*"
click button "submit" at bounding box center [546, 97] width 16 height 14
click at [130, 218] on link "B001EQ4REO" at bounding box center [136, 222] width 31 height 8
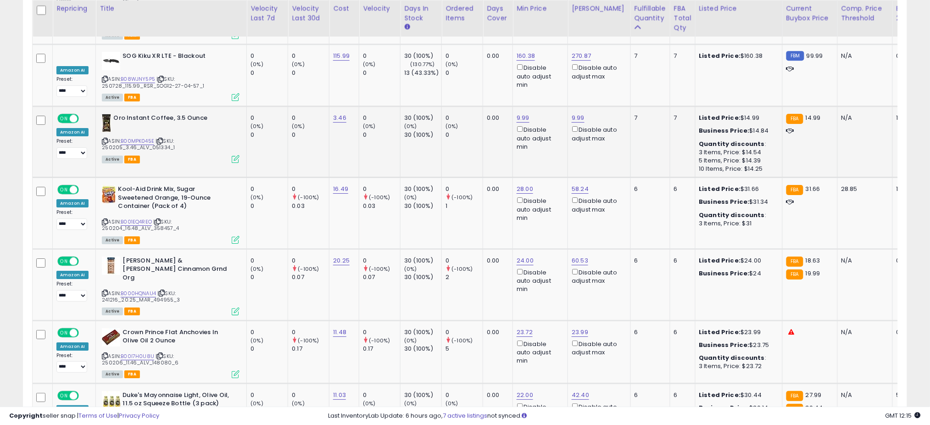
click at [464, 106] on td "0 (0%) 0" at bounding box center [462, 141] width 41 height 71
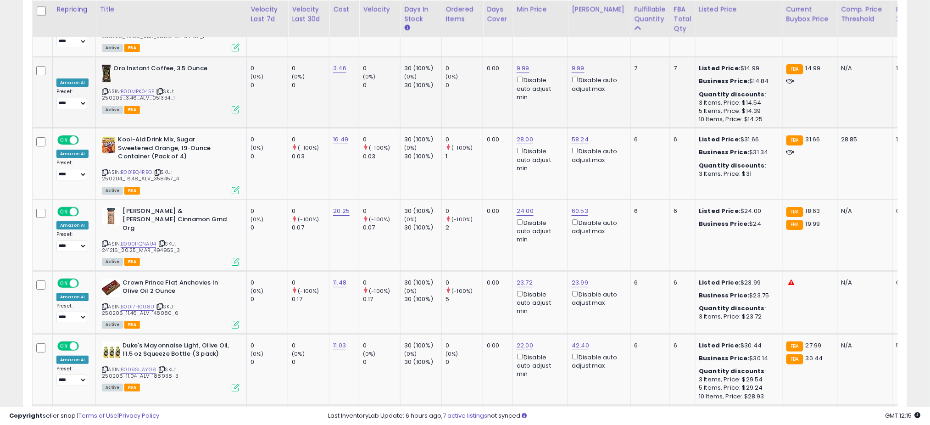
scroll to position [3638, 0]
click at [524, 206] on link "24.00" at bounding box center [525, 210] width 17 height 9
click button "submit" at bounding box center [547, 118] width 16 height 14
click at [476, 127] on td "0 (-100%) 1" at bounding box center [462, 163] width 41 height 72
click at [134, 302] on link "B00I7H0U8U" at bounding box center [138, 306] width 34 height 8
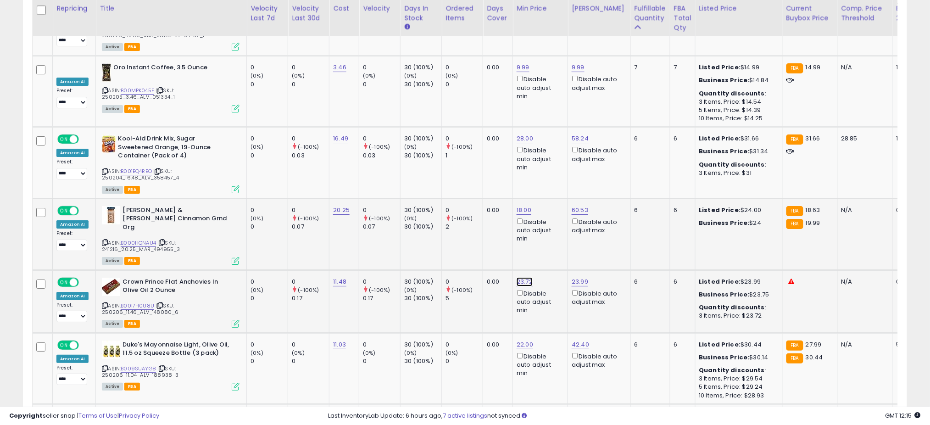
click at [527, 277] on link "23.72" at bounding box center [525, 281] width 16 height 9
type input "*"
type input "****"
click button "submit" at bounding box center [547, 181] width 16 height 14
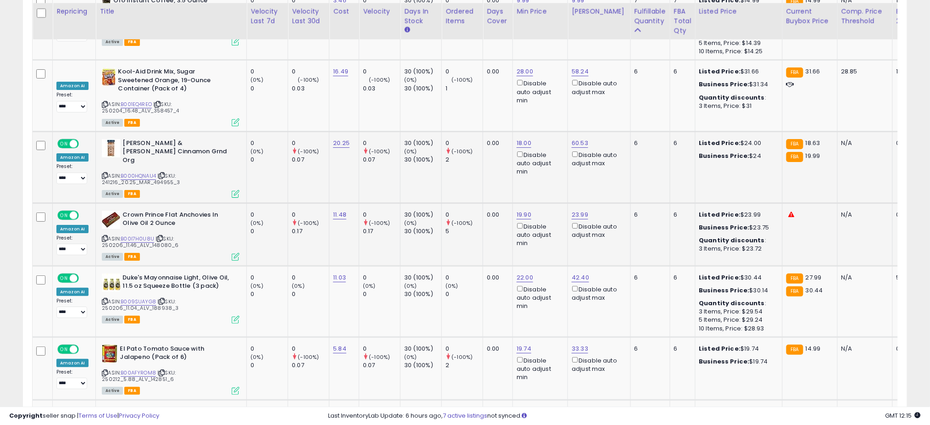
scroll to position [3708, 0]
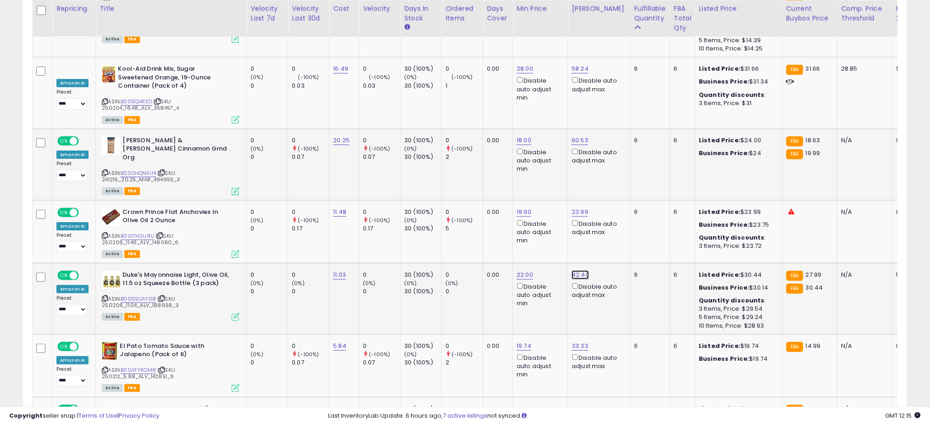
click at [574, 270] on link "42.40" at bounding box center [580, 274] width 17 height 9
type input "*"
type input "**"
click button "submit" at bounding box center [602, 173] width 16 height 14
click at [136, 295] on link "B009SUAYG8" at bounding box center [138, 299] width 35 height 8
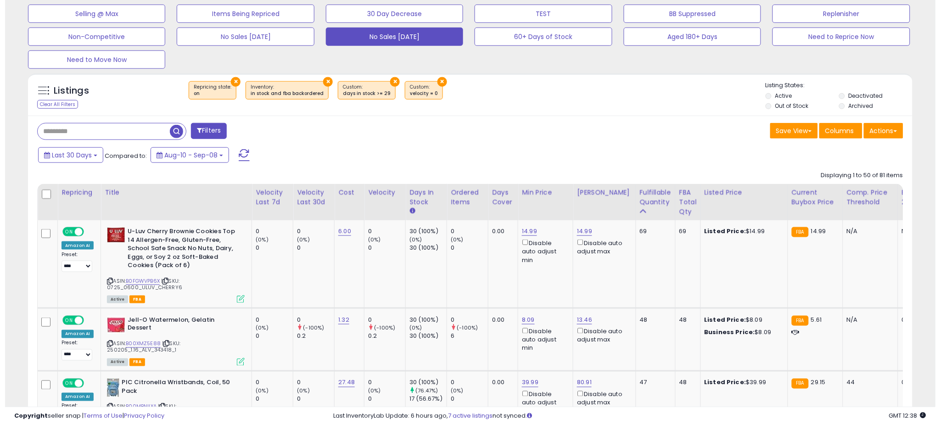
scroll to position [40, 0]
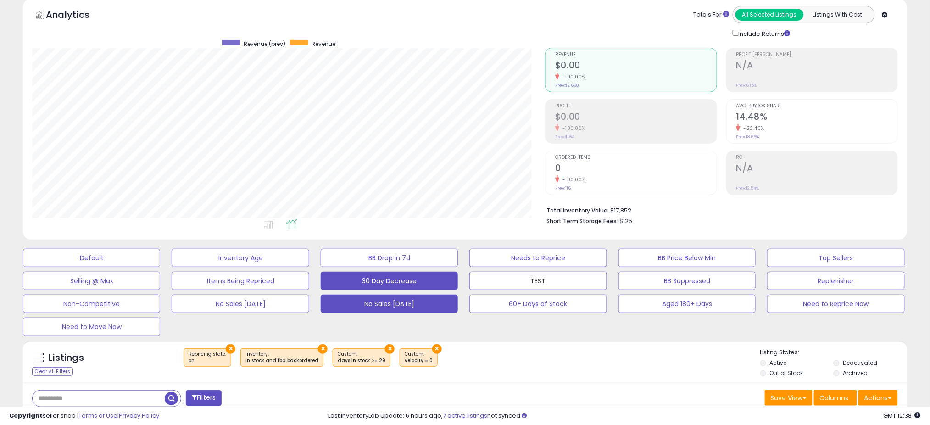
click at [480, 278] on button "TEST" at bounding box center [538, 281] width 137 height 18
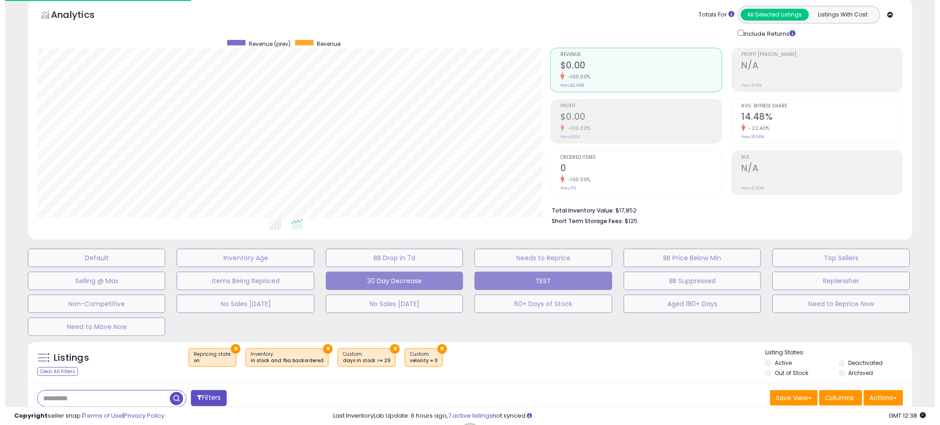
scroll to position [188, 519]
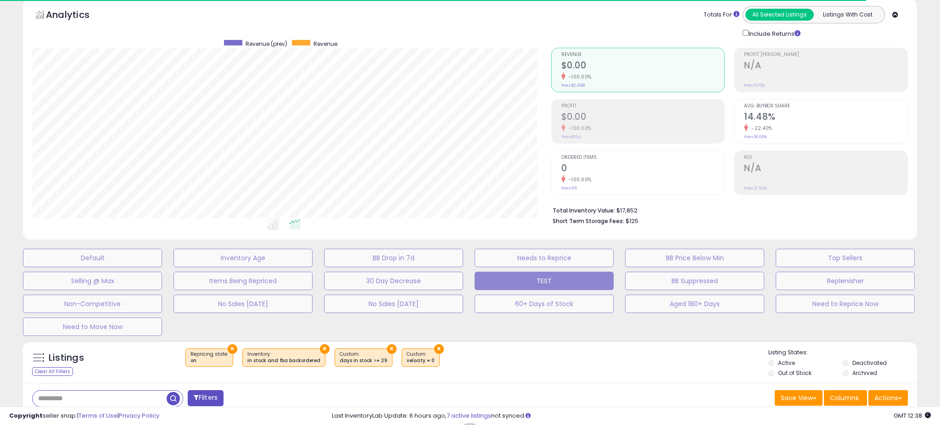
drag, startPoint x: 86, startPoint y: 397, endPoint x: 74, endPoint y: 384, distance: 18.2
